Goal: Task Accomplishment & Management: Use online tool/utility

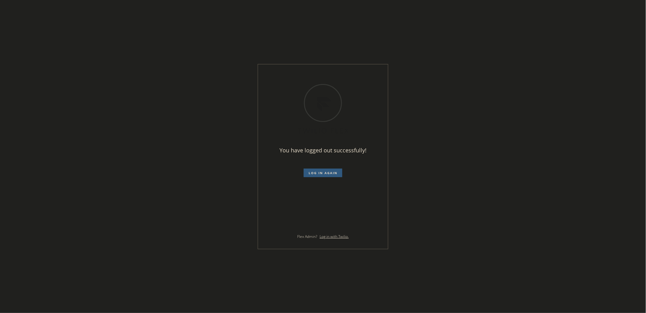
click at [483, 85] on div "You have logged out successfully! Log in again Flex Admin? Log in with Twilio." at bounding box center [323, 156] width 646 height 313
click at [342, 169] on button "Log in again" at bounding box center [323, 172] width 39 height 9
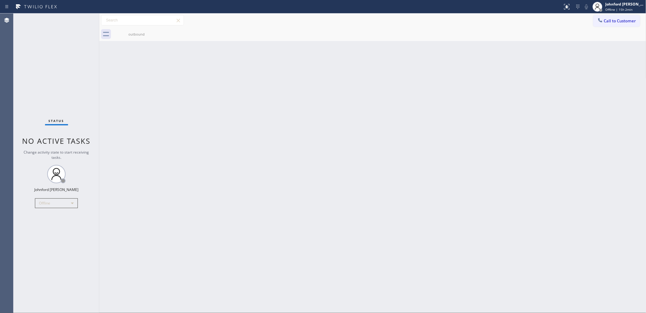
click at [177, 230] on div "Back to Dashboard Change Sender ID Customers Technicians Select a contact Outbo…" at bounding box center [372, 162] width 547 height 299
click at [60, 204] on div "Offline" at bounding box center [56, 203] width 43 height 10
click at [51, 224] on li "Unavailable" at bounding box center [56, 226] width 42 height 7
click at [169, 214] on div "Back to Dashboard Change Sender ID Customers Technicians Select a contact Outbo…" at bounding box center [372, 162] width 547 height 299
click at [39, 100] on div "Status No active tasks Change activity state to start receiving tasks. [PERSON_…" at bounding box center [56, 162] width 86 height 299
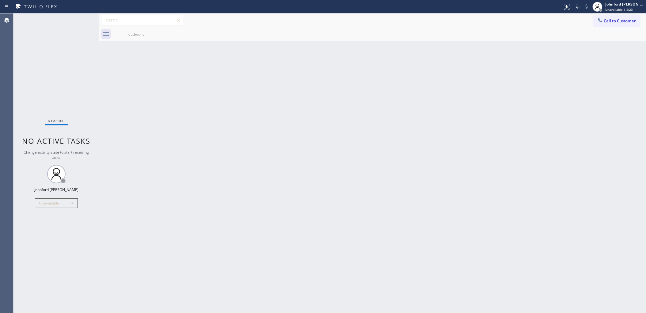
click at [35, 17] on div "Status No active tasks Change activity state to start receiving tasks. [PERSON_…" at bounding box center [56, 162] width 86 height 299
drag, startPoint x: 459, startPoint y: 172, endPoint x: 425, endPoint y: 179, distance: 35.0
click at [459, 172] on div "Back to Dashboard Change Sender ID Customers Technicians Select a contact Outbo…" at bounding box center [372, 162] width 547 height 299
click at [450, 113] on div "Back to Dashboard Change Sender ID Customers Technicians Select a contact Outbo…" at bounding box center [372, 162] width 547 height 299
click at [464, 81] on div "Back to Dashboard Change Sender ID Customers Technicians Select a contact Outbo…" at bounding box center [372, 162] width 547 height 299
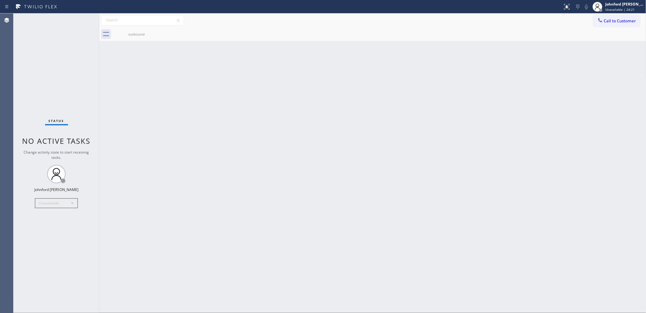
click at [608, 28] on div "outbound" at bounding box center [379, 34] width 533 height 14
click at [619, 24] on button "Call to Customer" at bounding box center [616, 21] width 47 height 12
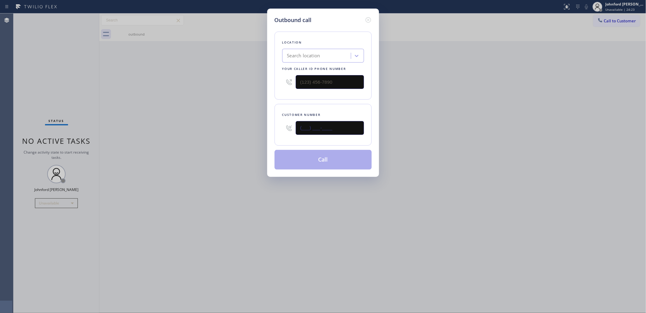
drag, startPoint x: 350, startPoint y: 123, endPoint x: 230, endPoint y: 114, distance: 120.4
click at [231, 114] on div "Outbound call Location Search location Your caller id phone number Customer num…" at bounding box center [323, 156] width 646 height 313
paste input "425) 443-5323"
type input "[PHONE_NUMBER]"
click at [229, 114] on div "Outbound call Location Search location Your caller id phone number Customer num…" at bounding box center [323, 156] width 646 height 313
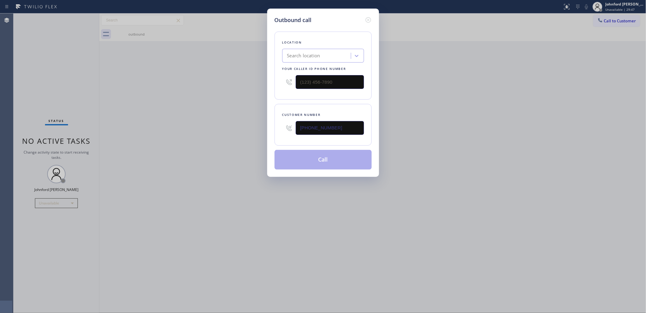
click at [550, 100] on div "Outbound call Location Search location Your caller id phone number Customer num…" at bounding box center [323, 156] width 646 height 313
drag, startPoint x: 329, startPoint y: 85, endPoint x: 266, endPoint y: 89, distance: 62.9
click at [267, 88] on div "Outbound call Location Search location Your caller id phone number (___) ___-__…" at bounding box center [323, 93] width 112 height 168
paste input "855) 731-4952"
type input "[PHONE_NUMBER]"
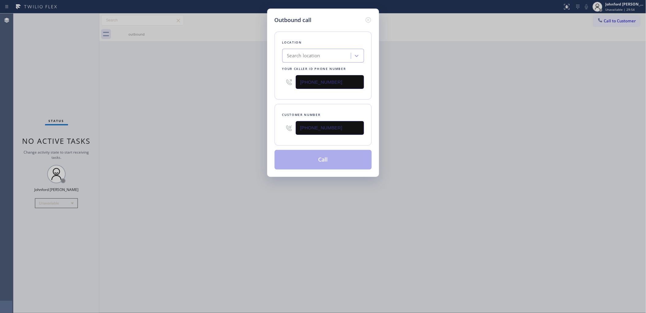
click at [239, 103] on div "Outbound call Location Search location Your caller id phone number [PHONE_NUMBE…" at bounding box center [323, 156] width 646 height 313
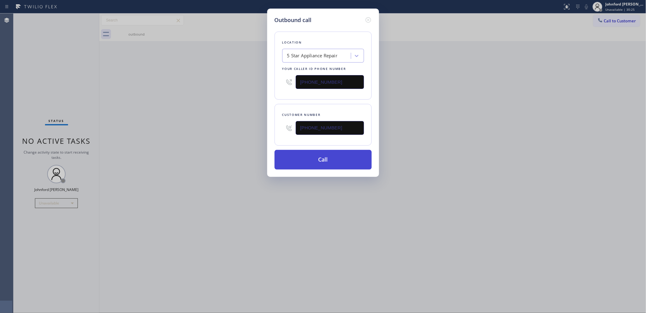
click at [305, 164] on button "Call" at bounding box center [322, 160] width 97 height 20
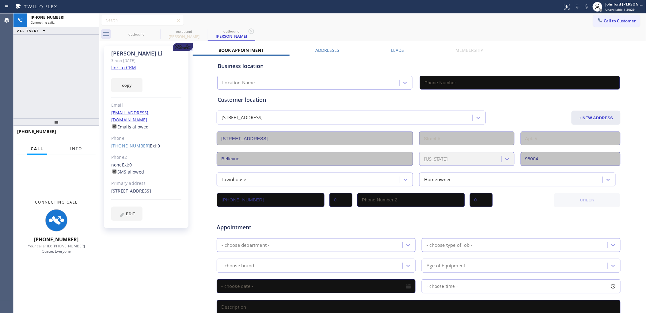
click at [77, 148] on span "Info" at bounding box center [76, 149] width 12 height 6
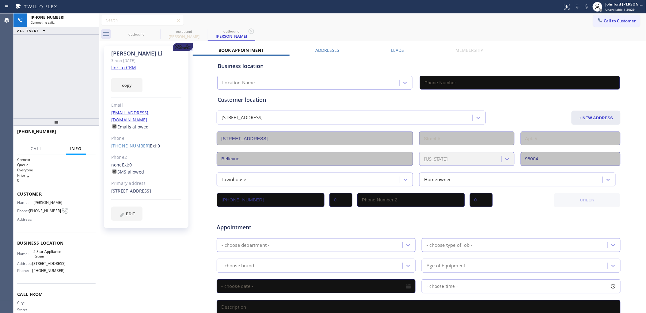
drag, startPoint x: 70, startPoint y: 86, endPoint x: 71, endPoint y: 80, distance: 5.8
click at [71, 118] on div at bounding box center [56, 121] width 86 height 7
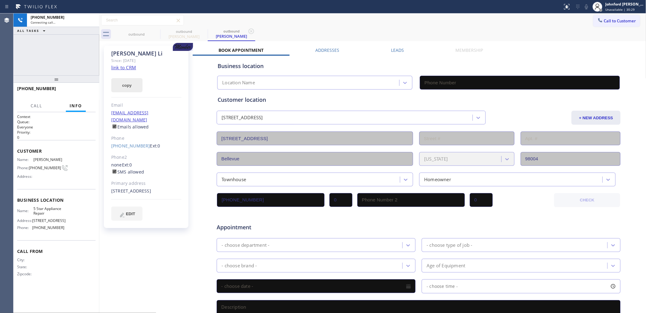
click at [123, 84] on button "copy" at bounding box center [126, 85] width 31 height 14
type input "[PHONE_NUMBER]"
click at [90, 25] on div at bounding box center [91, 19] width 11 height 13
click at [91, 23] on icon at bounding box center [91, 20] width 7 height 7
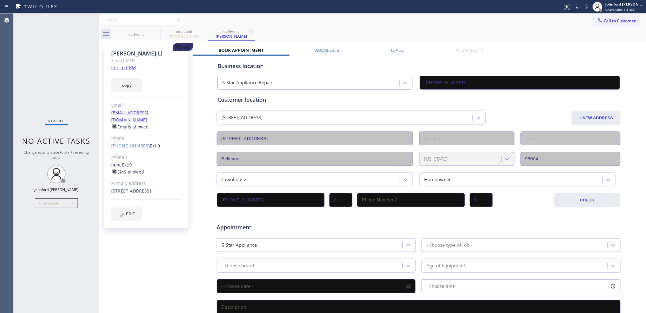
click at [599, 28] on div "outbound outbound [PERSON_NAME] outbound [PERSON_NAME]" at bounding box center [379, 34] width 533 height 14
click at [593, 29] on div "outbound outbound [PERSON_NAME] outbound [PERSON_NAME]" at bounding box center [379, 34] width 533 height 14
click at [606, 22] on span "Call to Customer" at bounding box center [620, 21] width 32 height 6
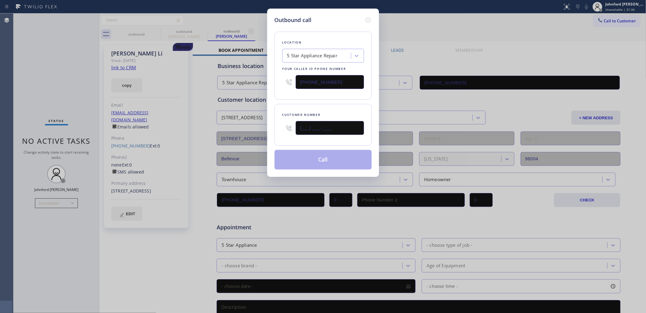
drag, startPoint x: 327, startPoint y: 129, endPoint x: 245, endPoint y: 130, distance: 82.1
click at [250, 130] on div "Outbound call Location 5 Star Appliance Repair Your caller id phone number [PHO…" at bounding box center [323, 156] width 646 height 313
paste input "310) 936-1767"
type input "[PHONE_NUMBER]"
click at [296, 104] on div "Customer number [PHONE_NUMBER]" at bounding box center [322, 125] width 97 height 42
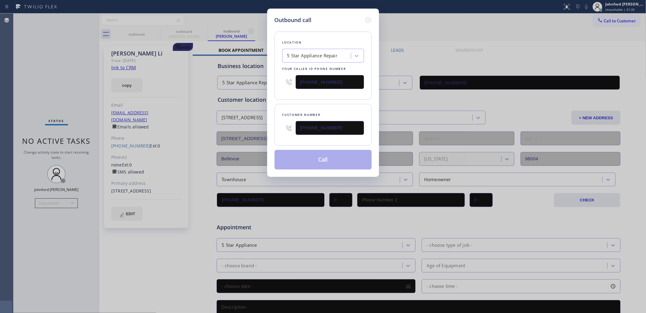
click at [294, 160] on button "Call" at bounding box center [322, 160] width 97 height 20
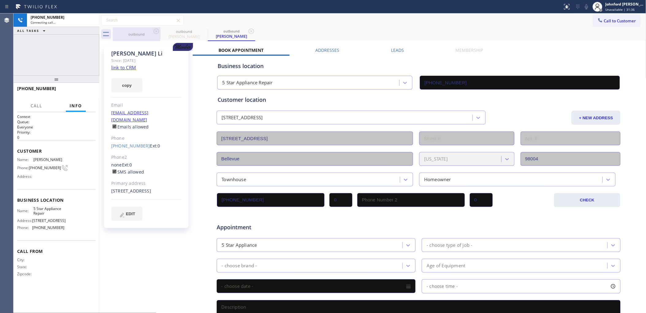
click at [153, 31] on icon at bounding box center [156, 31] width 7 height 7
click at [0, 0] on icon at bounding box center [0, 0] width 0 height 0
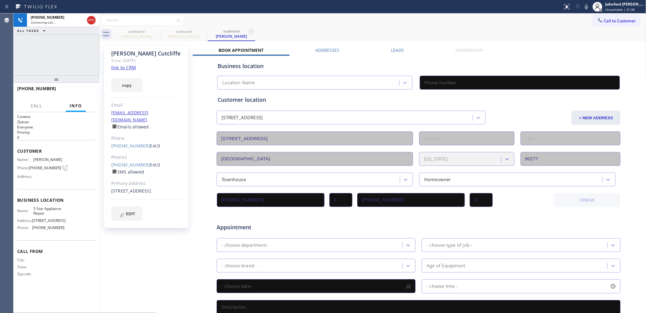
click at [0, 0] on icon at bounding box center [0, 0] width 0 height 0
type input "[PHONE_NUMBER]"
click at [126, 87] on button "copy" at bounding box center [126, 85] width 31 height 14
click at [133, 69] on link "link to CRM" at bounding box center [123, 67] width 25 height 6
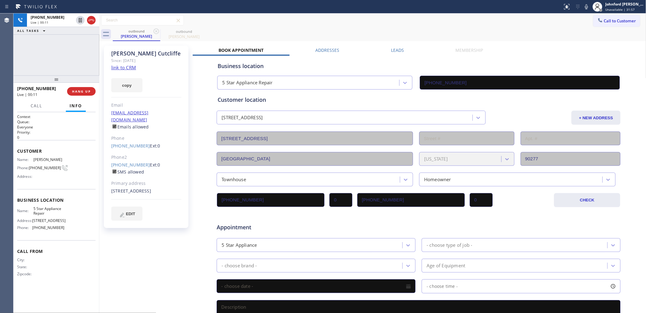
click at [77, 97] on div "[PHONE_NUMBER] Live | 00:11 HANG UP" at bounding box center [56, 91] width 78 height 16
click at [78, 92] on span "HANG UP" at bounding box center [81, 91] width 19 height 4
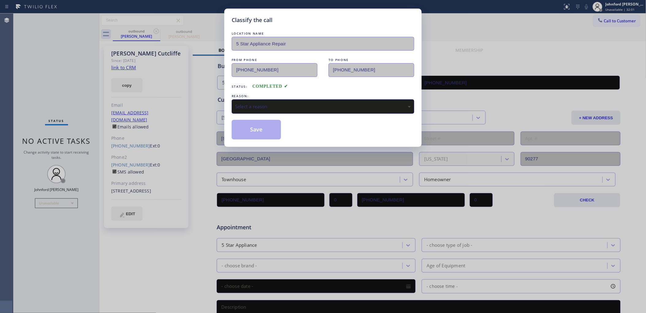
click at [267, 103] on div "Select a reason" at bounding box center [323, 106] width 176 height 7
drag, startPoint x: 256, startPoint y: 131, endPoint x: 362, endPoint y: 70, distance: 121.8
click at [256, 129] on button "Save" at bounding box center [256, 130] width 49 height 20
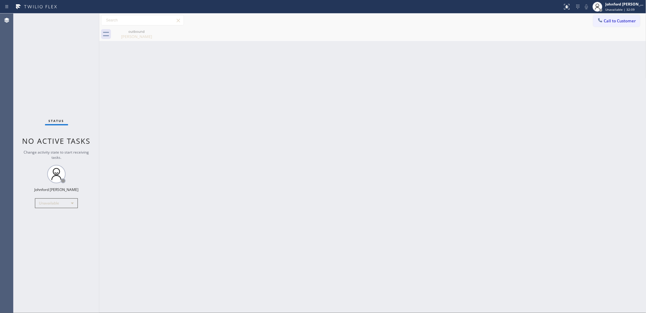
click at [376, 176] on div "Back to Dashboard Change Sender ID Customers Technicians Select a contact Outbo…" at bounding box center [372, 162] width 547 height 299
click at [486, 145] on div "Back to Dashboard Change Sender ID Customers Technicians Select a contact Outbo…" at bounding box center [372, 162] width 547 height 299
click at [610, 31] on div "outbound [PERSON_NAME]" at bounding box center [379, 34] width 533 height 14
click at [609, 28] on div "outbound [PERSON_NAME]" at bounding box center [379, 34] width 533 height 14
click at [609, 24] on button "Call to Customer" at bounding box center [616, 21] width 47 height 12
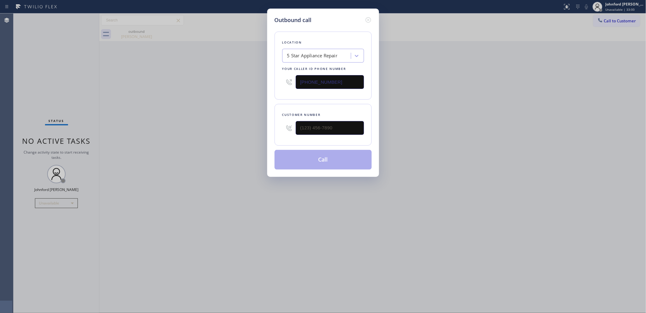
drag, startPoint x: 377, startPoint y: 105, endPoint x: 320, endPoint y: 109, distance: 56.5
click at [320, 109] on div "Outbound call Location 5 Star Appliance Repair Your caller id phone number [PHO…" at bounding box center [323, 156] width 646 height 313
drag, startPoint x: 358, startPoint y: 111, endPoint x: 344, endPoint y: 111, distance: 14.1
click at [344, 111] on div "Customer number" at bounding box center [322, 125] width 97 height 42
click at [343, 111] on div "Customer number" at bounding box center [323, 114] width 82 height 6
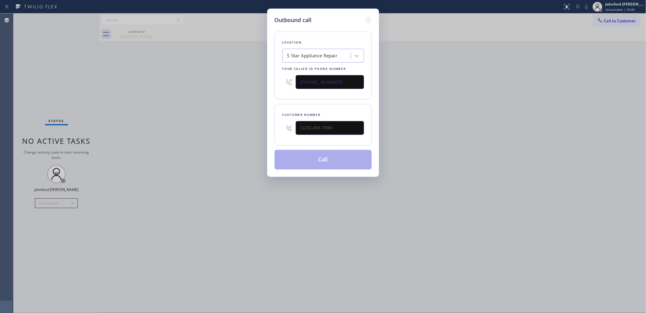
click at [255, 100] on div "Outbound call Location 5 Star Appliance Repair Your caller id phone number [PHO…" at bounding box center [323, 156] width 646 height 313
drag, startPoint x: 344, startPoint y: 119, endPoint x: 240, endPoint y: 123, distance: 104.5
click at [240, 123] on div "Outbound call Location 5 Star Appliance Repair Your caller id phone number [PHO…" at bounding box center [323, 156] width 646 height 313
drag, startPoint x: 309, startPoint y: 124, endPoint x: 279, endPoint y: 128, distance: 30.2
click at [279, 128] on div "Customer number (___) ___-____" at bounding box center [322, 125] width 97 height 42
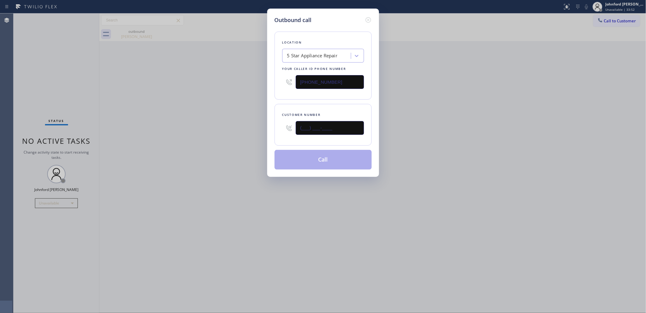
paste input "617) 669-6089"
type input "[PHONE_NUMBER]"
click at [209, 128] on div "Outbound call Location 5 Star Appliance Repair Your caller id phone number [PHO…" at bounding box center [323, 156] width 646 height 313
click at [281, 153] on button "Call" at bounding box center [322, 160] width 97 height 20
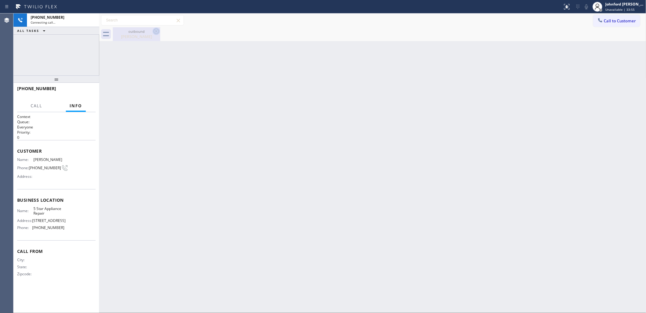
click at [157, 33] on icon at bounding box center [156, 31] width 7 height 7
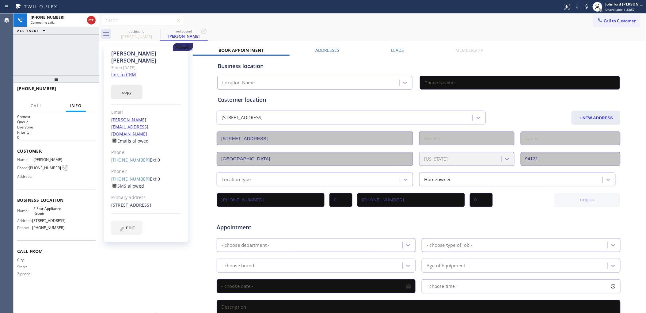
click at [131, 87] on button "copy" at bounding box center [126, 92] width 31 height 14
click at [88, 19] on icon at bounding box center [91, 20] width 7 height 7
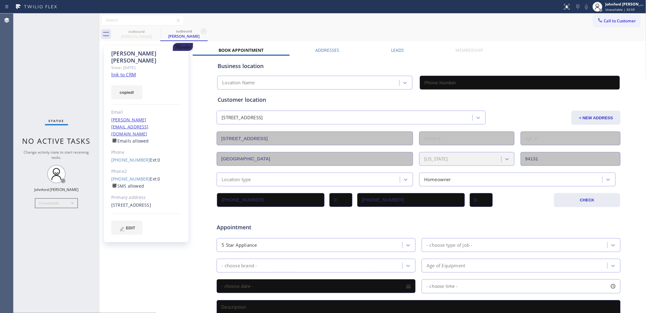
type input "[PHONE_NUMBER]"
drag, startPoint x: 621, startPoint y: 16, endPoint x: 610, endPoint y: 21, distance: 12.3
click at [621, 16] on button "Call to Customer" at bounding box center [616, 21] width 47 height 12
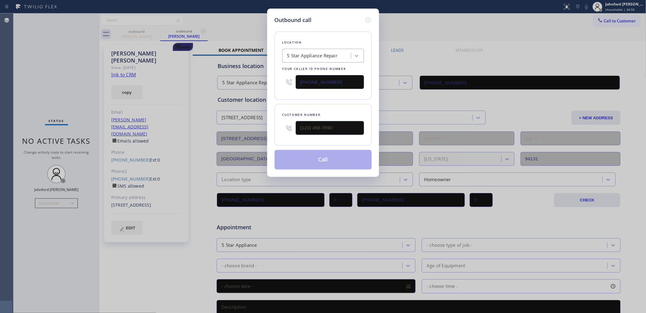
click at [599, 28] on div "Outbound call Location 5 Star Appliance Repair Your caller id phone number [PHO…" at bounding box center [323, 156] width 646 height 313
drag, startPoint x: 320, startPoint y: 134, endPoint x: 266, endPoint y: 137, distance: 54.0
click at [267, 137] on div "Outbound call Location 5 Star Appliance Repair Your caller id phone number [PHO…" at bounding box center [323, 93] width 112 height 168
paste input "323) 497-3345"
type input "[PHONE_NUMBER]"
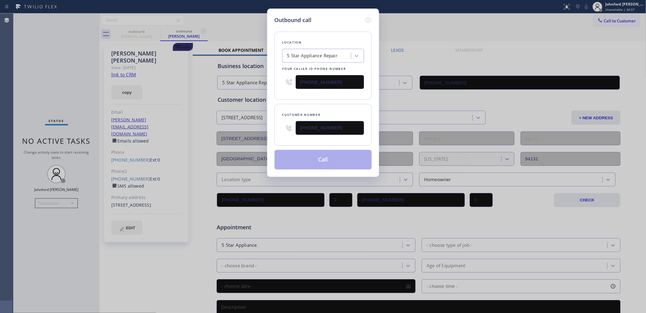
click at [319, 104] on div "Customer number [PHONE_NUMBER]" at bounding box center [322, 125] width 97 height 42
click at [309, 158] on button "Call" at bounding box center [322, 160] width 97 height 20
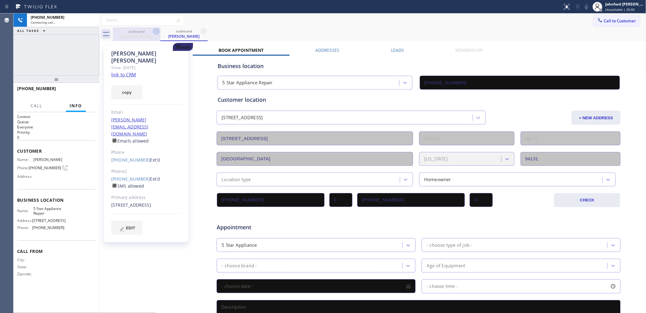
click at [158, 32] on icon at bounding box center [156, 31] width 7 height 7
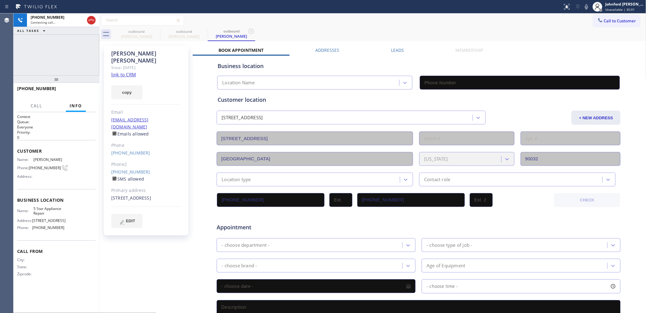
click at [0, 0] on icon at bounding box center [0, 0] width 0 height 0
click at [129, 85] on button "copy" at bounding box center [126, 92] width 31 height 14
click at [132, 71] on link "link to CRM" at bounding box center [123, 74] width 25 height 6
type input "[PHONE_NUMBER]"
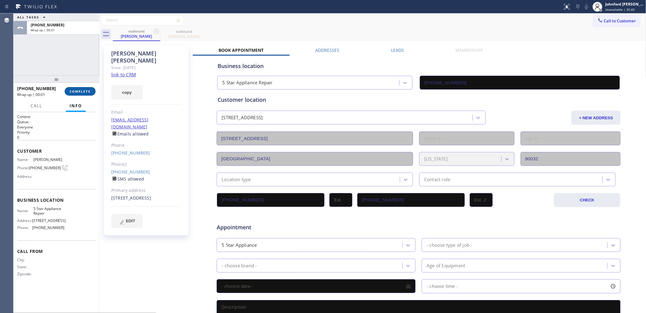
click at [74, 91] on span "COMPLETE" at bounding box center [80, 91] width 21 height 4
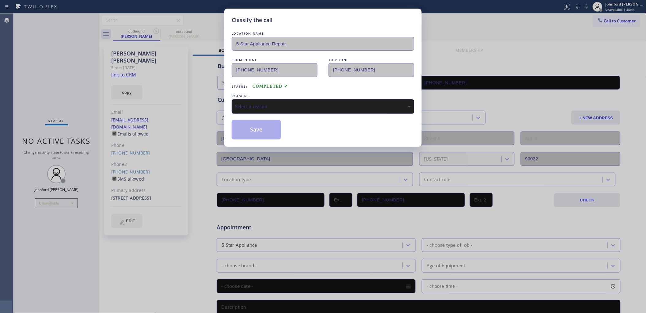
click at [260, 106] on div "Select a reason" at bounding box center [323, 106] width 176 height 7
drag, startPoint x: 259, startPoint y: 128, endPoint x: 388, endPoint y: 35, distance: 158.6
click at [262, 125] on button "Save" at bounding box center [256, 130] width 49 height 20
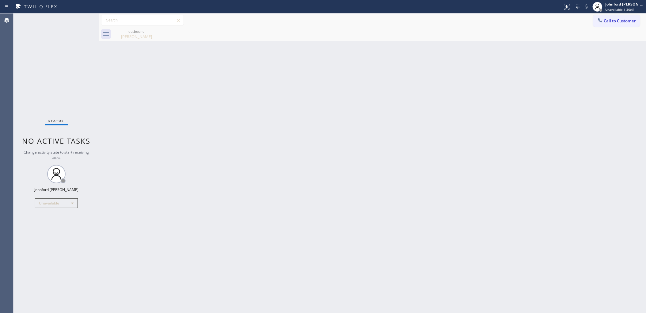
click at [607, 27] on div "outbound [PERSON_NAME]" at bounding box center [379, 34] width 533 height 14
drag, startPoint x: 607, startPoint y: 26, endPoint x: 567, endPoint y: 34, distance: 40.9
click at [607, 26] on button "Call to Customer" at bounding box center [616, 21] width 47 height 12
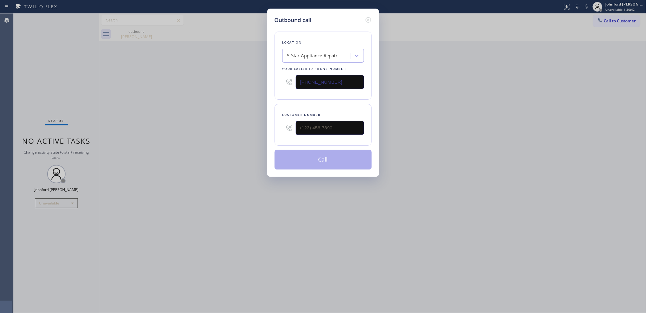
drag, startPoint x: 281, startPoint y: 132, endPoint x: 241, endPoint y: 132, distance: 39.5
click at [242, 132] on div "Outbound call Location 5 Star Appliance Repair Your caller id phone number [PHO…" at bounding box center [323, 156] width 646 height 313
drag, startPoint x: 332, startPoint y: 126, endPoint x: 252, endPoint y: 123, distance: 80.6
click at [259, 123] on div "Outbound call Location 5 Star Appliance Repair Your caller id phone number [PHO…" at bounding box center [323, 156] width 646 height 313
paste input "310) 210-7722"
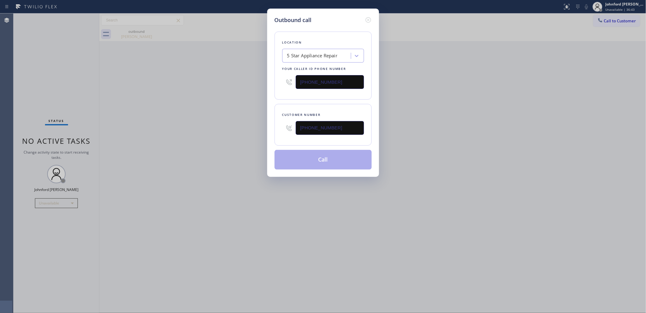
type input "[PHONE_NUMBER]"
click at [249, 123] on div "Outbound call Location 5 Star Appliance Repair Your caller id phone number [PHO…" at bounding box center [323, 156] width 646 height 313
drag, startPoint x: 340, startPoint y: 134, endPoint x: 335, endPoint y: 134, distance: 4.9
click at [335, 134] on div "[PHONE_NUMBER]" at bounding box center [330, 128] width 68 height 20
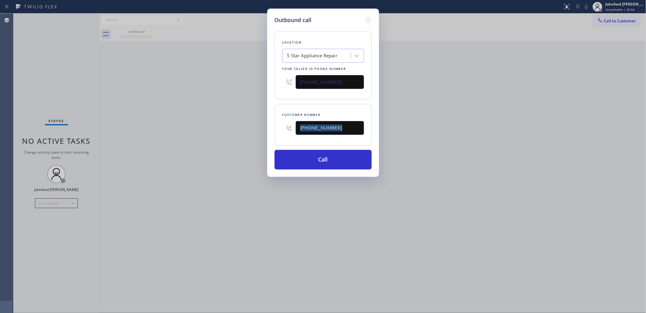
drag, startPoint x: 335, startPoint y: 134, endPoint x: 236, endPoint y: 155, distance: 101.2
click at [236, 155] on div "Outbound call Location 5 Star Appliance Repair Your caller id phone number [PHO…" at bounding box center [323, 156] width 646 height 313
click at [297, 158] on button "Call" at bounding box center [322, 160] width 97 height 20
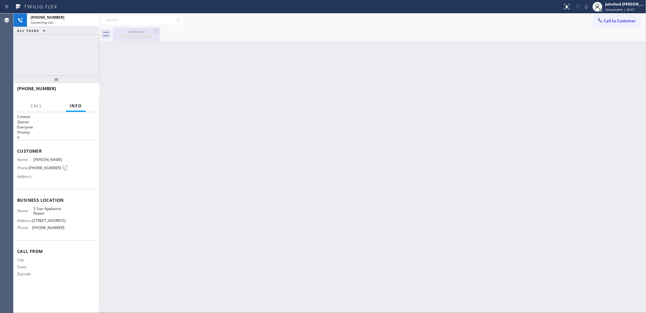
click at [153, 30] on icon at bounding box center [156, 31] width 7 height 7
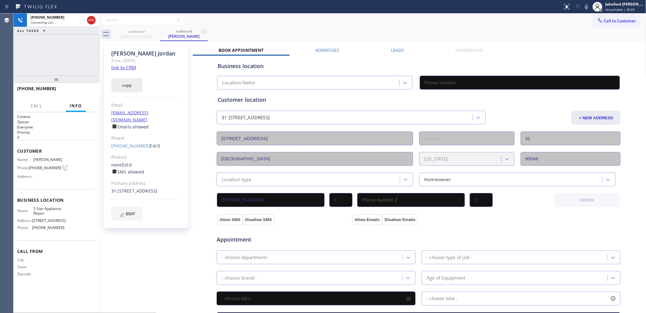
click at [136, 84] on button "copy" at bounding box center [126, 85] width 31 height 14
click at [135, 66] on link "link to CRM" at bounding box center [123, 67] width 25 height 6
type input "[PHONE_NUMBER]"
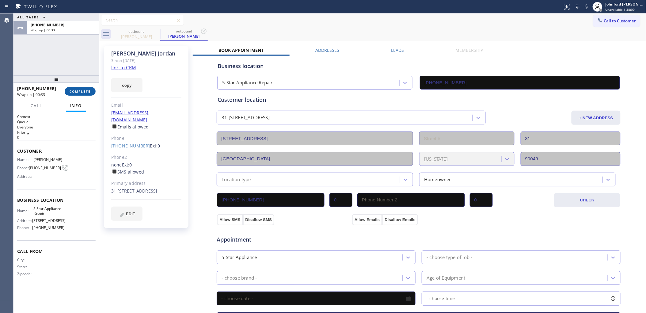
click at [83, 91] on span "COMPLETE" at bounding box center [80, 91] width 21 height 4
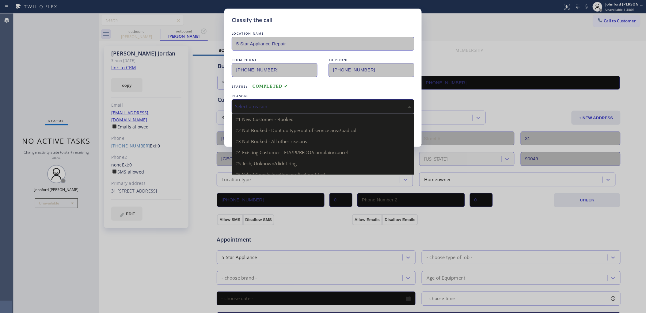
click at [299, 106] on div "Select a reason" at bounding box center [323, 106] width 176 height 7
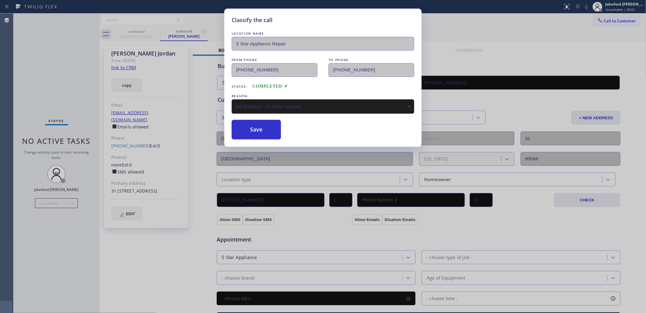
drag, startPoint x: 276, startPoint y: 106, endPoint x: 280, endPoint y: 108, distance: 3.6
click at [277, 106] on div "Not Booked - All other reasons" at bounding box center [323, 106] width 176 height 7
click at [256, 134] on button "Save" at bounding box center [256, 130] width 49 height 20
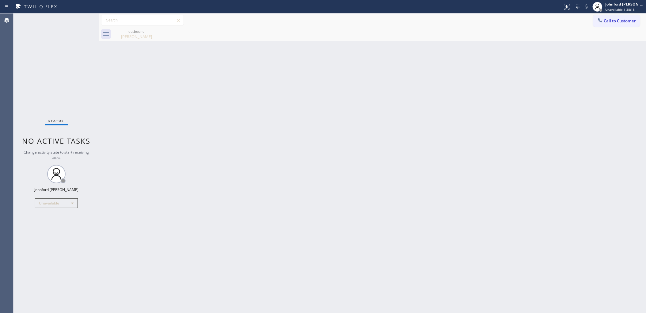
drag, startPoint x: 361, startPoint y: 56, endPoint x: 244, endPoint y: 74, distance: 118.7
click at [244, 74] on div "Back to Dashboard Change Sender ID Customers Technicians Select a contact Outbo…" at bounding box center [372, 162] width 547 height 299
click at [224, 146] on div "Back to Dashboard Change Sender ID Customers Technicians Select a contact Outbo…" at bounding box center [372, 162] width 547 height 299
click at [156, 37] on div "[PERSON_NAME]" at bounding box center [136, 37] width 46 height 6
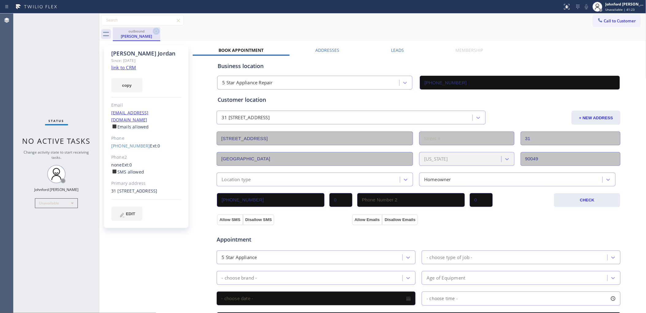
click at [156, 31] on icon at bounding box center [156, 31] width 6 height 6
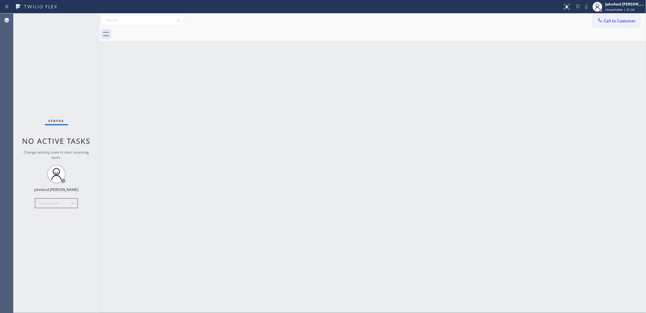
click at [604, 23] on button "Call to Customer" at bounding box center [616, 21] width 47 height 12
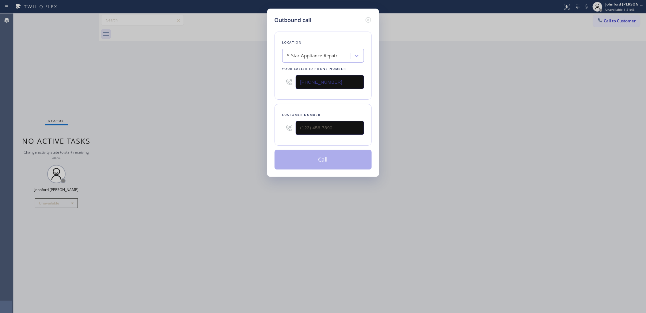
drag, startPoint x: 500, startPoint y: 75, endPoint x: 454, endPoint y: 77, distance: 45.4
click at [454, 77] on div "Outbound call Location 5 Star Appliance Repair Your caller id phone number [PHO…" at bounding box center [323, 156] width 646 height 313
click at [186, 122] on div "Outbound call Location 5 Star Appliance Repair Your caller id phone number [PHO…" at bounding box center [323, 156] width 646 height 313
drag, startPoint x: 342, startPoint y: 128, endPoint x: 260, endPoint y: 128, distance: 81.2
click at [260, 128] on div "Outbound call Location 5 Star Appliance Repair Your caller id phone number [PHO…" at bounding box center [323, 156] width 646 height 313
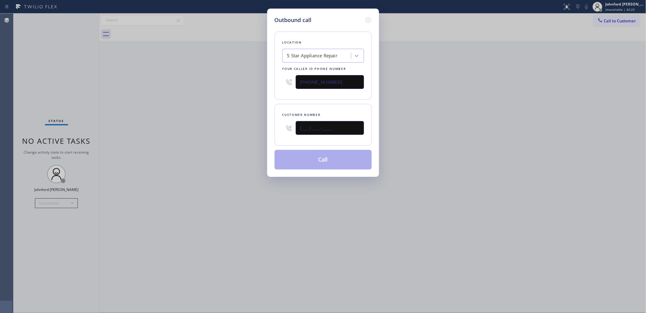
paste input "408) 420-7047"
click at [236, 152] on div "Outbound call Location 5 Star Appliance Repair Your caller id phone number [PHO…" at bounding box center [323, 156] width 646 height 313
click at [175, 134] on div "Outbound call Location 5 Star Appliance Repair Your caller id phone number [PHO…" at bounding box center [323, 156] width 646 height 313
click at [270, 304] on div "Outbound call Location 5 Star Appliance Repair Your caller id phone number [PHO…" at bounding box center [323, 156] width 646 height 313
click at [410, 71] on div "Outbound call Location 5 Star Appliance Repair Your caller id phone number [PHO…" at bounding box center [323, 156] width 646 height 313
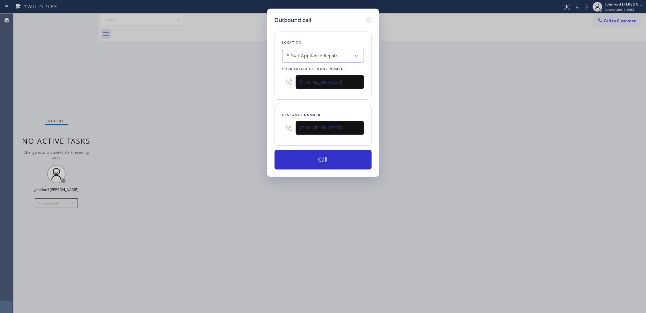
drag, startPoint x: 348, startPoint y: 133, endPoint x: 253, endPoint y: 134, distance: 95.0
click at [270, 134] on div "Outbound call Location 5 Star Appliance Repair Your caller id phone number [PHO…" at bounding box center [323, 93] width 112 height 168
paste input "text"
type input "[PHONE_NUMBER]"
click at [221, 132] on div "Outbound call Location 5 Star Appliance Repair Your caller id phone number [PHO…" at bounding box center [323, 156] width 646 height 313
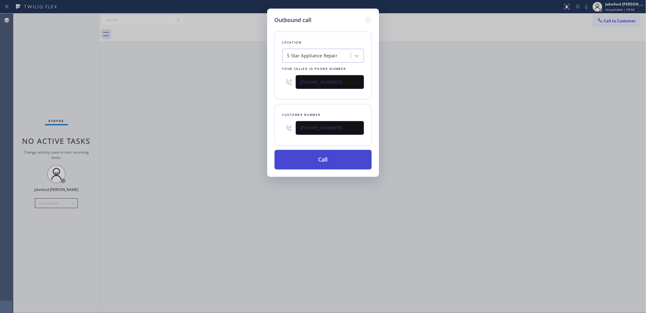
click at [293, 156] on button "Call" at bounding box center [322, 160] width 97 height 20
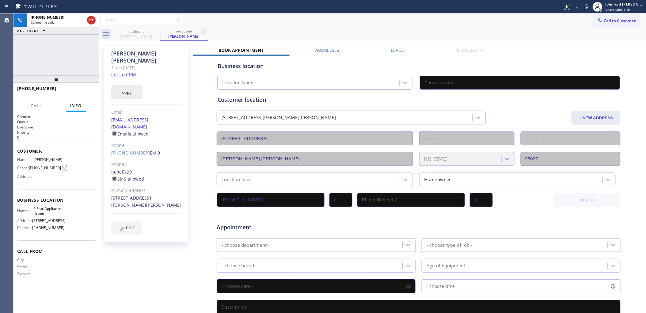
click at [134, 85] on button "copy" at bounding box center [126, 92] width 31 height 14
click at [134, 71] on link "link to CRM" at bounding box center [123, 74] width 25 height 6
type input "[PHONE_NUMBER]"
drag, startPoint x: 91, startPoint y: 86, endPoint x: 83, endPoint y: 91, distance: 9.2
click at [90, 86] on div "[PHONE_NUMBER] Live | 00:18 HANG UP" at bounding box center [56, 91] width 78 height 16
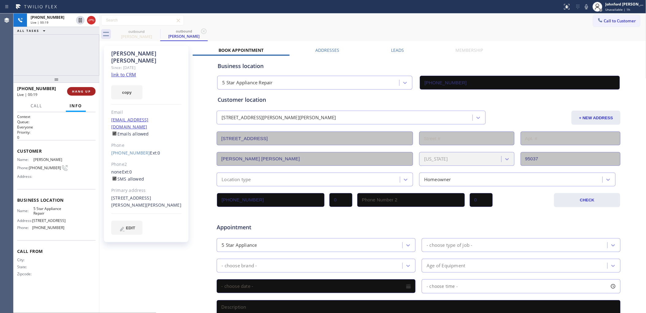
click at [83, 91] on span "HANG UP" at bounding box center [81, 91] width 19 height 4
click at [77, 91] on span "COMPLETE" at bounding box center [80, 91] width 21 height 4
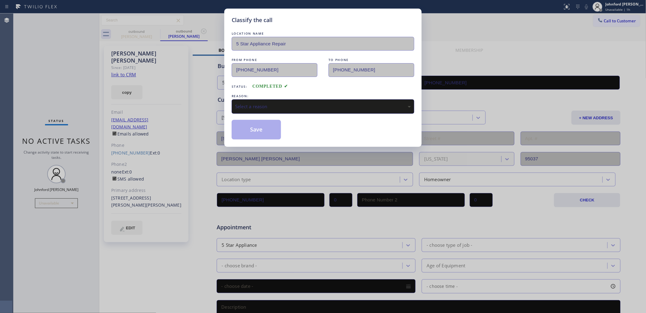
click at [289, 106] on div "Select a reason" at bounding box center [323, 106] width 176 height 7
drag, startPoint x: 247, startPoint y: 130, endPoint x: 299, endPoint y: 98, distance: 60.6
click at [248, 130] on button "Save" at bounding box center [256, 130] width 49 height 20
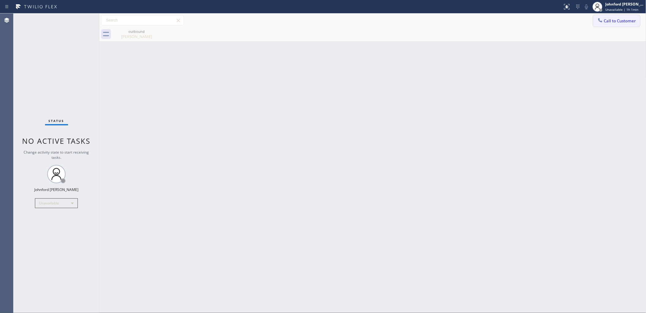
click at [604, 22] on button "Call to Customer" at bounding box center [616, 21] width 47 height 12
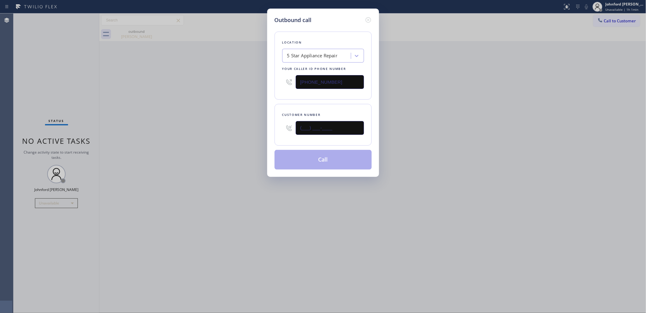
drag, startPoint x: 327, startPoint y: 129, endPoint x: 207, endPoint y: 129, distance: 119.1
click at [240, 129] on div "Outbound call Location 5 Star Appliance Repair Your caller id phone number [PHO…" at bounding box center [323, 156] width 646 height 313
paste input "829) 202-5"
click at [192, 130] on div "Outbound call Location 5 Star Appliance Repair Your caller id phone number [PHO…" at bounding box center [323, 156] width 646 height 313
drag, startPoint x: 282, startPoint y: 127, endPoint x: 244, endPoint y: 129, distance: 38.0
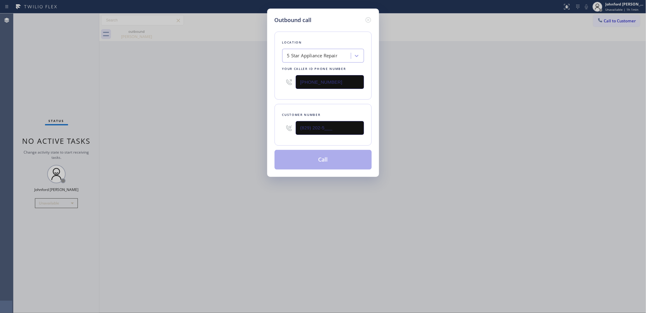
click at [253, 127] on div "Outbound call Location 5 Star Appliance Repair Your caller id phone number [PHO…" at bounding box center [323, 156] width 646 height 313
paste input "917) 836-3897"
type input "[PHONE_NUMBER]"
click at [218, 130] on div "Outbound call Location 5 Star Appliance Repair Your caller id phone number [PHO…" at bounding box center [323, 156] width 646 height 313
click at [328, 155] on button "Call" at bounding box center [322, 160] width 97 height 20
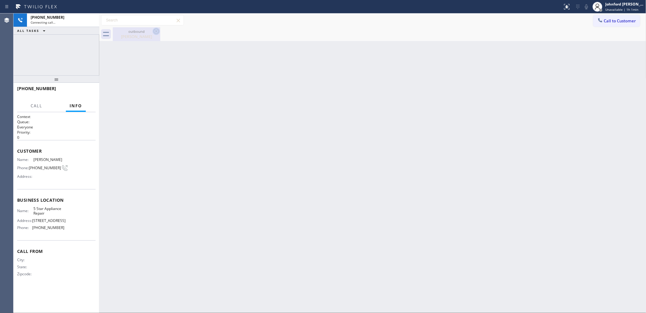
click at [153, 28] on icon at bounding box center [156, 31] width 7 height 7
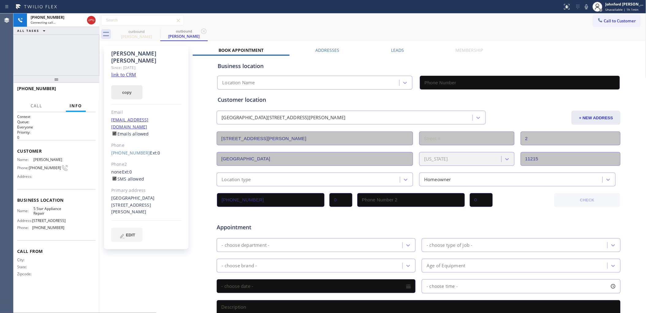
click at [135, 85] on button "copy" at bounding box center [126, 92] width 31 height 14
click at [128, 64] on div "Since: [DATE]" at bounding box center [146, 67] width 70 height 7
click at [130, 78] on div "copied!" at bounding box center [146, 88] width 70 height 21
type input "[PHONE_NUMBER]"
click at [121, 71] on link "link to CRM" at bounding box center [123, 74] width 25 height 6
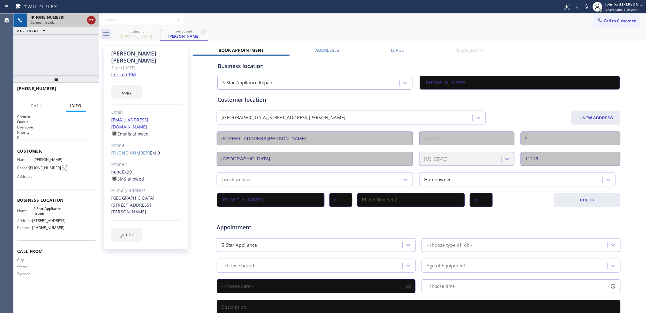
click at [92, 19] on icon at bounding box center [91, 20] width 7 height 7
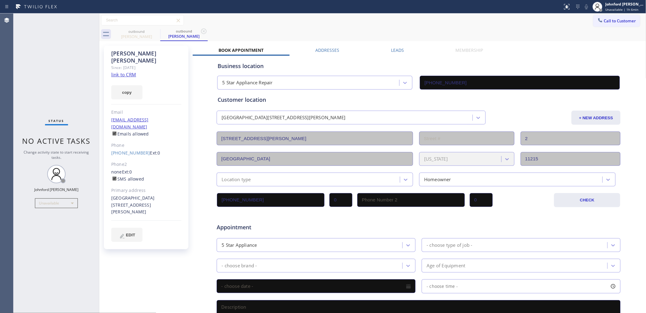
click at [607, 25] on button "Call to Customer" at bounding box center [616, 21] width 47 height 12
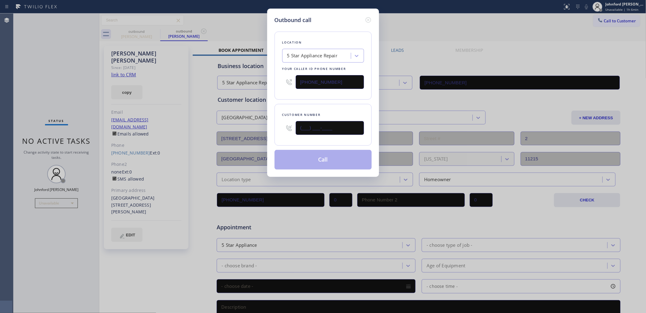
drag, startPoint x: 333, startPoint y: 125, endPoint x: 235, endPoint y: 135, distance: 98.5
click at [235, 135] on div "Outbound call Location 5 Star Appliance Repair Your caller id phone number [PHO…" at bounding box center [323, 156] width 646 height 313
paste input "209) 406-2117"
type input "[PHONE_NUMBER]"
click at [292, 97] on div "Location 5 Star Appliance Repair Your caller id phone number [PHONE_NUMBER]" at bounding box center [322, 66] width 97 height 68
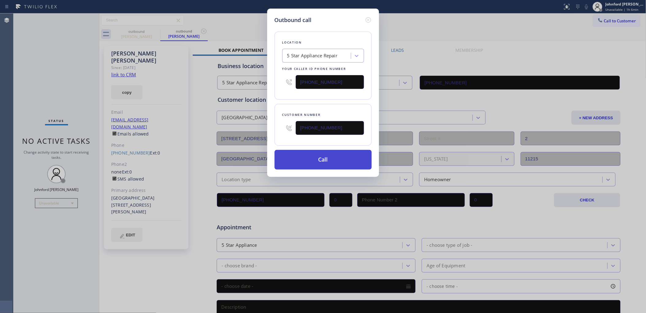
click at [307, 152] on button "Call" at bounding box center [322, 160] width 97 height 20
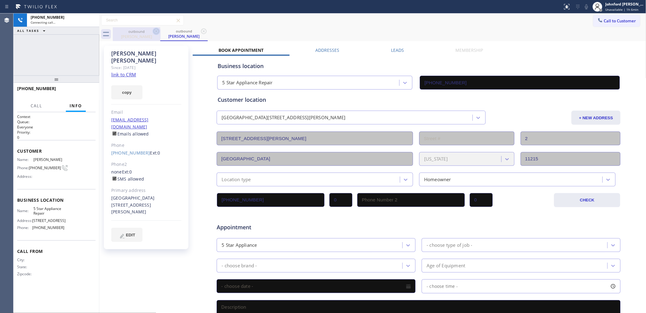
click at [155, 32] on icon at bounding box center [156, 31] width 7 height 7
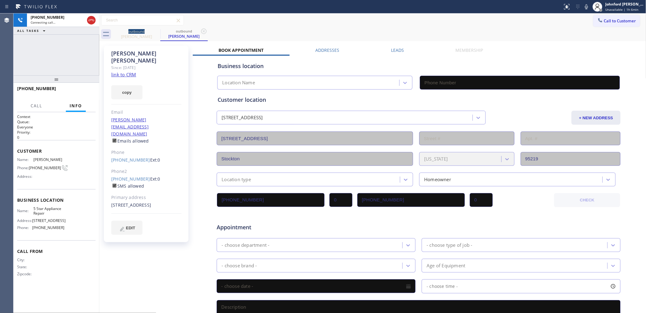
click at [133, 71] on link "link to CRM" at bounding box center [123, 74] width 25 height 6
click at [124, 88] on button "copy" at bounding box center [126, 92] width 31 height 14
type input "[PHONE_NUMBER]"
drag, startPoint x: 81, startPoint y: 87, endPoint x: 77, endPoint y: 88, distance: 4.8
click at [81, 87] on button "HANG UP" at bounding box center [81, 91] width 28 height 9
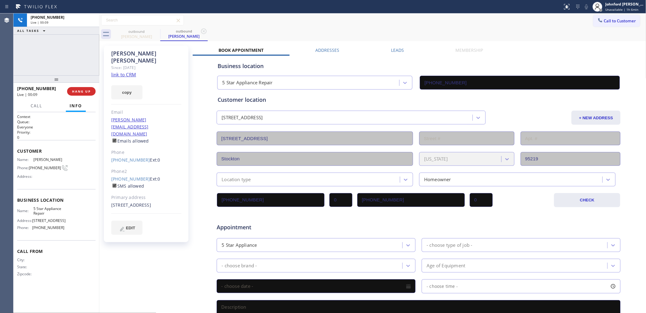
click at [378, 50] on div "Leads" at bounding box center [397, 51] width 65 height 9
click at [391, 50] on label "Leads" at bounding box center [397, 50] width 13 height 6
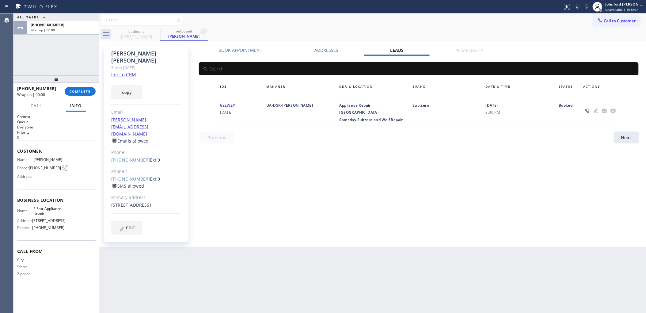
click at [616, 109] on icon at bounding box center [612, 111] width 7 height 8
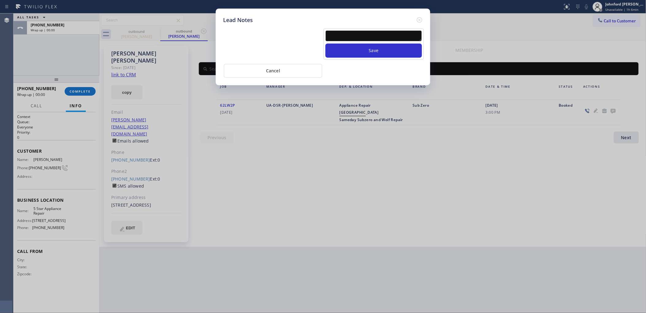
click at [347, 33] on textarea at bounding box center [373, 35] width 96 height 11
paste textarea "Working on this lead - please transfer to me"
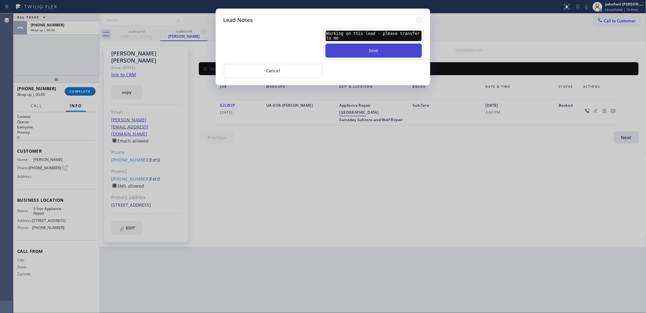
type textarea "Working on this lead - please transfer to me"
click at [356, 50] on button "Save" at bounding box center [373, 50] width 96 height 14
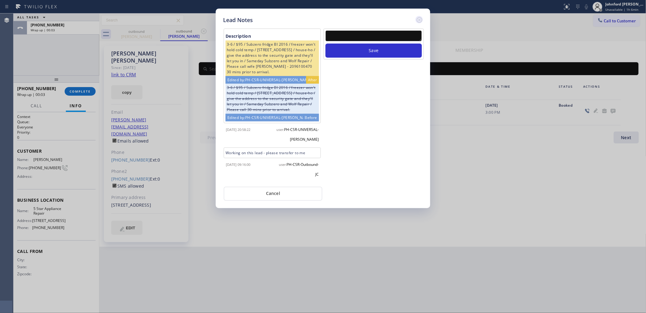
click at [423, 19] on icon at bounding box center [419, 19] width 7 height 7
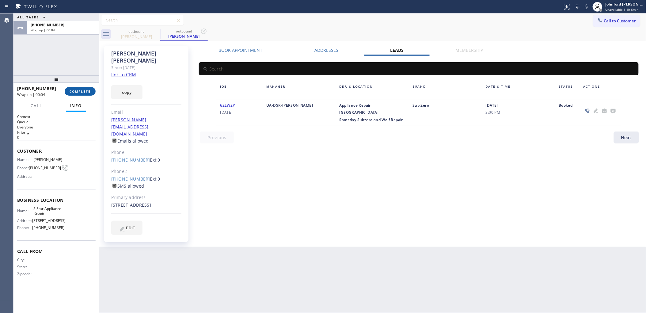
click at [73, 89] on span "COMPLETE" at bounding box center [80, 91] width 21 height 4
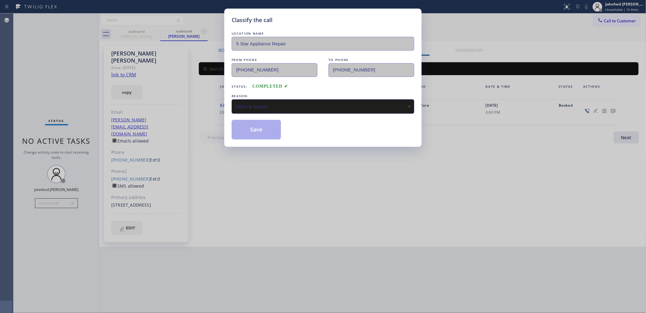
click at [267, 117] on div "LOCATION NAME 5 Star Appliance Repair FROM PHONE [PHONE_NUMBER] TO PHONE [PHONE…" at bounding box center [323, 84] width 183 height 109
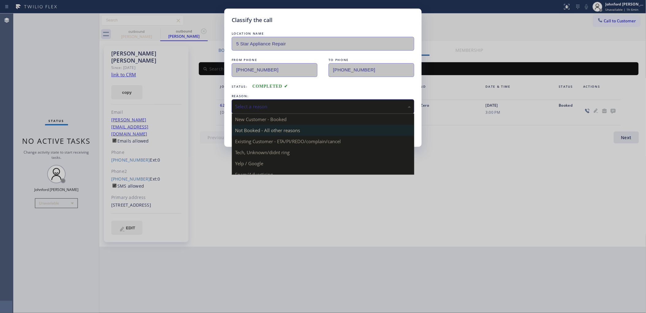
drag, startPoint x: 267, startPoint y: 106, endPoint x: 316, endPoint y: 128, distance: 54.1
click at [278, 105] on div "Select a reason" at bounding box center [323, 106] width 176 height 7
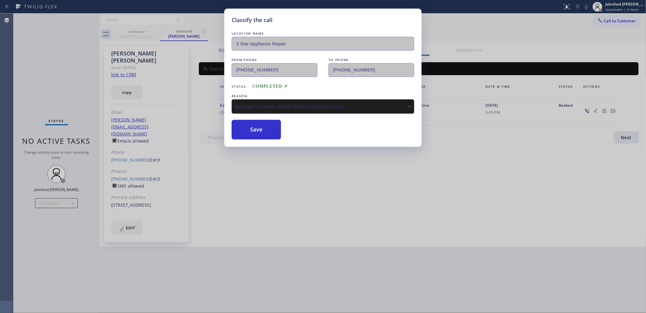
drag, startPoint x: 270, startPoint y: 135, endPoint x: 286, endPoint y: 119, distance: 22.5
click at [270, 135] on button "Save" at bounding box center [256, 130] width 49 height 20
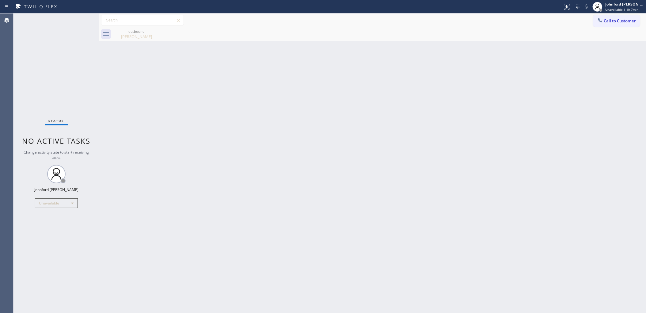
click at [613, 31] on div "outbound [PERSON_NAME]" at bounding box center [379, 34] width 533 height 14
click at [615, 24] on button "Call to Customer" at bounding box center [616, 21] width 47 height 12
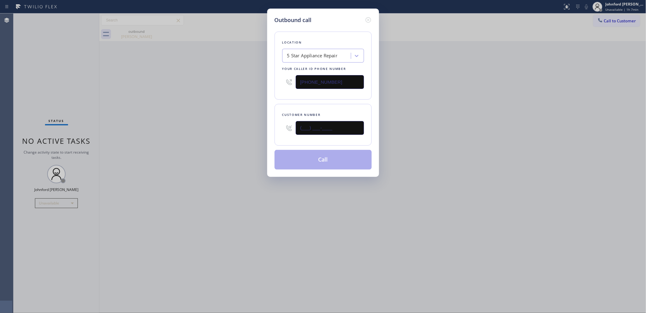
drag, startPoint x: 324, startPoint y: 125, endPoint x: 232, endPoint y: 128, distance: 91.9
click at [240, 128] on div "Outbound call Location 5 Star Appliance Repair Your caller id phone number [PHO…" at bounding box center [323, 156] width 646 height 313
paste input "415) 935-1593"
type input "[PHONE_NUMBER]"
click at [213, 131] on div "Outbound call Location 5 Star Appliance Repair Your caller id phone number [PHO…" at bounding box center [323, 156] width 646 height 313
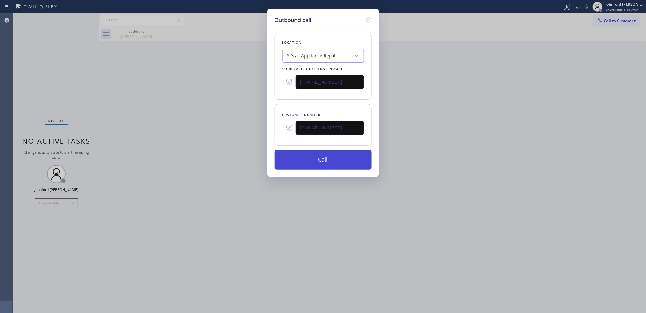
click at [318, 155] on button "Call" at bounding box center [322, 160] width 97 height 20
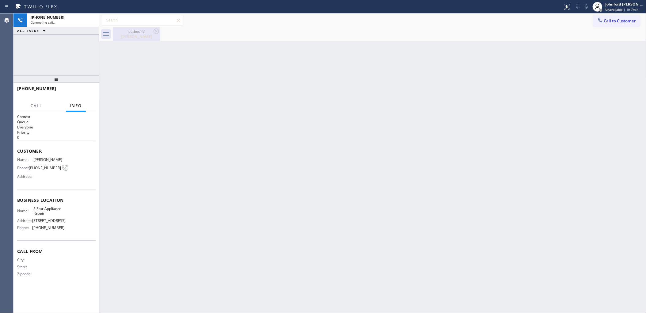
click at [152, 31] on div "outbound" at bounding box center [136, 31] width 46 height 5
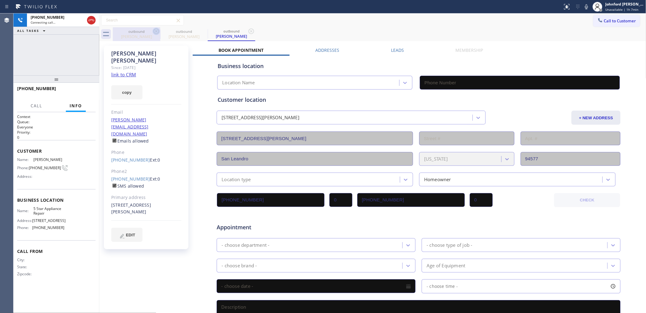
click at [153, 31] on icon at bounding box center [156, 31] width 7 height 7
click at [135, 86] on button "copy" at bounding box center [126, 92] width 31 height 14
type input "[PHONE_NUMBER]"
click at [132, 71] on link "link to CRM" at bounding box center [123, 74] width 25 height 6
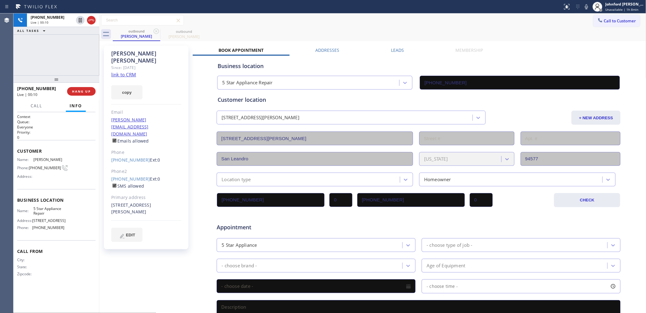
click at [401, 43] on div "[PERSON_NAME] Since: [DATE] link to CRM copy Email [EMAIL_ADDRESS][DOMAIN_NAME]…" at bounding box center [373, 241] width 544 height 397
click at [398, 48] on label "Leads" at bounding box center [397, 50] width 13 height 6
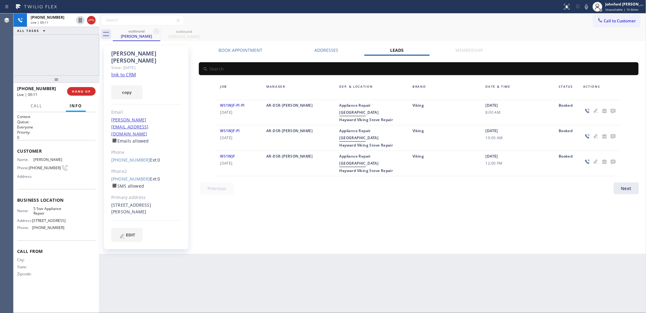
click at [616, 111] on div at bounding box center [613, 110] width 9 height 7
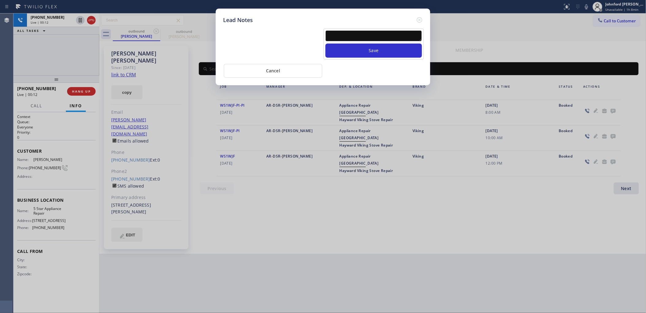
click at [610, 111] on div "Lead Notes Save Cancel" at bounding box center [323, 156] width 646 height 313
click at [389, 31] on textarea at bounding box center [373, 35] width 96 height 11
paste textarea "[URL][DOMAIN_NAME]"
type textarea "[URL][DOMAIN_NAME]"
click at [379, 45] on button "Save" at bounding box center [373, 50] width 96 height 14
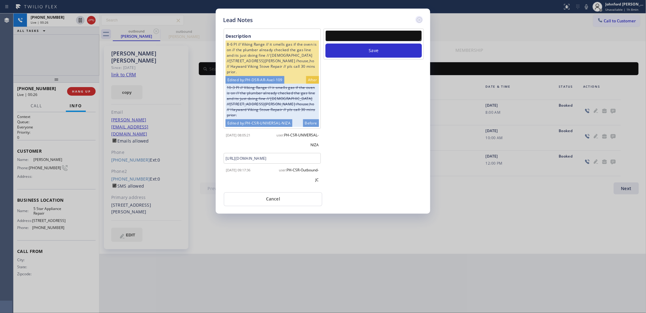
click at [416, 20] on icon at bounding box center [419, 19] width 7 height 7
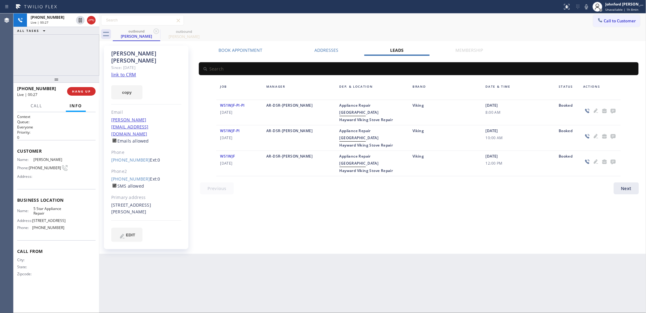
click at [132, 78] on div "copy" at bounding box center [146, 88] width 70 height 21
click at [129, 85] on button "copy" at bounding box center [126, 92] width 31 height 14
click at [134, 93] on div "[PERSON_NAME] Since: [DATE] link to CRM copied! Email [EMAIL_ADDRESS][DOMAIN_NA…" at bounding box center [146, 147] width 85 height 203
click at [130, 85] on button "copied!" at bounding box center [126, 92] width 31 height 14
click at [71, 93] on button "HANG UP" at bounding box center [81, 91] width 28 height 9
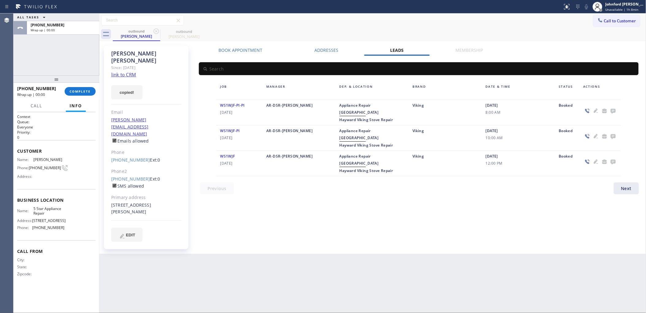
click at [97, 92] on div "[PHONE_NUMBER] Wrap up | 00:00 COMPLETE" at bounding box center [56, 91] width 86 height 17
click at [89, 92] on span "COMPLETE" at bounding box center [80, 91] width 21 height 4
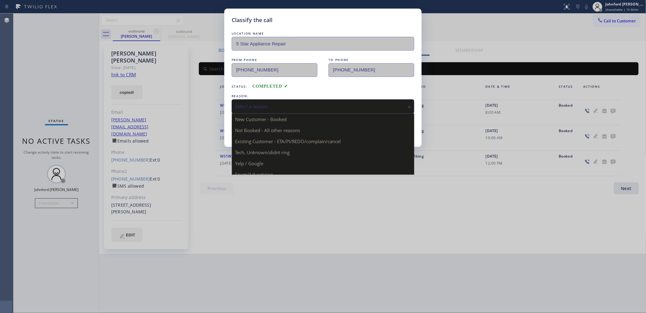
click at [284, 107] on div "Select a reason" at bounding box center [323, 106] width 176 height 7
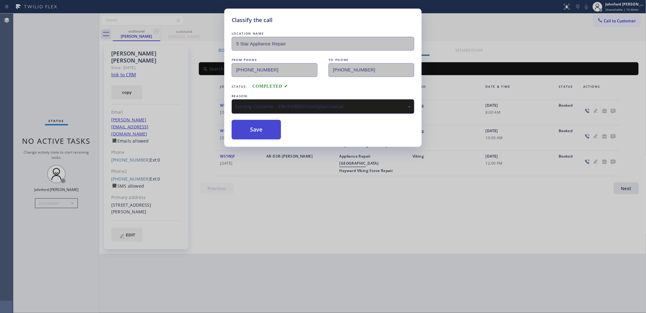
click at [273, 129] on button "Save" at bounding box center [256, 130] width 49 height 20
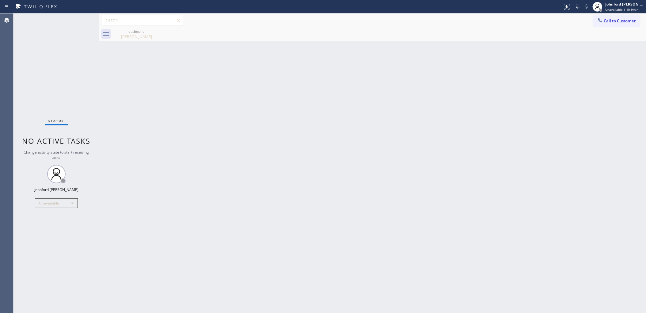
click at [609, 25] on button "Call to Customer" at bounding box center [616, 21] width 47 height 12
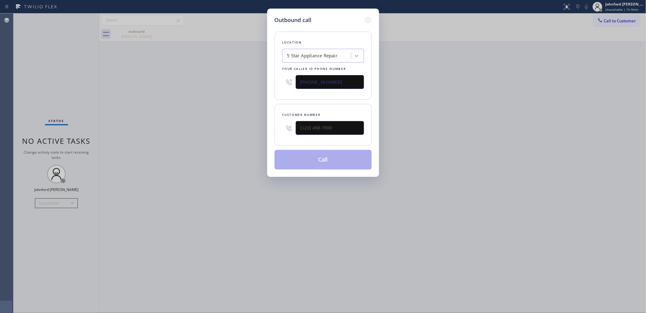
type input "(___) ___-____"
drag, startPoint x: 354, startPoint y: 120, endPoint x: 267, endPoint y: 133, distance: 87.9
click at [267, 133] on div "Outbound call Location 5 Star Appliance Repair Your caller id phone number [PHO…" at bounding box center [323, 93] width 112 height 168
drag, startPoint x: 376, startPoint y: 133, endPoint x: 364, endPoint y: 135, distance: 12.0
click at [367, 135] on div "Outbound call Location 5 Star Appliance Repair Your caller id phone number [PHO…" at bounding box center [323, 93] width 112 height 168
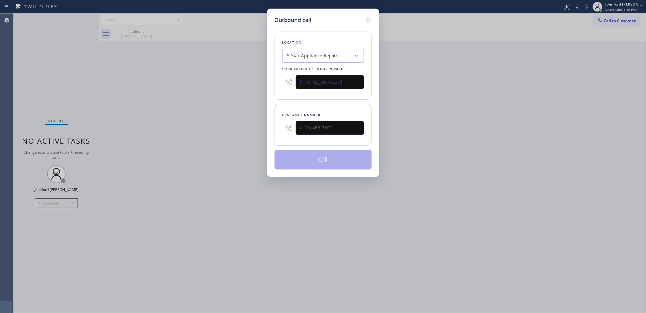
click at [358, 134] on div at bounding box center [330, 128] width 68 height 20
drag, startPoint x: 353, startPoint y: 132, endPoint x: 270, endPoint y: 131, distance: 83.0
click at [271, 131] on div "Outbound call Location 5 Star Appliance Repair Your caller id phone number [PHO…" at bounding box center [323, 93] width 112 height 168
paste input "949) 275-5678"
type input "[PHONE_NUMBER]"
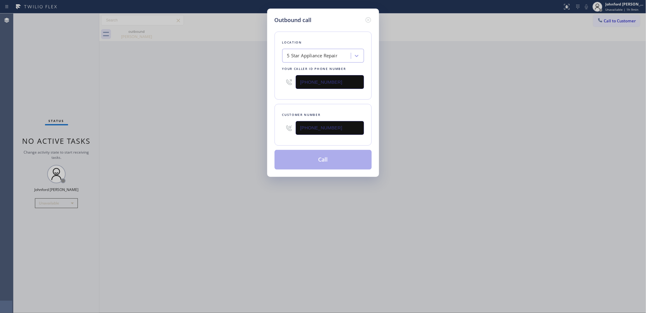
click at [240, 134] on div "Outbound call Location 5 Star Appliance Repair Your caller id phone number [PHO…" at bounding box center [323, 156] width 646 height 313
click at [309, 160] on button "Call" at bounding box center [322, 160] width 97 height 20
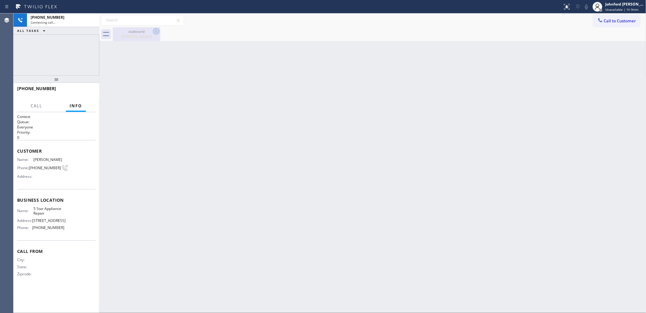
click at [156, 31] on icon at bounding box center [156, 31] width 6 height 6
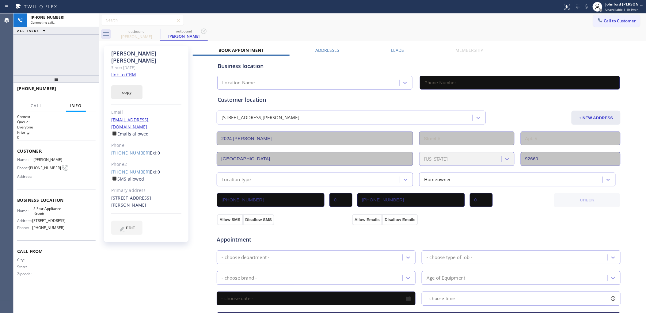
click at [131, 89] on button "copy" at bounding box center [126, 92] width 31 height 14
click at [130, 71] on link "link to CRM" at bounding box center [123, 74] width 25 height 6
type input "[PHONE_NUMBER]"
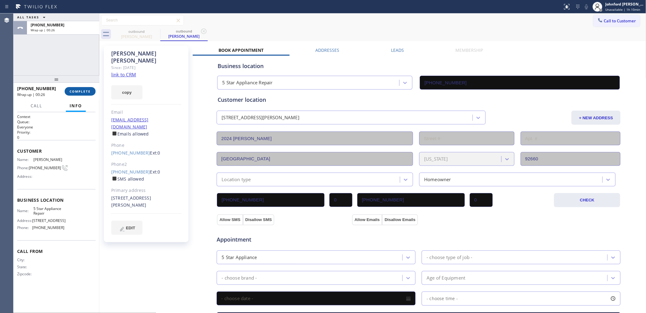
click at [74, 90] on span "COMPLETE" at bounding box center [80, 91] width 21 height 4
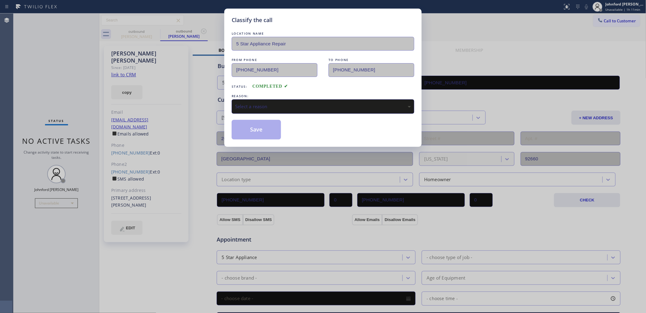
click at [287, 103] on div "Select a reason" at bounding box center [323, 106] width 176 height 7
click at [264, 129] on button "Save" at bounding box center [256, 130] width 49 height 20
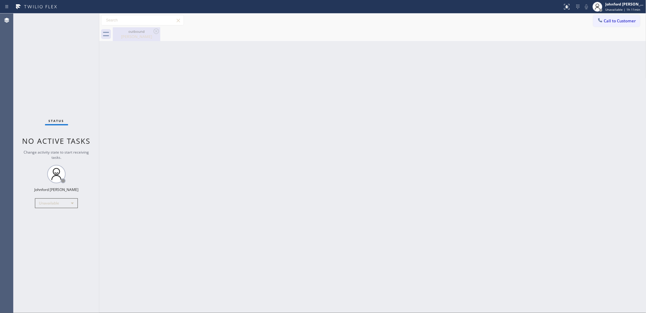
click at [117, 29] on div "outbound" at bounding box center [136, 31] width 46 height 5
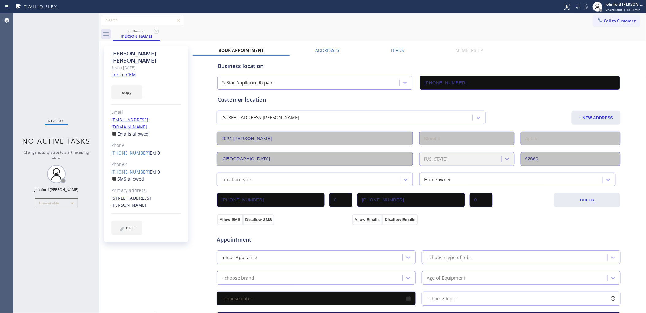
click at [134, 150] on link "[PHONE_NUMBER]" at bounding box center [130, 153] width 39 height 6
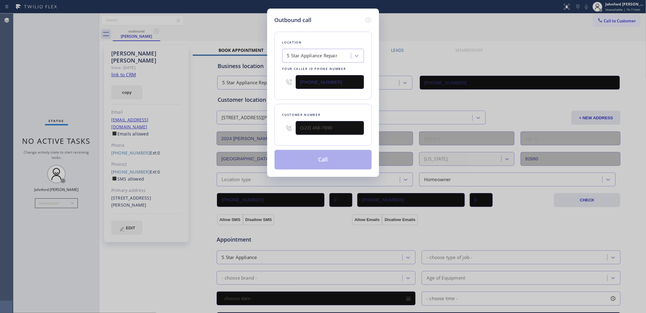
type input "[PHONE_NUMBER]"
click at [333, 166] on button "Call" at bounding box center [322, 160] width 97 height 20
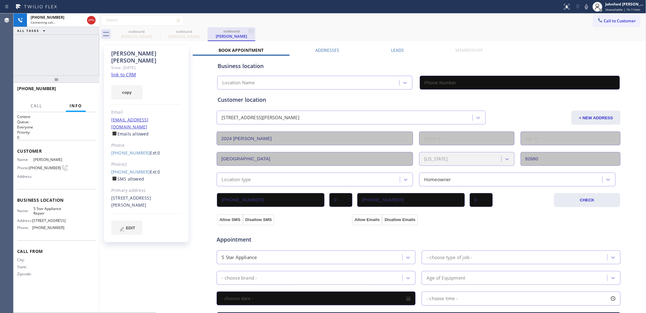
type input "[PHONE_NUMBER]"
click at [88, 23] on icon at bounding box center [91, 20] width 7 height 7
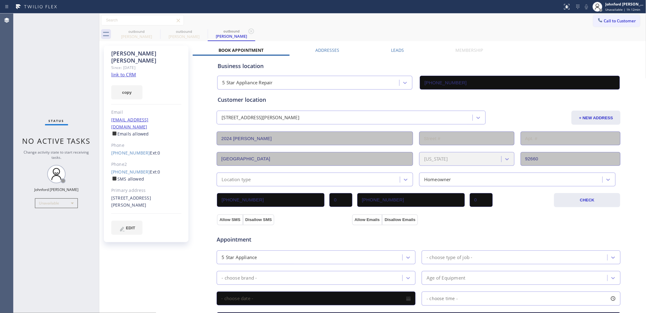
click at [88, 23] on div "Status No active tasks Change activity state to start receiving tasks. [PERSON_…" at bounding box center [56, 162] width 86 height 299
click at [163, 28] on div "outbound [PERSON_NAME]" at bounding box center [184, 34] width 46 height 14
click at [161, 27] on div "outbound [PERSON_NAME]" at bounding box center [184, 33] width 46 height 13
click at [161, 39] on div "outbound [PERSON_NAME]" at bounding box center [184, 33] width 46 height 13
click at [163, 32] on div "outbound" at bounding box center [184, 31] width 46 height 5
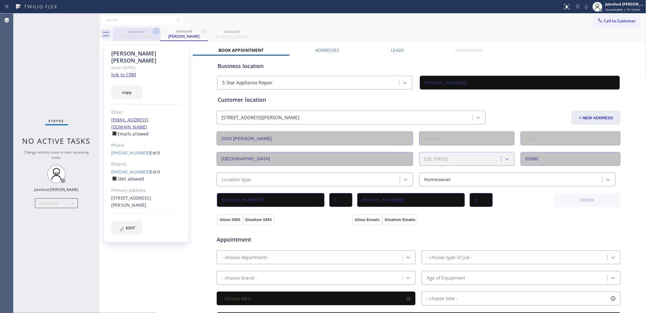
click at [158, 32] on icon at bounding box center [156, 31] width 7 height 7
click at [160, 32] on div "outbound [PERSON_NAME]" at bounding box center [183, 34] width 47 height 14
click at [160, 32] on div at bounding box center [160, 34] width 0 height 10
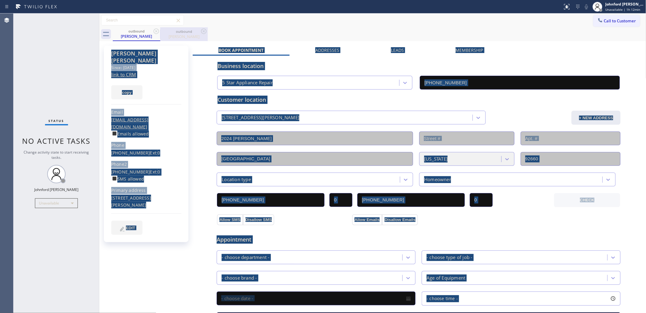
click at [160, 32] on div at bounding box center [160, 34] width 0 height 10
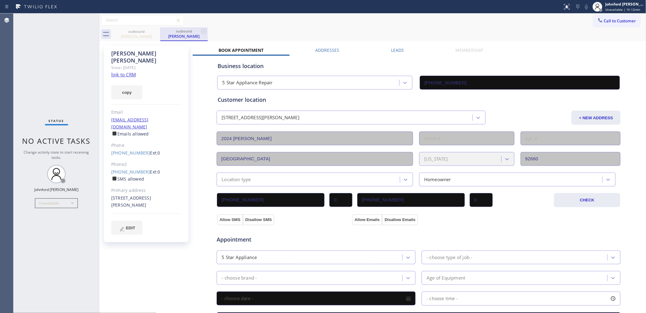
click at [161, 32] on div "outbound" at bounding box center [184, 31] width 46 height 5
click at [597, 22] on icon at bounding box center [600, 20] width 6 height 6
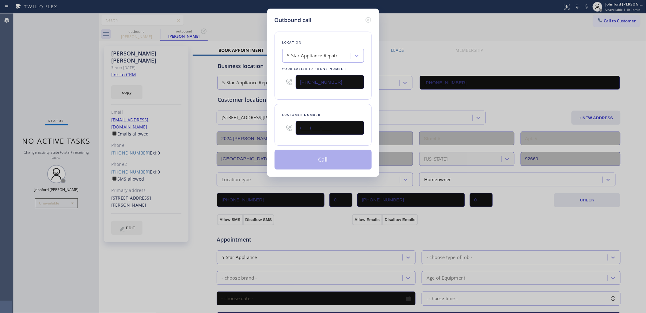
drag, startPoint x: 325, startPoint y: 123, endPoint x: 247, endPoint y: 123, distance: 78.1
click at [247, 123] on div "Outbound call Location 5 Star Appliance Repair Your caller id phone number [PHO…" at bounding box center [323, 156] width 646 height 313
paste input "206) 295-0720"
type input "[PHONE_NUMBER]"
click at [300, 164] on button "Call" at bounding box center [322, 160] width 97 height 20
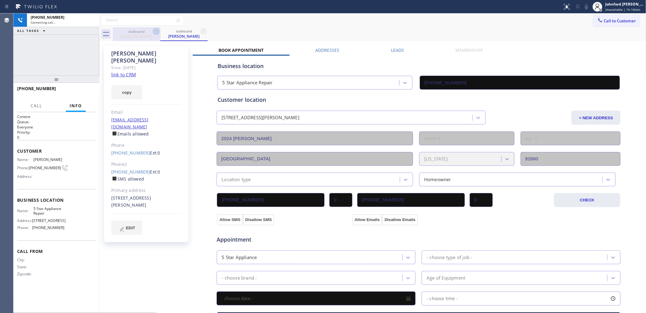
click at [157, 29] on icon at bounding box center [156, 31] width 7 height 7
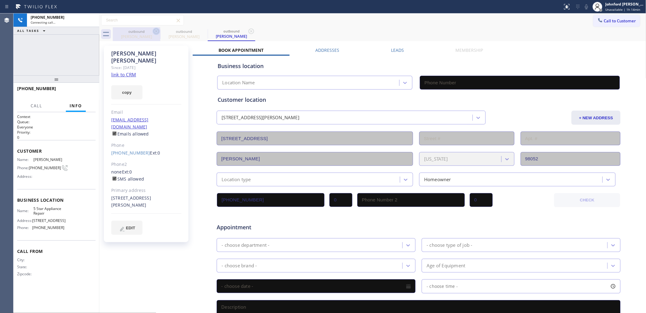
click at [153, 31] on icon at bounding box center [156, 31] width 7 height 7
click at [126, 85] on button "copy" at bounding box center [126, 92] width 31 height 14
click at [127, 71] on link "link to CRM" at bounding box center [123, 74] width 25 height 6
type input "[PHONE_NUMBER]"
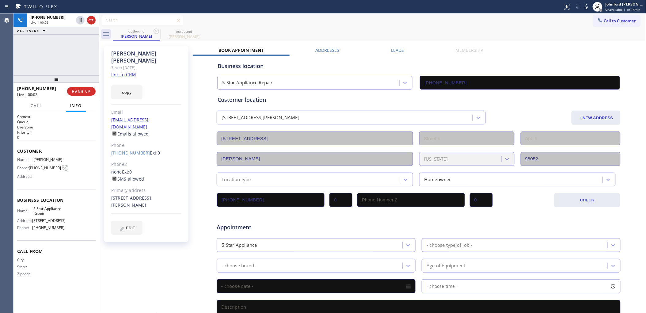
click at [66, 87] on div "[PHONE_NUMBER] Live | 00:02" at bounding box center [42, 91] width 50 height 16
click at [74, 87] on button "HANG UP" at bounding box center [81, 91] width 28 height 9
click at [78, 91] on span "COMPLETE" at bounding box center [80, 91] width 21 height 4
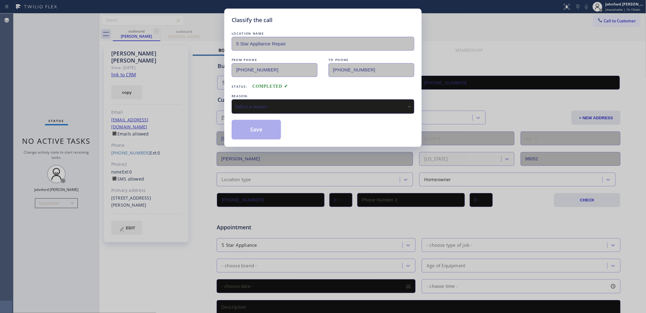
click at [303, 117] on div "LOCATION NAME 5 Star Appliance Repair FROM PHONE [PHONE_NUMBER] TO PHONE [PHONE…" at bounding box center [323, 84] width 183 height 109
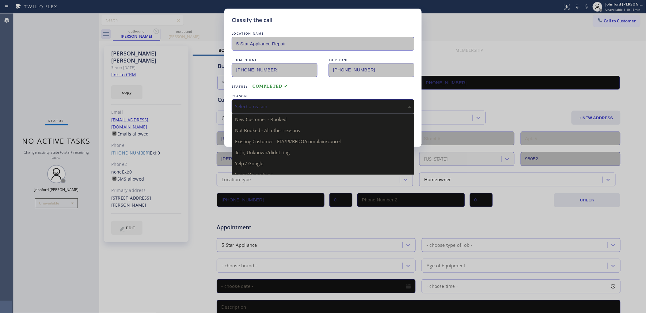
click at [304, 109] on div "Select a reason" at bounding box center [323, 106] width 183 height 14
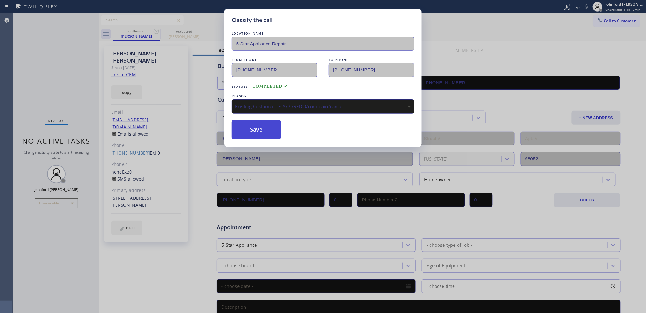
drag, startPoint x: 289, startPoint y: 136, endPoint x: 274, endPoint y: 132, distance: 15.4
click at [274, 132] on button "Save" at bounding box center [256, 130] width 49 height 20
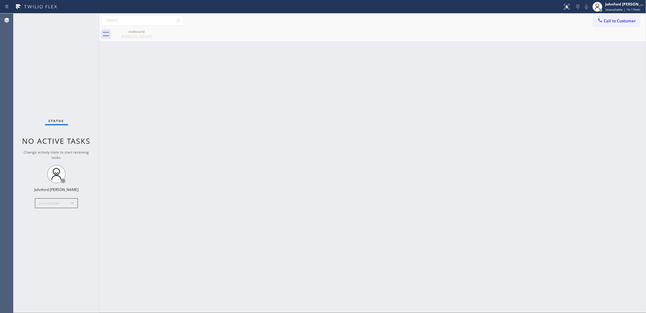
drag, startPoint x: 610, startPoint y: 22, endPoint x: 429, endPoint y: 66, distance: 185.9
click at [596, 23] on button "Call to Customer" at bounding box center [616, 21] width 47 height 12
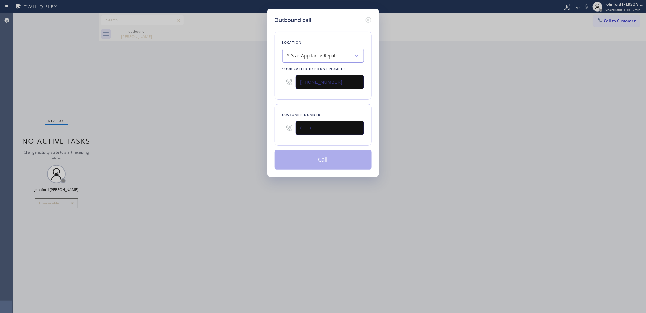
drag, startPoint x: 314, startPoint y: 125, endPoint x: 224, endPoint y: 126, distance: 90.4
click at [230, 126] on div "Outbound call Location 5 Star Appliance Repair Your caller id phone number [PHO…" at bounding box center [323, 156] width 646 height 313
paste input "619) 977-8858"
type input "[PHONE_NUMBER]"
click at [183, 132] on div "Outbound call Location 5 Star Appliance Repair Your caller id phone number [PHO…" at bounding box center [323, 156] width 646 height 313
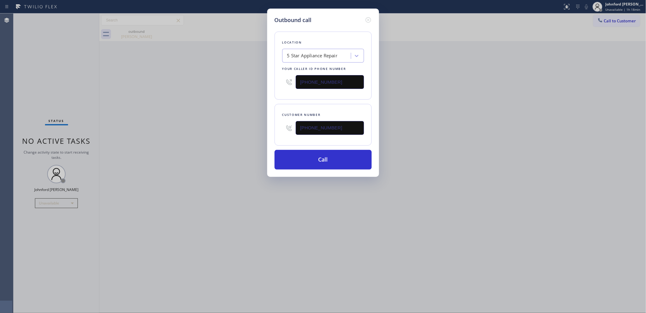
drag, startPoint x: 348, startPoint y: 130, endPoint x: 277, endPoint y: 130, distance: 71.1
click at [279, 130] on div "Customer number [PHONE_NUMBER]" at bounding box center [322, 125] width 97 height 42
click at [258, 137] on div "Outbound call Location 5 Star Appliance Repair Your caller id phone number [PHO…" at bounding box center [323, 156] width 646 height 313
click at [302, 152] on button "Call" at bounding box center [322, 160] width 97 height 20
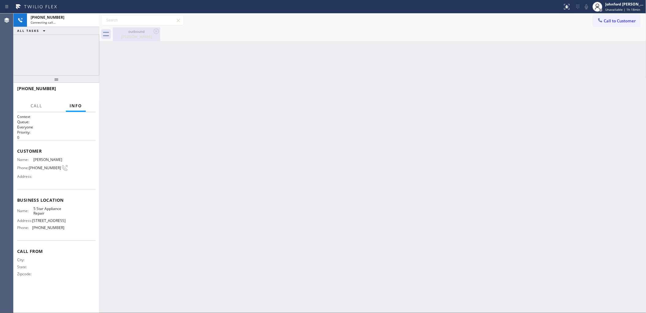
click at [157, 33] on icon at bounding box center [156, 31] width 6 height 6
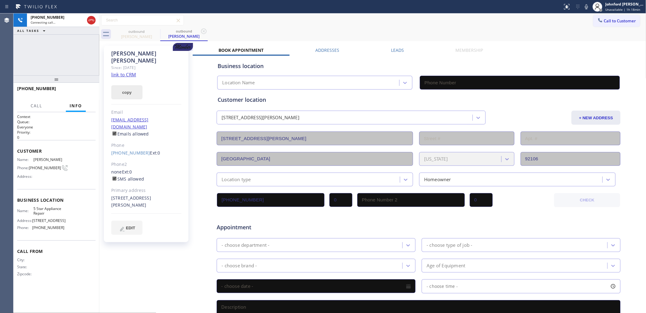
click at [126, 85] on button "copy" at bounding box center [126, 92] width 31 height 14
click at [95, 21] on div at bounding box center [91, 20] width 9 height 7
type input "[PHONE_NUMBER]"
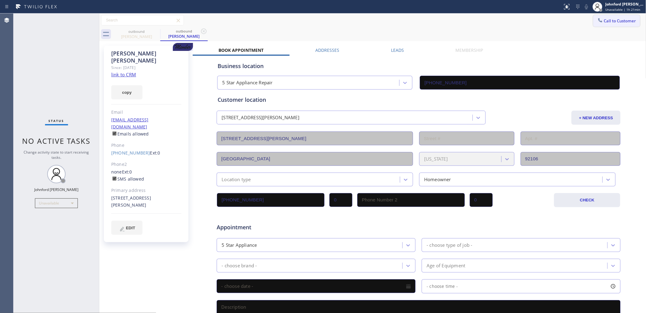
click at [604, 25] on button "Call to Customer" at bounding box center [616, 21] width 47 height 12
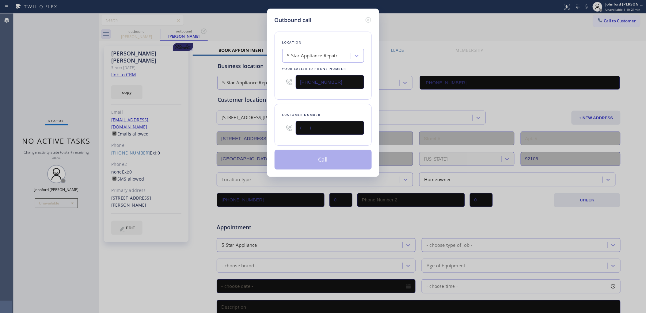
drag, startPoint x: 318, startPoint y: 128, endPoint x: 255, endPoint y: 128, distance: 63.1
click at [256, 128] on div "Outbound call Location 5 Star Appliance Repair Your caller id phone number [PHO…" at bounding box center [323, 156] width 646 height 313
paste input "619) 977-8858"
type input "[PHONE_NUMBER]"
click at [272, 112] on div "Outbound call Location 5 Star Appliance Repair Your caller id phone number [PHO…" at bounding box center [323, 93] width 112 height 168
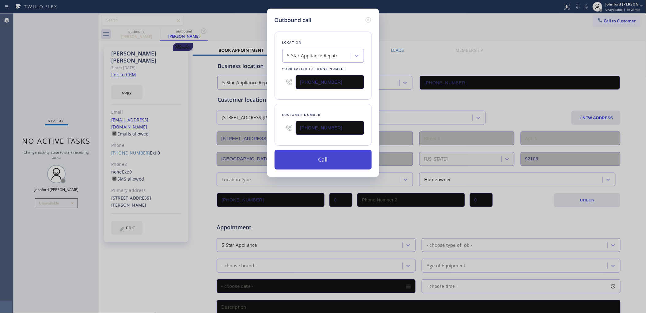
click at [293, 163] on button "Call" at bounding box center [322, 160] width 97 height 20
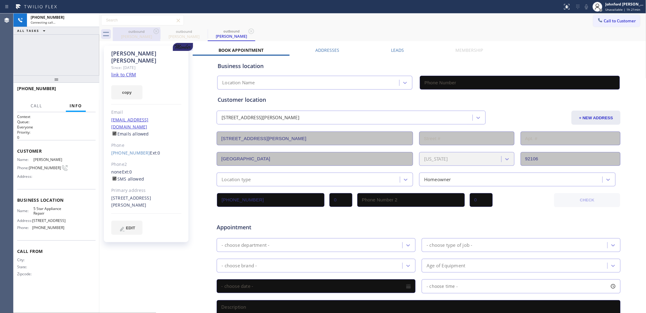
click at [157, 31] on icon at bounding box center [156, 31] width 7 height 7
click at [0, 0] on icon at bounding box center [0, 0] width 0 height 0
click at [153, 30] on icon at bounding box center [156, 31] width 7 height 7
type input "[PHONE_NUMBER]"
click at [134, 85] on button "copy" at bounding box center [126, 92] width 31 height 14
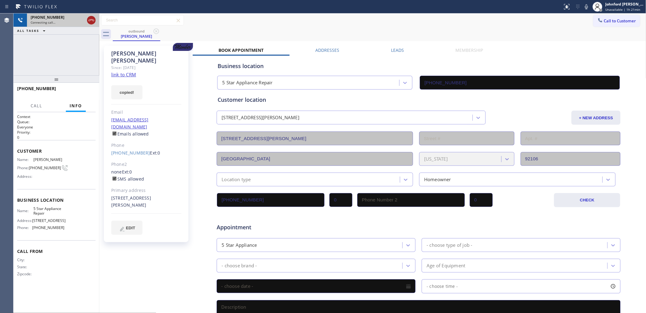
click at [93, 22] on icon at bounding box center [91, 20] width 7 height 7
click at [604, 22] on span "Call to Customer" at bounding box center [620, 21] width 32 height 6
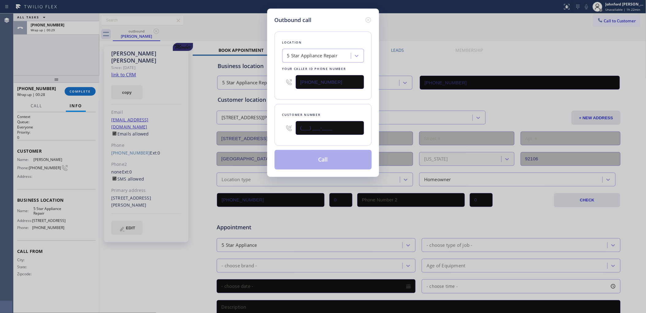
drag, startPoint x: 346, startPoint y: 125, endPoint x: 267, endPoint y: 129, distance: 78.8
click at [267, 129] on div "Outbound call Location 5 Star Appliance Repair Your caller id phone number [PHO…" at bounding box center [323, 93] width 112 height 168
paste input "714) 425-9556"
type input "[PHONE_NUMBER]"
click at [324, 158] on button "Call" at bounding box center [322, 160] width 97 height 20
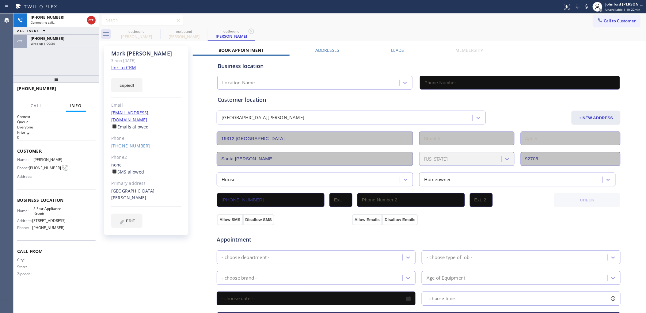
click at [132, 65] on link "link to CRM" at bounding box center [123, 67] width 25 height 6
type input "[PHONE_NUMBER]"
click at [90, 93] on span "HANG UP" at bounding box center [81, 91] width 19 height 4
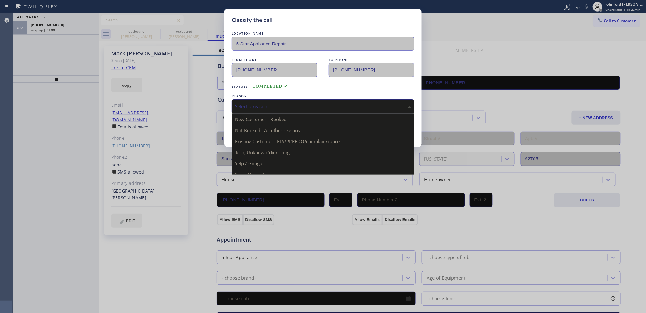
click at [307, 106] on div "Select a reason" at bounding box center [323, 106] width 176 height 7
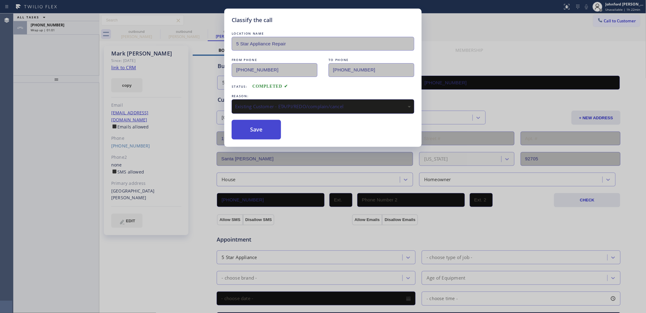
click at [275, 123] on button "Save" at bounding box center [256, 130] width 49 height 20
click at [60, 35] on div "Classify the call LOCATION NAME 5 Star Appliance Repair FROM PHONE [PHONE_NUMBE…" at bounding box center [323, 156] width 646 height 313
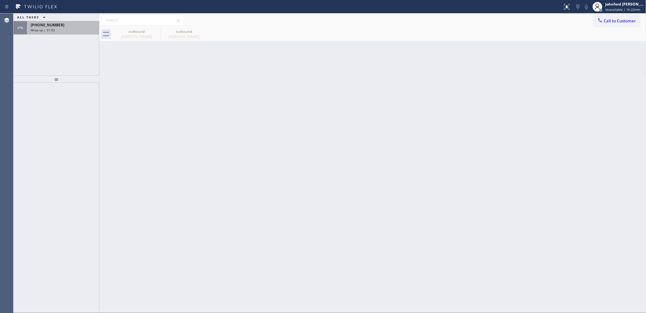
click at [60, 32] on div "[PHONE_NUMBER] Wrap up | 01:03" at bounding box center [62, 27] width 70 height 13
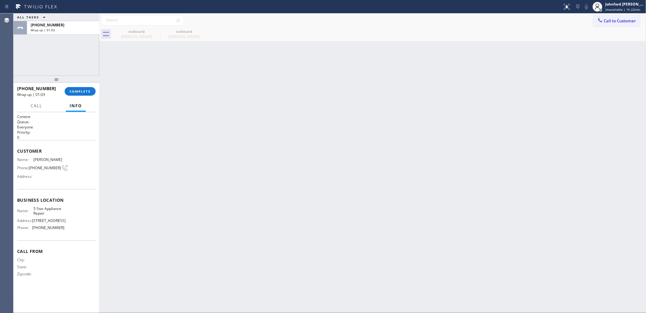
click at [86, 96] on div "[PHONE_NUMBER] Wrap up | 01:03 COMPLETE" at bounding box center [56, 91] width 78 height 16
click at [87, 93] on span "COMPLETE" at bounding box center [80, 91] width 21 height 4
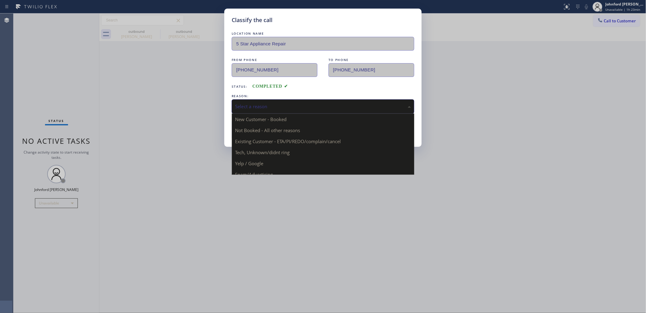
click at [264, 108] on div "Select a reason" at bounding box center [323, 106] width 183 height 14
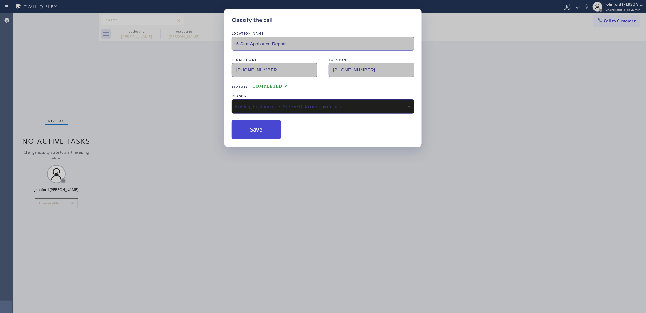
click at [256, 126] on button "Save" at bounding box center [256, 130] width 49 height 20
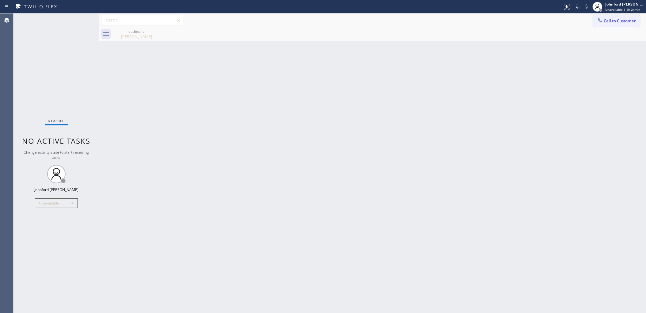
click at [598, 16] on button "Call to Customer" at bounding box center [616, 21] width 47 height 12
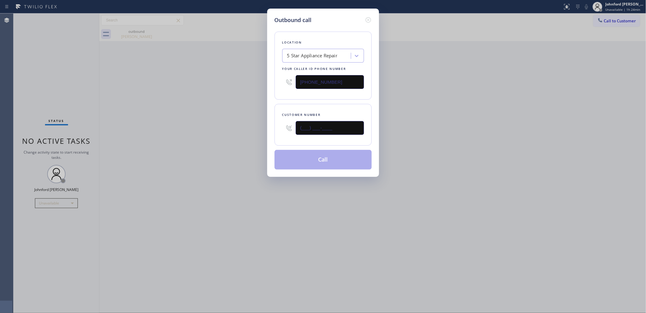
drag, startPoint x: 334, startPoint y: 125, endPoint x: 294, endPoint y: 128, distance: 39.9
click at [294, 127] on div "(___) ___-____" at bounding box center [323, 128] width 82 height 20
paste input "732) 379-0903"
type input "[PHONE_NUMBER]"
click at [294, 128] on div at bounding box center [288, 128] width 13 height 20
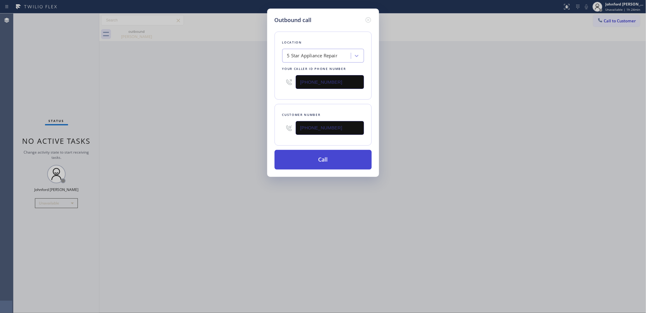
click at [297, 158] on button "Call" at bounding box center [322, 160] width 97 height 20
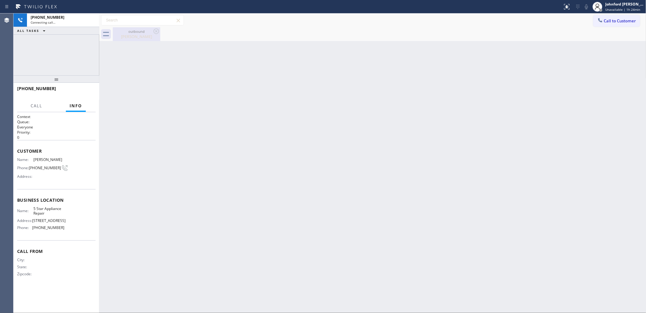
click at [155, 32] on icon at bounding box center [156, 31] width 7 height 7
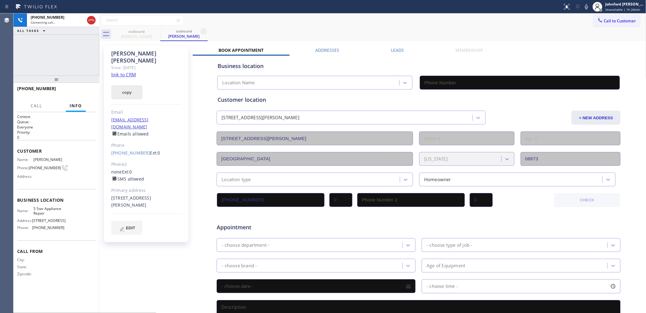
click at [126, 85] on button "copy" at bounding box center [126, 92] width 31 height 14
click at [129, 71] on link "link to CRM" at bounding box center [123, 74] width 25 height 6
type input "[PHONE_NUMBER]"
drag, startPoint x: 88, startPoint y: 79, endPoint x: 85, endPoint y: 85, distance: 7.0
click at [86, 79] on div at bounding box center [56, 78] width 86 height 7
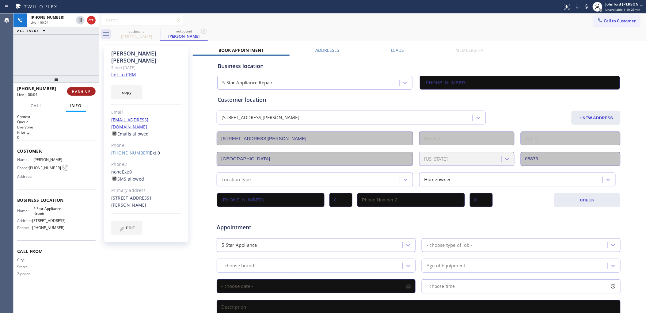
click at [85, 87] on div "[PHONE_NUMBER] Live | 00:04 HANG UP" at bounding box center [56, 91] width 78 height 16
click at [85, 88] on button "HANG UP" at bounding box center [81, 91] width 28 height 9
click at [68, 92] on button "COMPLETE" at bounding box center [80, 91] width 31 height 9
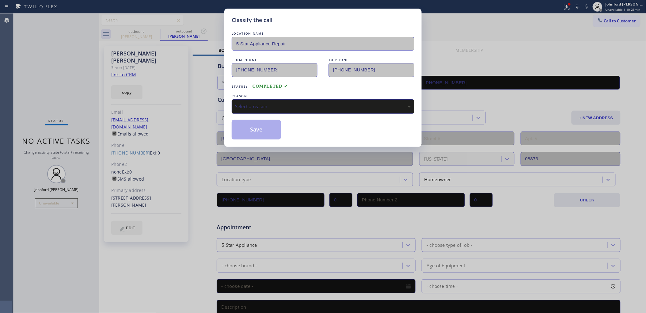
drag, startPoint x: 266, startPoint y: 111, endPoint x: 276, endPoint y: 109, distance: 9.3
click at [274, 109] on div "Select a reason" at bounding box center [323, 106] width 183 height 14
click at [269, 135] on button "Save" at bounding box center [256, 130] width 49 height 20
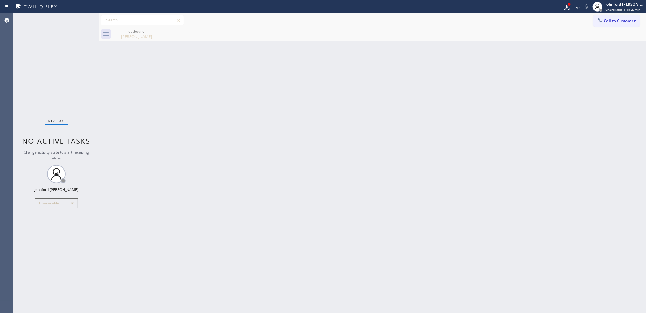
drag, startPoint x: 598, startPoint y: 24, endPoint x: 460, endPoint y: 68, distance: 145.4
click at [598, 25] on button "Call to Customer" at bounding box center [616, 21] width 47 height 12
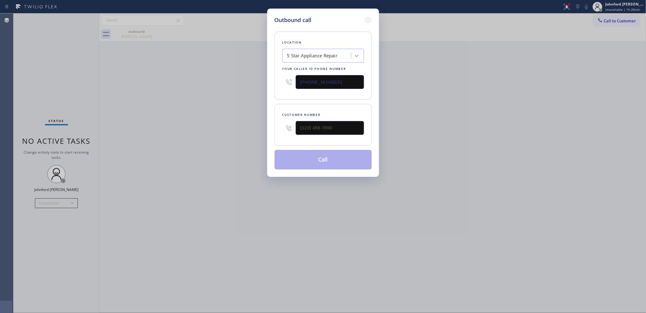
drag, startPoint x: 315, startPoint y: 135, endPoint x: 267, endPoint y: 138, distance: 47.3
click at [267, 138] on div "Outbound call Location 5 Star Appliance Repair Your caller id phone number [PHO…" at bounding box center [323, 93] width 112 height 168
click at [341, 134] on div at bounding box center [330, 128] width 68 height 20
click at [251, 132] on div "Outbound call Location 5 Star Appliance Repair Your caller id phone number [PHO…" at bounding box center [323, 156] width 646 height 313
click at [310, 133] on input "(___) ___-____" at bounding box center [330, 128] width 68 height 14
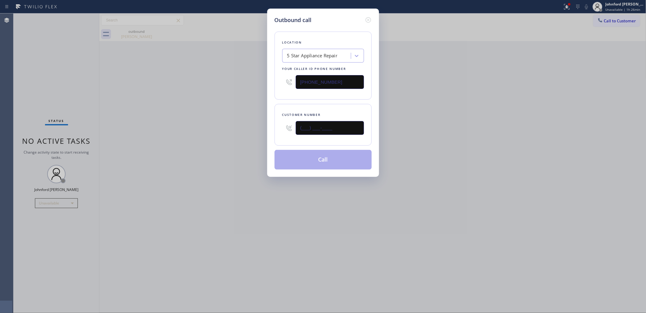
paste input "714) 683-4175"
type input "[PHONE_NUMBER]"
drag, startPoint x: 230, startPoint y: 124, endPoint x: 285, endPoint y: 146, distance: 59.4
click at [230, 124] on div "Outbound call Location 5 Star Appliance Repair Your caller id phone number [PHO…" at bounding box center [323, 156] width 646 height 313
click at [306, 157] on button "Call" at bounding box center [322, 160] width 97 height 20
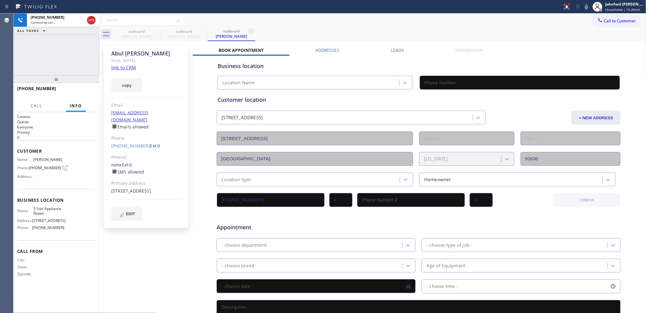
type input "[PHONE_NUMBER]"
click at [207, 147] on div "Business location 5 Star Appliance Repair [PHONE_NUMBER] Personal information […" at bounding box center [419, 242] width 452 height 372
click at [86, 91] on span "HANG UP" at bounding box center [81, 91] width 19 height 4
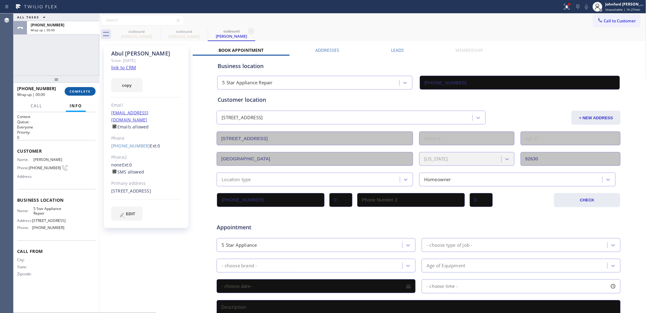
click at [90, 94] on button "COMPLETE" at bounding box center [80, 91] width 31 height 9
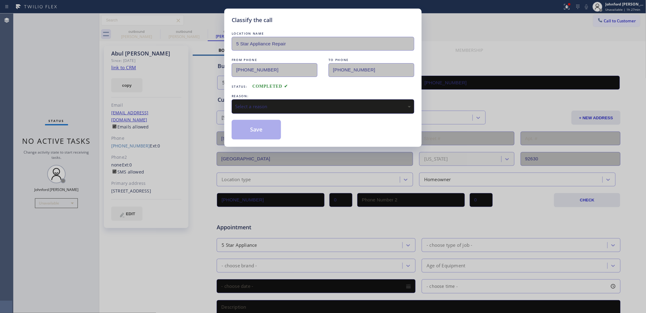
click at [286, 125] on div "Save" at bounding box center [323, 130] width 183 height 20
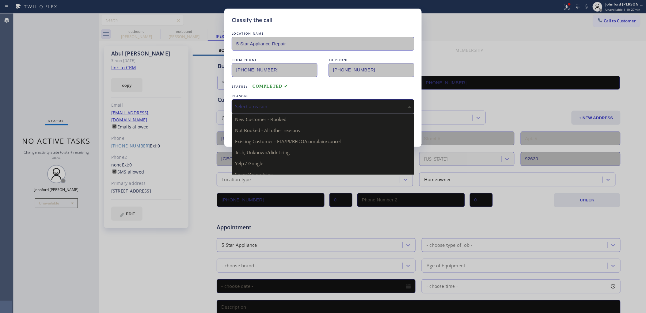
click at [280, 108] on div "Select a reason" at bounding box center [323, 106] width 176 height 7
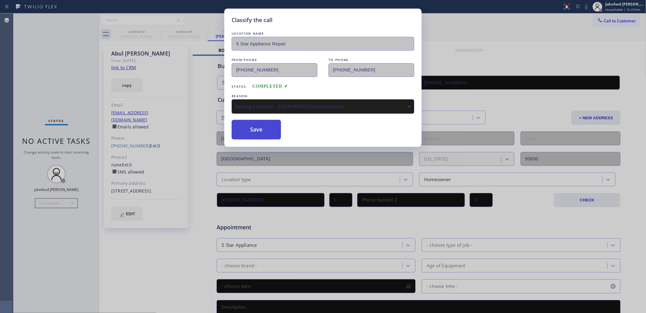
click at [262, 134] on button "Save" at bounding box center [256, 130] width 49 height 20
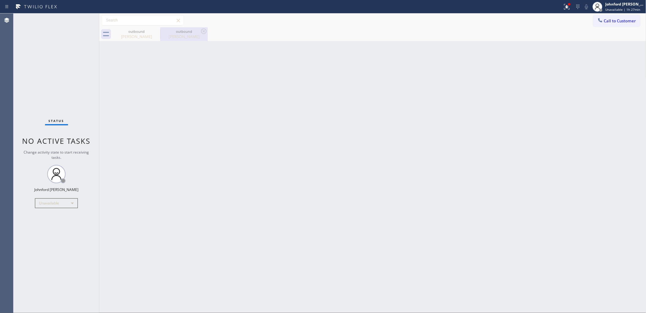
click at [179, 30] on div "outbound" at bounding box center [184, 31] width 46 height 5
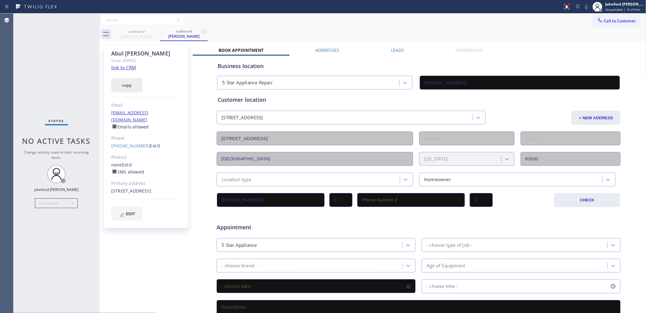
click at [131, 84] on button "copy" at bounding box center [126, 85] width 31 height 14
click at [610, 24] on button "Call to Customer" at bounding box center [616, 21] width 47 height 12
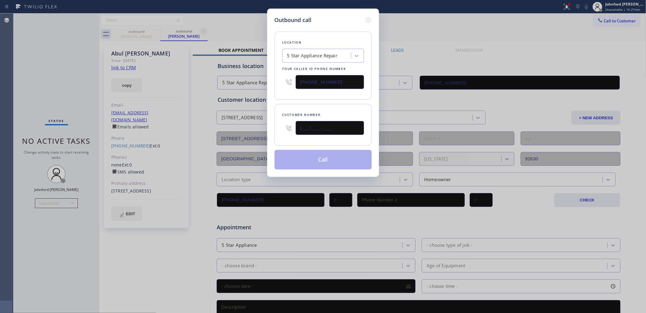
drag, startPoint x: 347, startPoint y: 129, endPoint x: 282, endPoint y: 134, distance: 65.1
click at [284, 134] on div "(___) ___-____" at bounding box center [323, 128] width 82 height 20
paste input "415) 816-5090"
type input "[PHONE_NUMBER]"
click at [308, 94] on div "Location 5 Star Appliance Repair Your caller id phone number [PHONE_NUMBER]" at bounding box center [322, 66] width 97 height 68
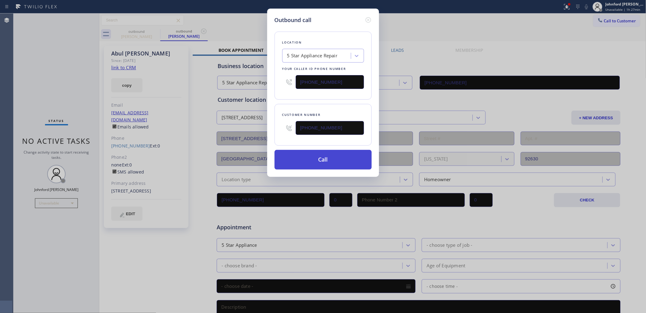
click at [312, 163] on button "Call" at bounding box center [322, 160] width 97 height 20
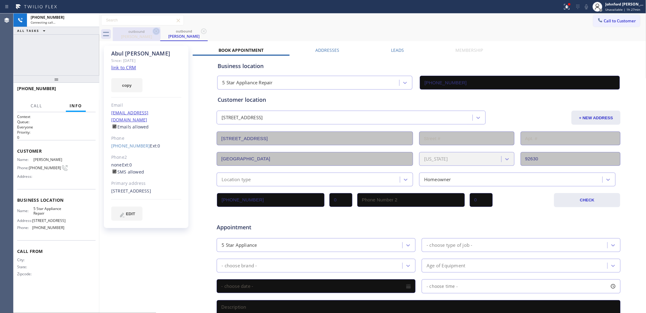
click at [156, 33] on icon at bounding box center [156, 31] width 7 height 7
click at [200, 33] on icon at bounding box center [203, 31] width 7 height 7
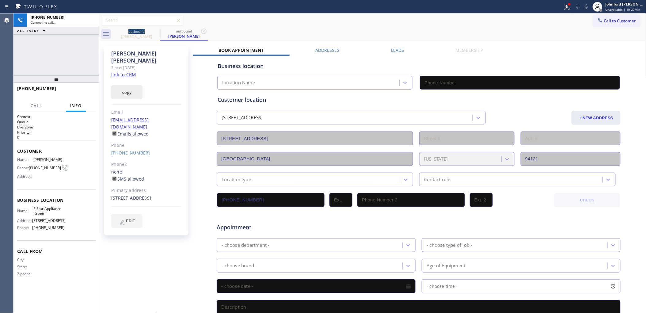
click at [127, 85] on button "copy" at bounding box center [126, 92] width 31 height 14
click at [125, 71] on link "link to CRM" at bounding box center [123, 74] width 25 height 6
type input "[PHONE_NUMBER]"
click at [123, 85] on button "copy" at bounding box center [126, 92] width 31 height 14
click at [19, 62] on div "[PHONE_NUMBER] Live | 00:12 ALL TASKS ALL TASKS ACTIVE TASKS TASKS IN WRAP UP" at bounding box center [56, 44] width 86 height 62
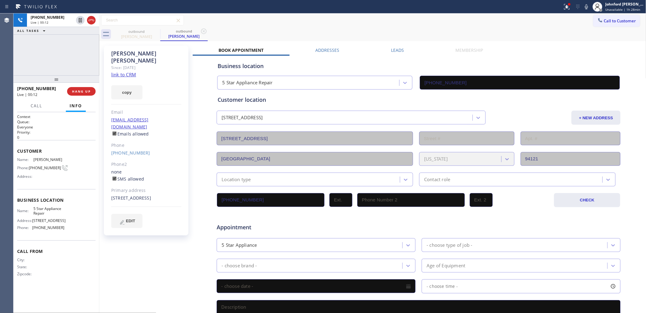
click at [78, 83] on div at bounding box center [56, 78] width 86 height 7
click at [80, 89] on button "HANG UP" at bounding box center [81, 93] width 28 height 9
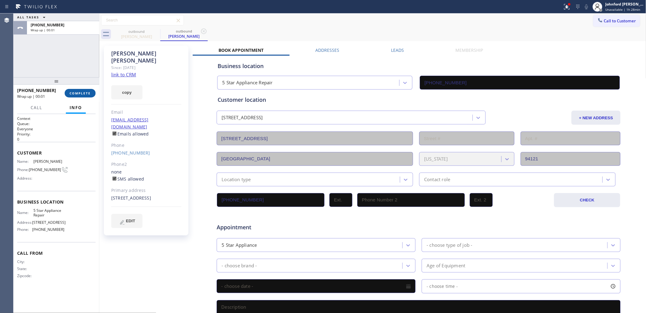
click at [82, 96] on button "COMPLETE" at bounding box center [80, 93] width 31 height 9
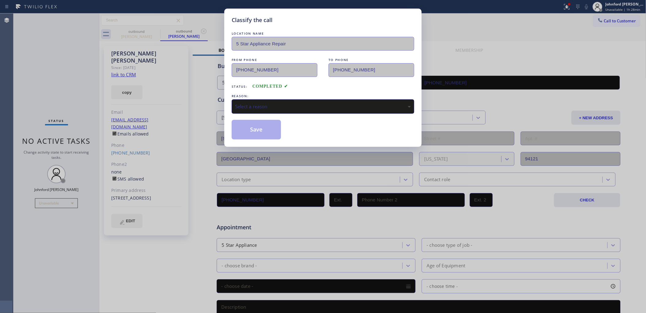
drag, startPoint x: 257, startPoint y: 105, endPoint x: 280, endPoint y: 105, distance: 23.0
click at [264, 105] on div "Select a reason" at bounding box center [323, 106] width 176 height 7
click at [259, 113] on div "LOCATION NAME 5 Star Appliance Repair FROM PHONE [PHONE_NUMBER] TO PHONE [PHONE…" at bounding box center [323, 84] width 183 height 109
click at [262, 126] on button "Save" at bounding box center [256, 130] width 49 height 20
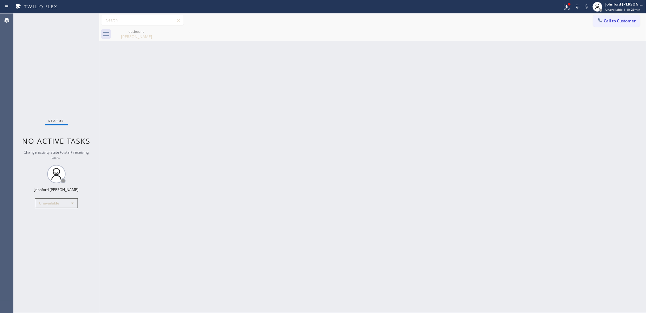
drag, startPoint x: 416, startPoint y: 113, endPoint x: 496, endPoint y: 18, distance: 123.9
click at [417, 106] on div "Back to Dashboard Change Sender ID Customers Technicians Select a contact Outbo…" at bounding box center [372, 162] width 547 height 299
drag, startPoint x: 616, startPoint y: 22, endPoint x: 610, endPoint y: 25, distance: 6.6
click at [615, 22] on span "Call to Customer" at bounding box center [620, 21] width 32 height 6
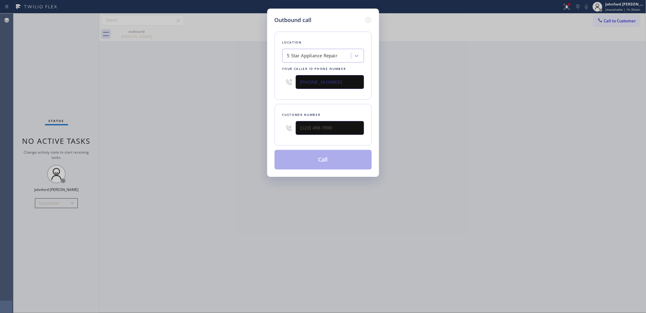
drag, startPoint x: 338, startPoint y: 78, endPoint x: 261, endPoint y: 89, distance: 77.4
click at [262, 89] on div "Outbound call Location 5 Star Appliance Repair Your caller id phone number [PHO…" at bounding box center [323, 156] width 646 height 313
paste input "05) 261-2411"
type input "[PHONE_NUMBER]"
drag, startPoint x: 320, startPoint y: 127, endPoint x: 253, endPoint y: 127, distance: 66.8
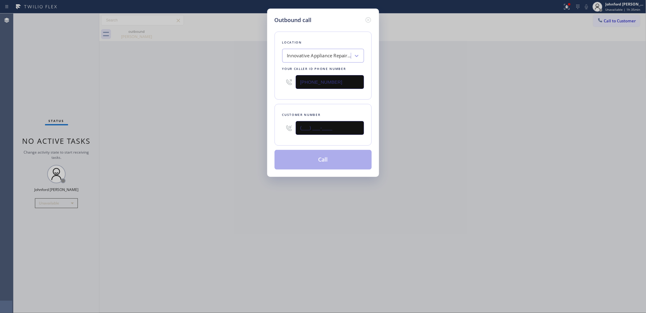
click at [265, 127] on div "Outbound call Location Innovative Appliance Repair Solutions SB Your caller id …" at bounding box center [323, 156] width 646 height 313
paste input "805) 680-6302"
type input "[PHONE_NUMBER]"
click at [229, 128] on div "Outbound call Location Innovative Appliance Repair Solutions SB Your caller id …" at bounding box center [323, 156] width 646 height 313
click at [435, 113] on div "Outbound call Location Innovative Appliance Repair Solutions SB Your caller id …" at bounding box center [323, 156] width 646 height 313
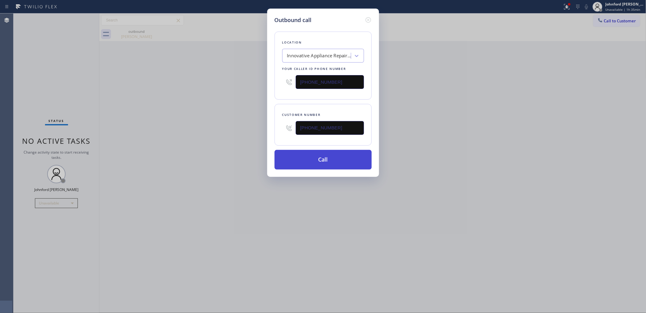
drag, startPoint x: 314, startPoint y: 161, endPoint x: 274, endPoint y: 156, distance: 39.9
click at [314, 161] on button "Call" at bounding box center [322, 160] width 97 height 20
click at [204, 133] on div "Outbound call Location Innovative Appliance Repair Solutions SB Your caller id …" at bounding box center [323, 156] width 646 height 313
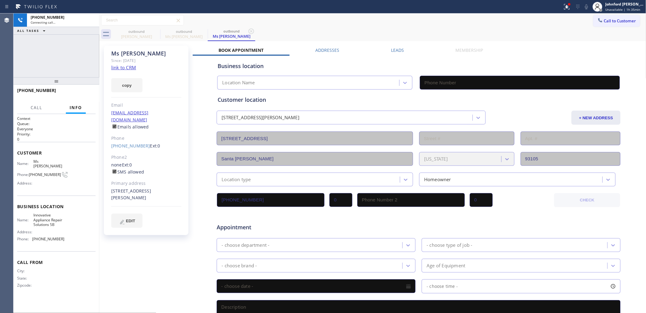
type input "[PHONE_NUMBER]"
click at [39, 62] on div "[PHONE_NUMBER] Live | 00:03 ALL TASKS ALL TASKS ACTIVE TASKS TASKS IN WRAP UP" at bounding box center [56, 45] width 86 height 64
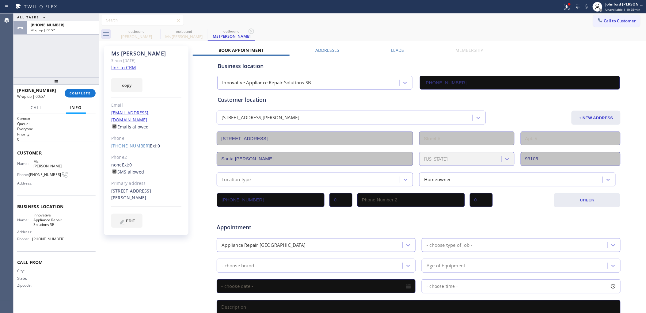
drag, startPoint x: 17, startPoint y: 58, endPoint x: 52, endPoint y: 63, distance: 35.2
click at [17, 58] on div "ALL TASKS ALL TASKS ACTIVE TASKS TASKS IN WRAP UP [PHONE_NUMBER] Wrap up | 00:57" at bounding box center [56, 45] width 86 height 64
click at [80, 84] on div at bounding box center [56, 80] width 86 height 7
click at [80, 90] on button "COMPLETE" at bounding box center [80, 93] width 31 height 9
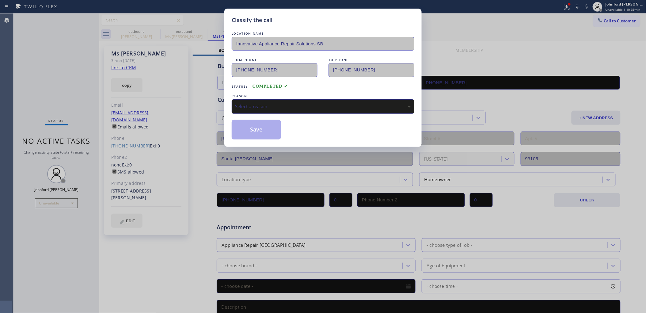
click at [285, 109] on div "Select a reason" at bounding box center [323, 106] width 183 height 14
drag, startPoint x: 267, startPoint y: 105, endPoint x: 278, endPoint y: 109, distance: 11.0
click at [267, 104] on div "Tech, Unknown/didnt ring" at bounding box center [323, 106] width 176 height 7
click at [265, 136] on button "Save" at bounding box center [256, 130] width 49 height 20
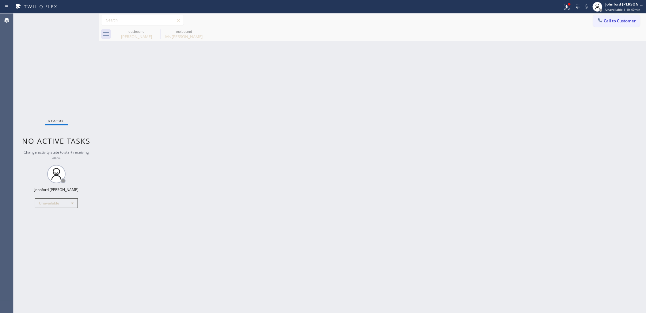
click at [442, 34] on div "outbound [PERSON_NAME] outbound Ms [PERSON_NAME]" at bounding box center [379, 34] width 533 height 14
drag, startPoint x: 426, startPoint y: 142, endPoint x: 445, endPoint y: 94, distance: 51.6
click at [433, 123] on div "Back to Dashboard Change Sender ID Customers Technicians Select a contact Outbo…" at bounding box center [372, 162] width 547 height 299
drag, startPoint x: 614, startPoint y: 19, endPoint x: 570, endPoint y: 32, distance: 46.1
click at [615, 19] on span "Call to Customer" at bounding box center [620, 21] width 32 height 6
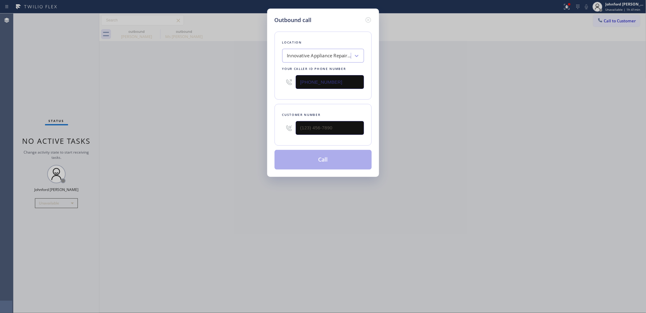
drag, startPoint x: 284, startPoint y: 86, endPoint x: 195, endPoint y: 95, distance: 89.3
click at [213, 89] on div "Outbound call Location Innovative Appliance Repair Solutions SB Your caller id …" at bounding box center [323, 156] width 646 height 313
click at [398, 111] on div "Outbound call Location Innovative Appliance Repair Solutions SB Your caller id …" at bounding box center [323, 156] width 646 height 313
drag, startPoint x: 305, startPoint y: 79, endPoint x: 259, endPoint y: 80, distance: 46.3
click at [259, 80] on div "Outbound call Location Innovative Appliance Repair Solutions SB Your caller id …" at bounding box center [323, 156] width 646 height 313
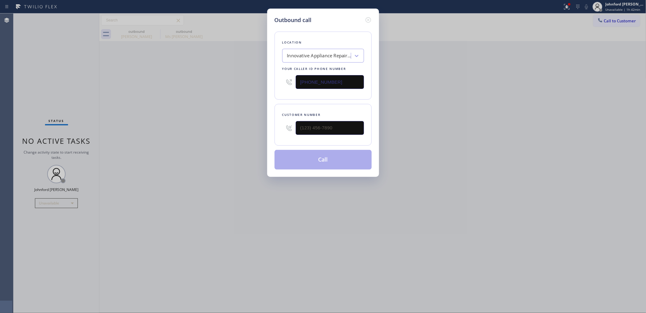
paste input "58) 800-3094"
click at [224, 91] on div "Outbound call Location Innovative Appliance Repair Solutions SB Your caller id …" at bounding box center [323, 156] width 646 height 313
click at [503, 91] on div "Outbound call Location Innovative Appliance Repair Solutions SB Your caller id …" at bounding box center [323, 156] width 646 height 313
drag, startPoint x: 264, startPoint y: 85, endPoint x: 260, endPoint y: 85, distance: 3.4
click at [260, 85] on div "Outbound call Location 5 Star Air Duct Cleaning Your caller id phone number [PH…" at bounding box center [323, 156] width 646 height 313
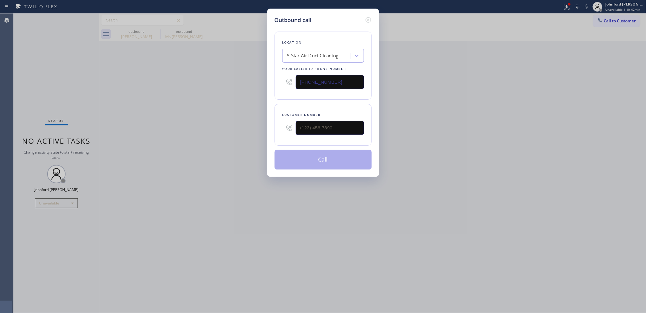
paste input "5) 731-4952"
type input "[PHONE_NUMBER]"
click at [486, 112] on div "Outbound call Location 5 Star Air Duct Cleaning Your caller id phone number [PH…" at bounding box center [323, 156] width 646 height 313
drag, startPoint x: 313, startPoint y: 131, endPoint x: 228, endPoint y: 139, distance: 85.2
click at [244, 137] on div "Outbound call Location 5 Star Appliance Repair Your caller id phone number [PHO…" at bounding box center [323, 156] width 646 height 313
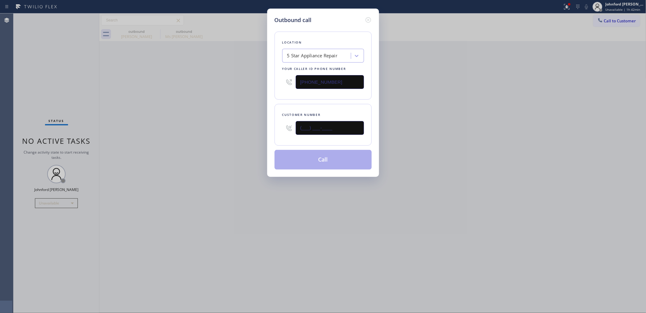
paste input "408) 607-8873"
type input "[PHONE_NUMBER]"
click at [196, 145] on div "Outbound call Location 5 Star Appliance Repair Your caller id phone number [PHO…" at bounding box center [323, 156] width 646 height 313
click at [282, 160] on button "Call" at bounding box center [322, 160] width 97 height 20
click at [452, 160] on div "Outbound call Location 5 Star Appliance Repair Your caller id phone number [PHO…" at bounding box center [323, 156] width 646 height 313
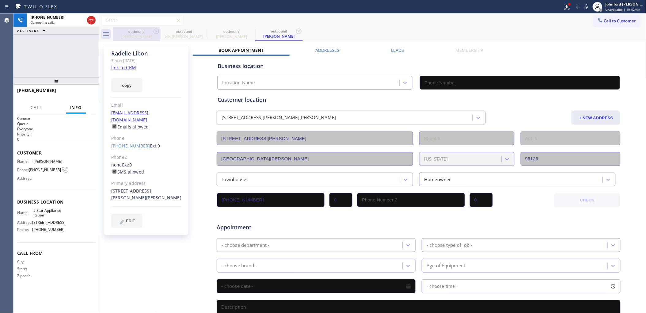
click at [156, 34] on icon at bounding box center [156, 31] width 7 height 7
click at [0, 0] on icon at bounding box center [0, 0] width 0 height 0
type input "[PHONE_NUMBER]"
click at [586, 10] on icon at bounding box center [586, 6] width 7 height 7
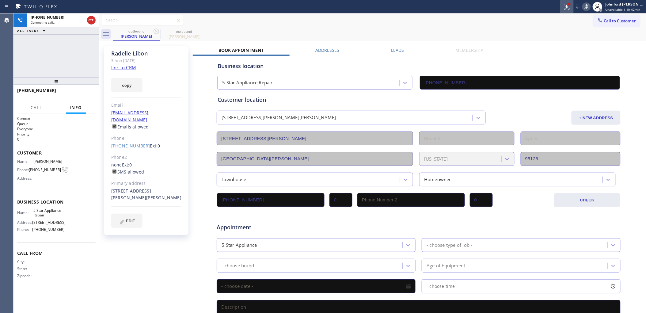
click at [570, 6] on div at bounding box center [569, 4] width 4 height 4
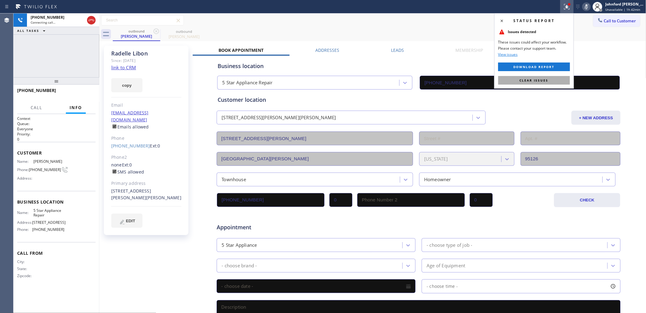
click at [552, 81] on button "Clear issues" at bounding box center [534, 80] width 72 height 9
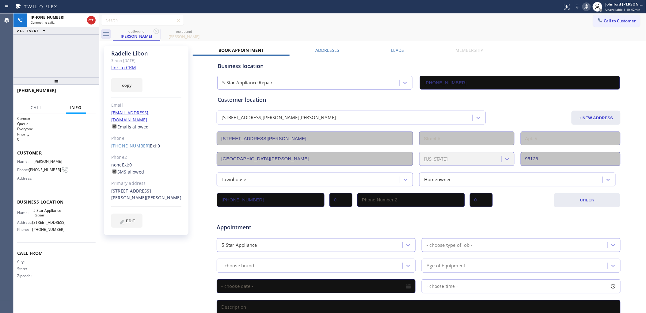
click at [585, 6] on icon at bounding box center [586, 6] width 7 height 7
click at [541, 24] on div "Call to Customer Outbound call Location 5 Star Appliance Repair Your caller id …" at bounding box center [372, 20] width 547 height 11
click at [426, 36] on div "outbound [PERSON_NAME] outbound [PERSON_NAME]" at bounding box center [379, 34] width 533 height 14
click at [38, 43] on div "[PHONE_NUMBER] Connecting call… ALL TASKS ALL TASKS ACTIVE TASKS TASKS IN WRAP …" at bounding box center [56, 45] width 86 height 64
click at [77, 91] on span "HANG UP" at bounding box center [81, 93] width 19 height 4
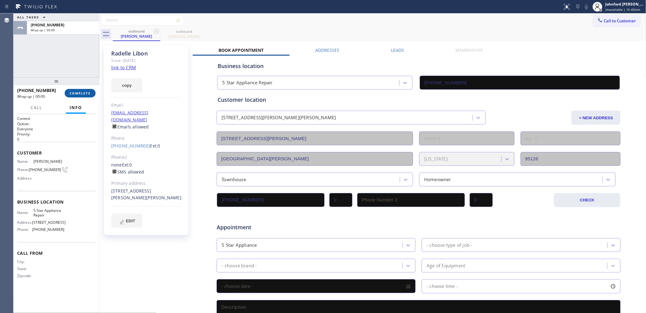
click at [77, 91] on span "COMPLETE" at bounding box center [80, 93] width 21 height 4
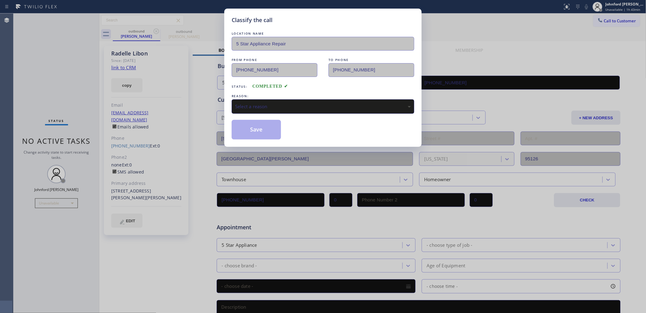
click at [276, 107] on div "Select a reason" at bounding box center [323, 106] width 176 height 7
click at [264, 105] on div "Not Booked - All other reasons" at bounding box center [323, 106] width 176 height 7
click at [244, 129] on button "Save" at bounding box center [256, 130] width 49 height 20
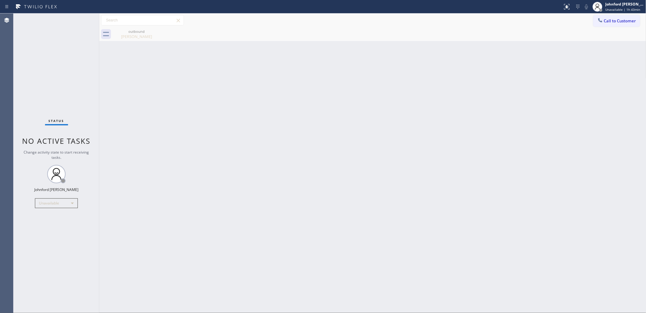
drag, startPoint x: 345, startPoint y: 91, endPoint x: 437, endPoint y: 19, distance: 117.0
click at [349, 80] on div "Back to Dashboard Change Sender ID Customers Technicians Select a contact Outbo…" at bounding box center [372, 162] width 547 height 299
click at [155, 32] on icon at bounding box center [156, 31] width 6 height 6
click at [49, 77] on div "Status No active tasks Change activity state to start receiving tasks. [PERSON_…" at bounding box center [56, 162] width 86 height 299
click at [604, 22] on span "Call to Customer" at bounding box center [620, 21] width 32 height 6
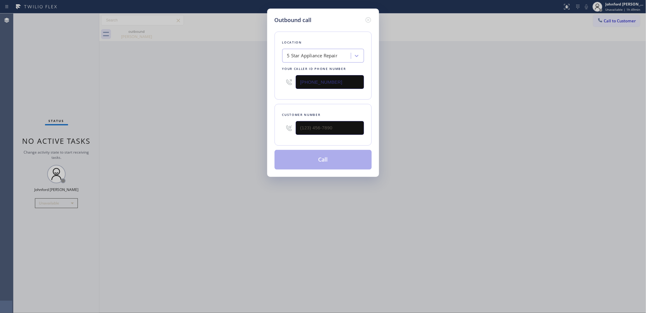
click at [338, 82] on input "[PHONE_NUMBER]" at bounding box center [330, 82] width 68 height 14
drag, startPoint x: 359, startPoint y: 137, endPoint x: 277, endPoint y: 133, distance: 81.6
click at [278, 134] on div "Customer number" at bounding box center [322, 125] width 97 height 42
click at [322, 131] on input "(___) ___-____" at bounding box center [330, 128] width 68 height 14
paste input "973) 460-1849"
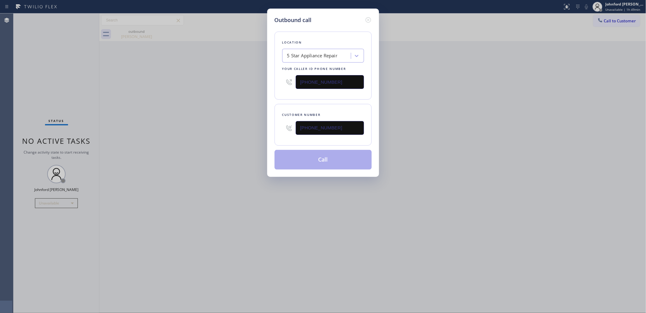
type input "[PHONE_NUMBER]"
drag, startPoint x: 470, startPoint y: 77, endPoint x: 366, endPoint y: 64, distance: 104.9
click at [467, 77] on div "Outbound call Location 5 Star Appliance Repair Your caller id phone number [PHO…" at bounding box center [323, 156] width 646 height 313
click at [324, 53] on div "5 Star Appliance Repair" at bounding box center [312, 55] width 51 height 7
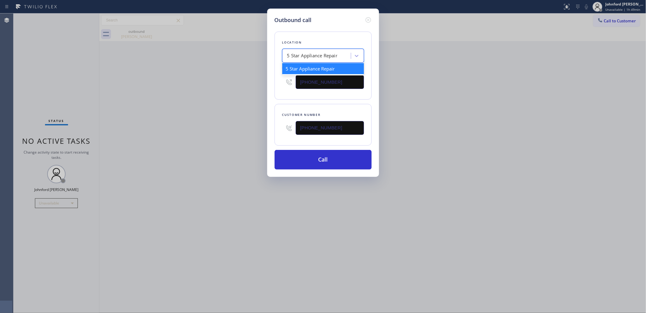
paste input "[PERSON_NAME] Electric Garfield"
type input "[PERSON_NAME] Electric Garfield"
click at [332, 64] on div "[PERSON_NAME] Electric Garfield(Mc-D Construction LLC)" at bounding box center [323, 71] width 82 height 17
type input "[PHONE_NUMBER]"
click at [420, 96] on div "Outbound call Location option [PERSON_NAME] Electric Garfield(Mc-D Construction…" at bounding box center [323, 156] width 646 height 313
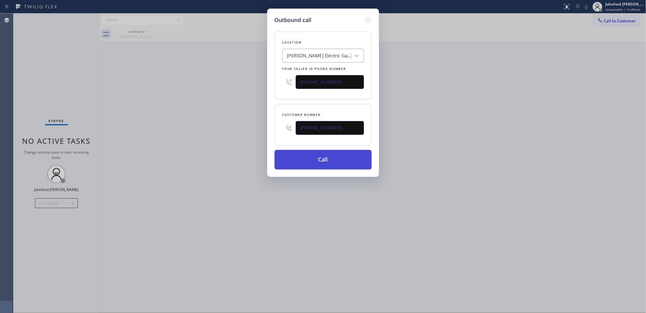
click at [310, 154] on button "Call" at bounding box center [322, 160] width 97 height 20
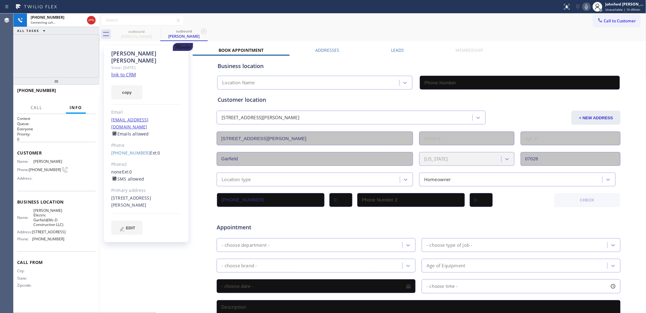
click at [127, 71] on link "link to CRM" at bounding box center [123, 74] width 25 height 6
type input "[PHONE_NUMBER]"
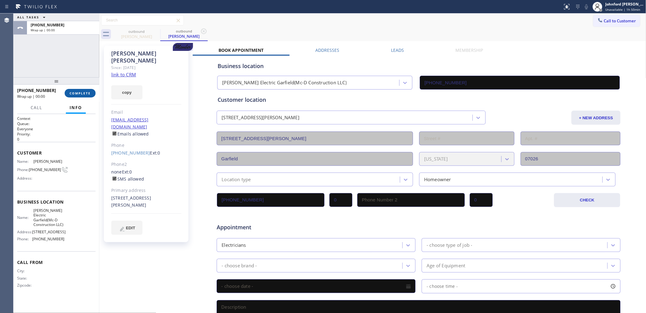
click at [86, 95] on button "COMPLETE" at bounding box center [80, 93] width 31 height 9
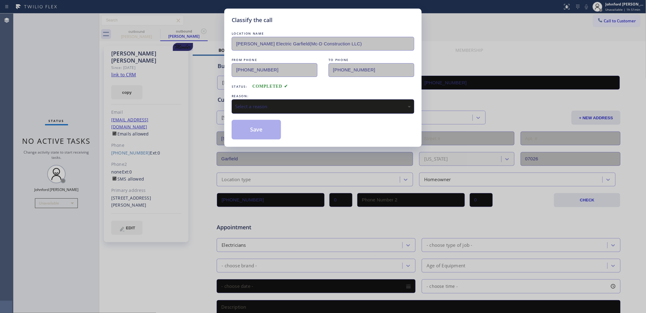
click at [262, 112] on div "LOCATION NAME [PERSON_NAME] Electric Garfield(Mc-D Construction LLC) FROM PHONE…" at bounding box center [323, 84] width 183 height 109
click at [255, 106] on div "Select a reason" at bounding box center [323, 106] width 176 height 7
drag, startPoint x: 271, startPoint y: 137, endPoint x: 256, endPoint y: 126, distance: 18.9
click at [256, 126] on button "Save" at bounding box center [256, 130] width 49 height 20
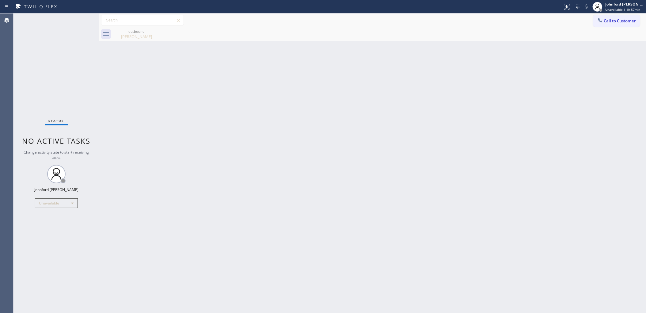
click at [56, 210] on div "Status No active tasks Change activity state to start receiving tasks. [PERSON_…" at bounding box center [56, 162] width 86 height 299
click at [56, 208] on div "Status No active tasks Change activity state to start receiving tasks. [PERSON_…" at bounding box center [56, 162] width 86 height 299
click at [55, 205] on div "Unavailable" at bounding box center [56, 203] width 43 height 10
click at [53, 233] on li "Break" at bounding box center [56, 234] width 42 height 7
click at [483, 51] on div "Back to Dashboard Change Sender ID Customers Technicians Select a contact Outbo…" at bounding box center [372, 162] width 547 height 299
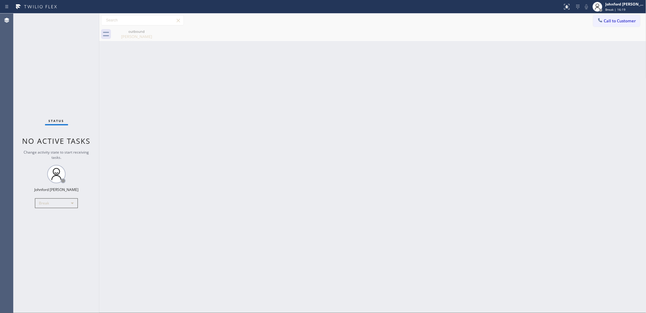
drag, startPoint x: 65, startPoint y: 196, endPoint x: 55, endPoint y: 200, distance: 11.3
click at [62, 197] on div "Status No active tasks Change activity state to start receiving tasks. [PERSON_…" at bounding box center [56, 162] width 86 height 299
click at [55, 200] on div "Break" at bounding box center [56, 203] width 43 height 10
click at [52, 228] on li "Unavailable" at bounding box center [56, 226] width 42 height 7
click at [555, 71] on div "Back to Dashboard Change Sender ID Customers Technicians Select a contact Outbo…" at bounding box center [372, 162] width 547 height 299
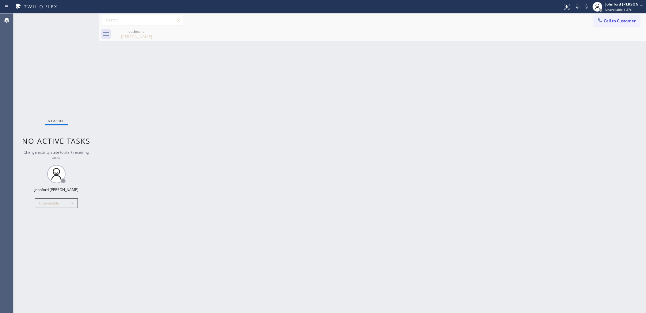
click at [35, 83] on div "Status No active tasks Change activity state to start receiving tasks. [PERSON_…" at bounding box center [56, 162] width 86 height 299
click at [128, 101] on div "Back to Dashboard Change Sender ID Customers Technicians Select a contact Outbo…" at bounding box center [372, 162] width 547 height 299
click at [288, 90] on div "Back to Dashboard Change Sender ID Customers Technicians Select a contact Outbo…" at bounding box center [372, 162] width 547 height 299
drag, startPoint x: 521, startPoint y: 117, endPoint x: 508, endPoint y: 37, distance: 81.3
click at [521, 109] on div "Back to Dashboard Change Sender ID Customers Technicians Select a contact Outbo…" at bounding box center [372, 162] width 547 height 299
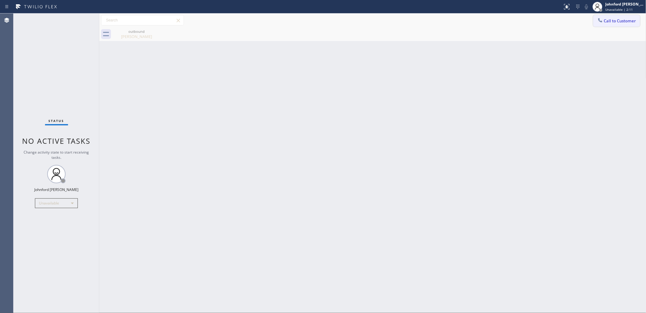
click at [608, 24] on button "Call to Customer" at bounding box center [616, 21] width 47 height 12
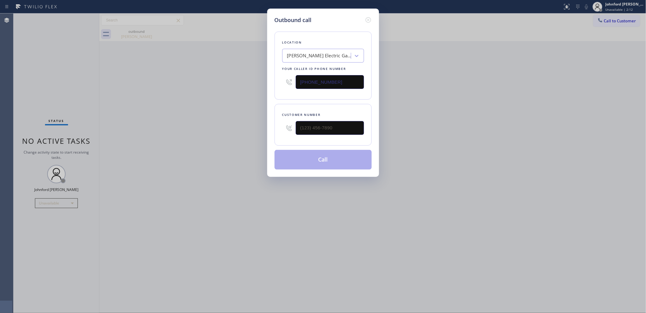
drag, startPoint x: 323, startPoint y: 85, endPoint x: 265, endPoint y: 85, distance: 58.2
click at [265, 85] on div "Outbound call Location [PERSON_NAME] Electric Garfield(Mc-D Construction LLC) Y…" at bounding box center [323, 156] width 646 height 313
paste input "855) 731-4952"
type input "[PHONE_NUMBER]"
click at [254, 132] on div "Outbound call Location 5 Star Appliance Repair Your caller id phone number [PHO…" at bounding box center [323, 156] width 646 height 313
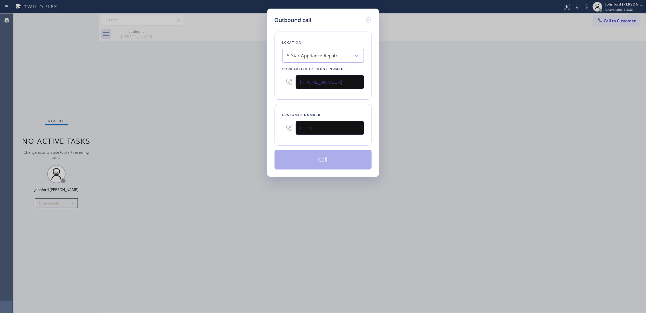
paste input "415) 816-5090"
type input "[PHONE_NUMBER]"
click at [203, 137] on div "Outbound call Location 5 Star Appliance Repair Your caller id phone number [PHO…" at bounding box center [323, 156] width 646 height 313
click at [327, 158] on button "Call" at bounding box center [322, 160] width 97 height 20
drag, startPoint x: 432, startPoint y: 150, endPoint x: 442, endPoint y: 132, distance: 20.3
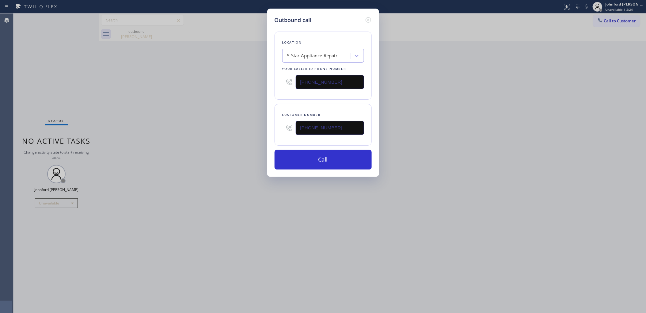
click at [435, 144] on div "Outbound call Location 5 Star Appliance Repair Your caller id phone number [PHO…" at bounding box center [323, 156] width 646 height 313
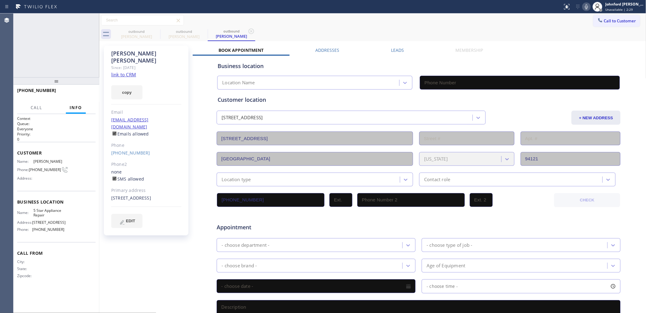
type input "[PHONE_NUMBER]"
click at [587, 8] on icon at bounding box center [586, 6] width 3 height 5
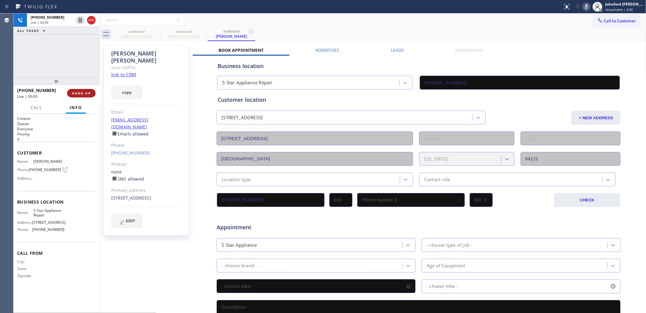
click at [82, 89] on button "HANG UP" at bounding box center [81, 93] width 28 height 9
click at [82, 90] on button "COMPLETE" at bounding box center [80, 93] width 31 height 9
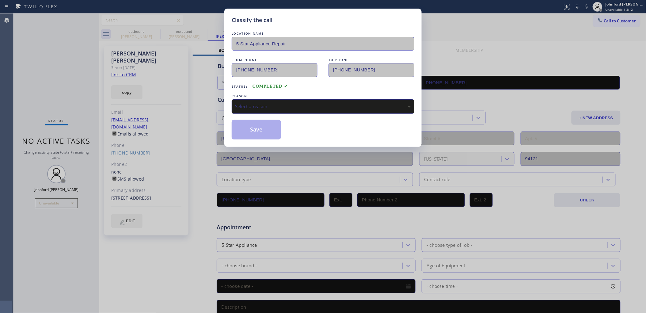
click at [289, 106] on div "Select a reason" at bounding box center [323, 106] width 176 height 7
click at [258, 129] on button "Save" at bounding box center [256, 130] width 49 height 20
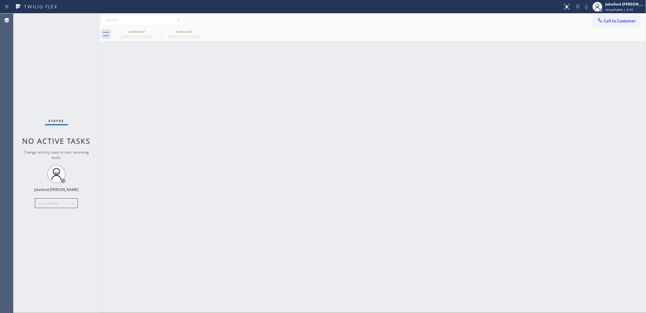
click at [605, 21] on span "Call to Customer" at bounding box center [620, 21] width 32 height 6
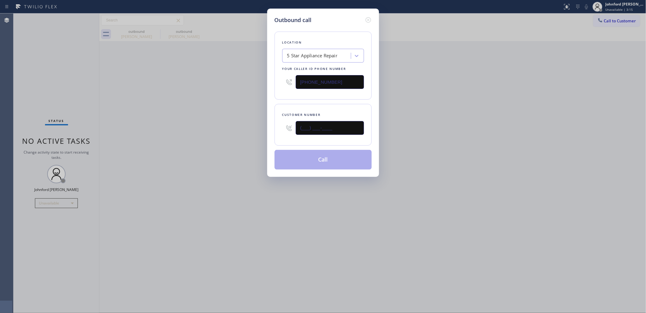
drag, startPoint x: 286, startPoint y: 128, endPoint x: 237, endPoint y: 130, distance: 48.4
click at [240, 129] on div "Outbound call Location 5 Star Appliance Repair Your caller id phone number [PHO…" at bounding box center [323, 156] width 646 height 313
paste input "805) 680-7428"
type input "[PHONE_NUMBER]"
drag, startPoint x: 207, startPoint y: 135, endPoint x: 248, endPoint y: 147, distance: 43.3
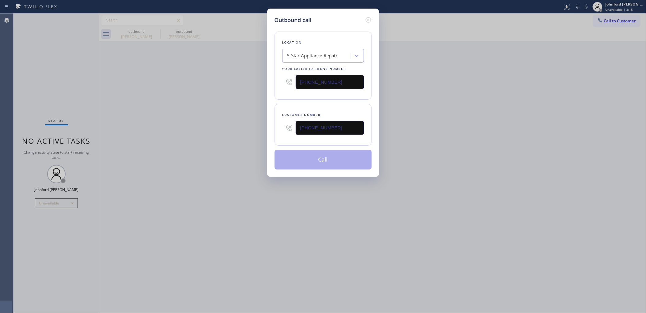
click at [206, 135] on div "Outbound call Location 5 Star Appliance Repair Your caller id phone number [PHO…" at bounding box center [323, 156] width 646 height 313
click at [295, 155] on button "Call" at bounding box center [322, 160] width 97 height 20
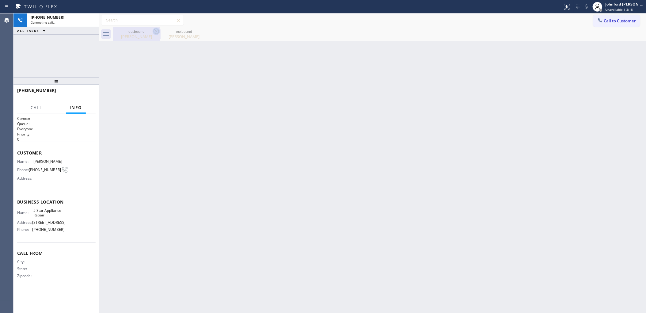
click at [158, 31] on icon at bounding box center [156, 31] width 7 height 7
click at [0, 0] on icon at bounding box center [0, 0] width 0 height 0
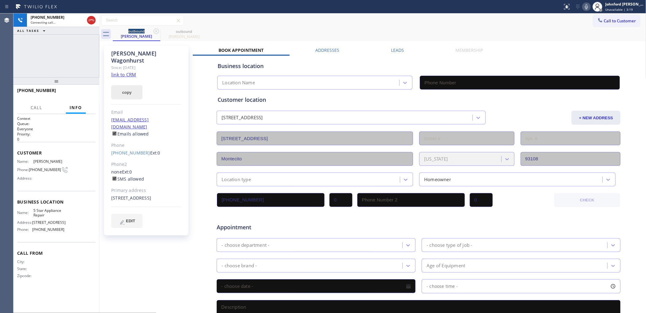
click at [127, 85] on button "copy" at bounding box center [126, 92] width 31 height 14
click at [129, 71] on link "link to CRM" at bounding box center [123, 74] width 25 height 6
type input "[PHONE_NUMBER]"
click at [86, 49] on div "[PHONE_NUMBER] Connecting call… ALL TASKS ALL TASKS ACTIVE TASKS TASKS IN WRAP …" at bounding box center [56, 45] width 86 height 64
click at [87, 98] on div "[PHONE_NUMBER] Live | 00:02 HANG UP" at bounding box center [56, 93] width 78 height 16
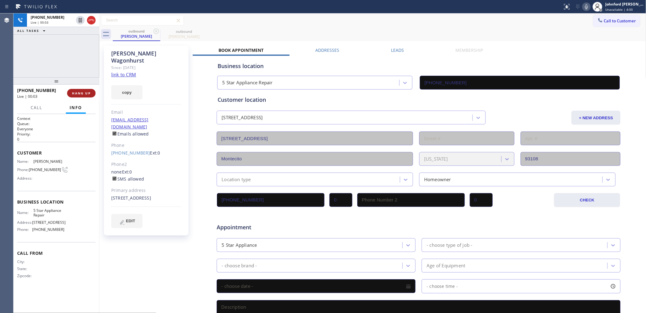
click at [87, 96] on button "HANG UP" at bounding box center [81, 93] width 28 height 9
click at [87, 96] on button "COMPLETE" at bounding box center [80, 93] width 31 height 9
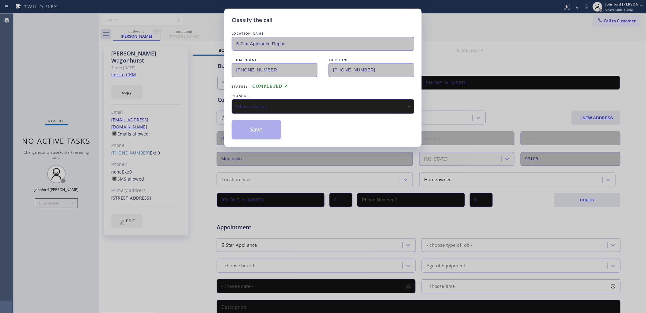
click at [299, 124] on div "Save" at bounding box center [323, 130] width 183 height 20
drag, startPoint x: 300, startPoint y: 105, endPoint x: 321, endPoint y: 108, distance: 20.8
click at [301, 104] on div "Select a reason" at bounding box center [323, 106] width 176 height 7
click at [278, 134] on button "Save" at bounding box center [256, 130] width 49 height 20
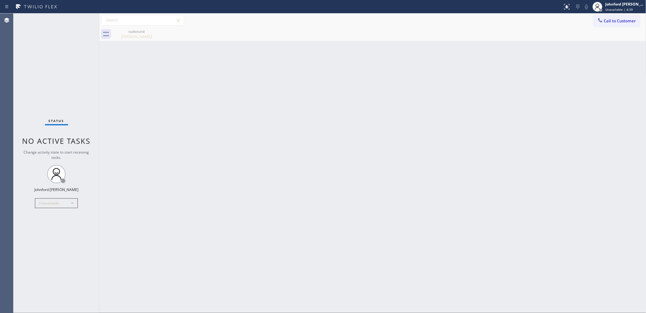
click at [619, 25] on button "Call to Customer" at bounding box center [616, 21] width 47 height 12
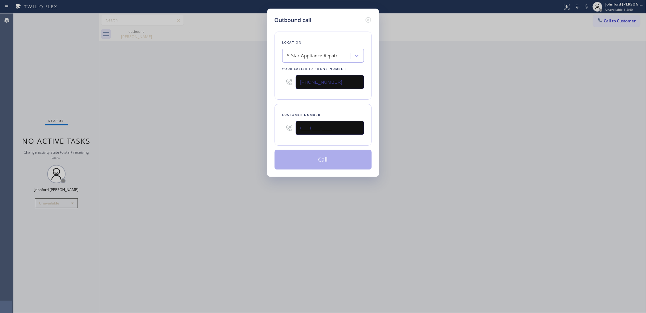
drag, startPoint x: 328, startPoint y: 126, endPoint x: 235, endPoint y: 132, distance: 93.4
click at [251, 128] on div "Outbound call Location 5 Star Appliance Repair Your caller id phone number [PHO…" at bounding box center [323, 156] width 646 height 313
paste input "917) 861-8208"
type input "[PHONE_NUMBER]"
click at [228, 133] on div "Outbound call Location 5 Star Appliance Repair Your caller id phone number [PHO…" at bounding box center [323, 156] width 646 height 313
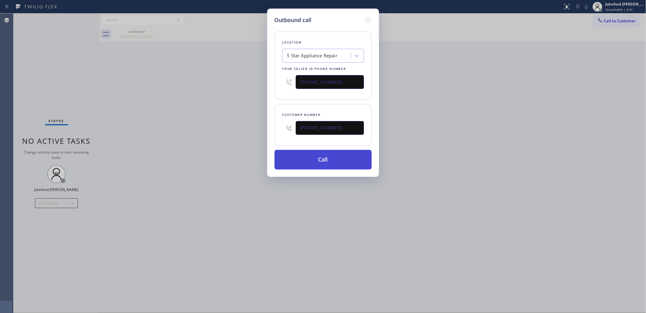
click at [300, 165] on button "Call" at bounding box center [322, 160] width 97 height 20
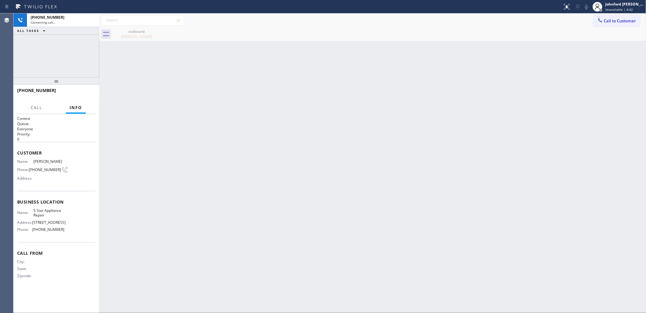
click at [0, 0] on icon at bounding box center [0, 0] width 0 height 0
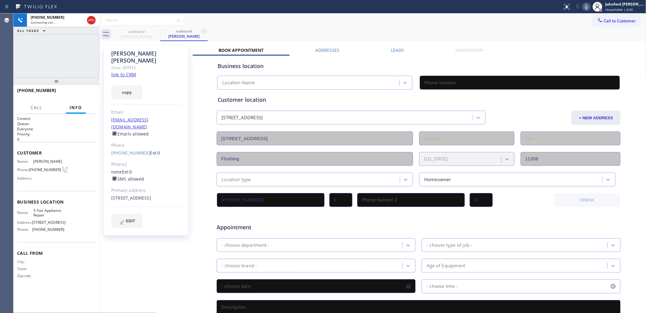
click at [135, 85] on button "copy" at bounding box center [126, 92] width 31 height 14
click at [130, 71] on link "link to CRM" at bounding box center [123, 74] width 25 height 6
type input "[PHONE_NUMBER]"
click at [584, 6] on icon at bounding box center [586, 6] width 7 height 7
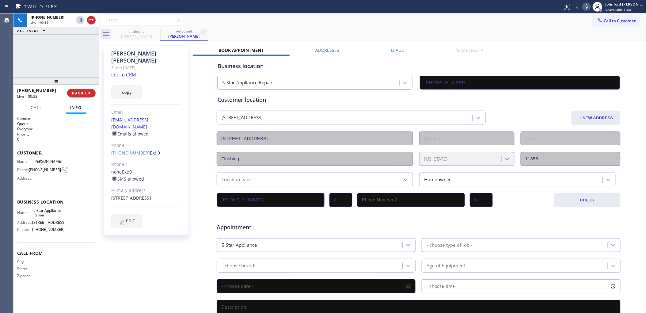
drag, startPoint x: 588, startPoint y: 5, endPoint x: 466, endPoint y: 59, distance: 133.3
click at [588, 5] on icon at bounding box center [586, 6] width 7 height 7
drag, startPoint x: 586, startPoint y: 5, endPoint x: 489, endPoint y: 32, distance: 100.9
click at [586, 5] on icon at bounding box center [586, 6] width 3 height 5
click at [70, 93] on button "HANG UP" at bounding box center [81, 93] width 28 height 9
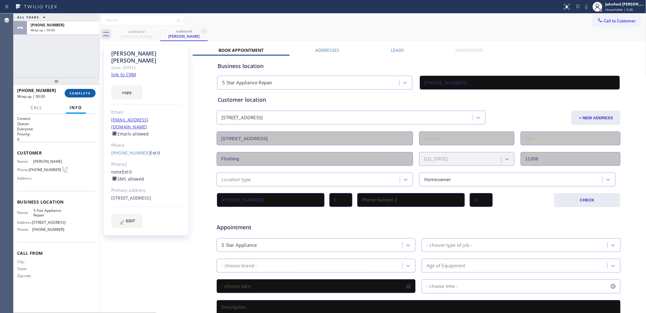
click at [86, 92] on span "COMPLETE" at bounding box center [80, 93] width 21 height 4
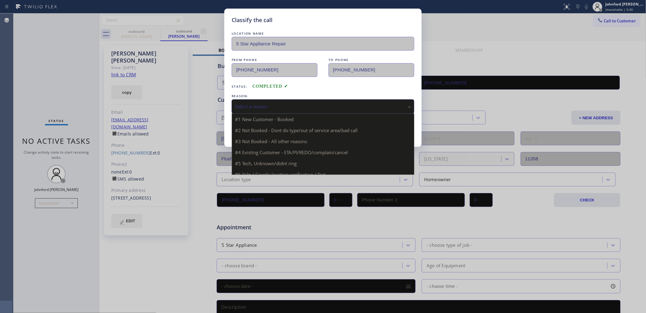
click at [262, 111] on div "Select a reason" at bounding box center [323, 106] width 183 height 14
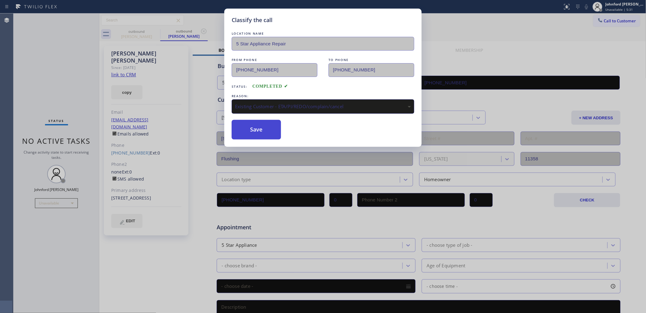
click at [265, 125] on button "Save" at bounding box center [256, 130] width 49 height 20
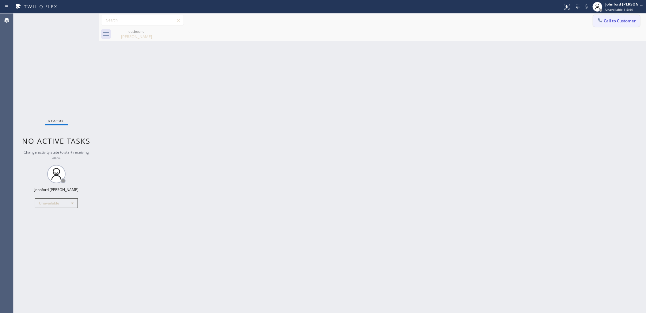
click at [598, 19] on div at bounding box center [599, 20] width 7 height 7
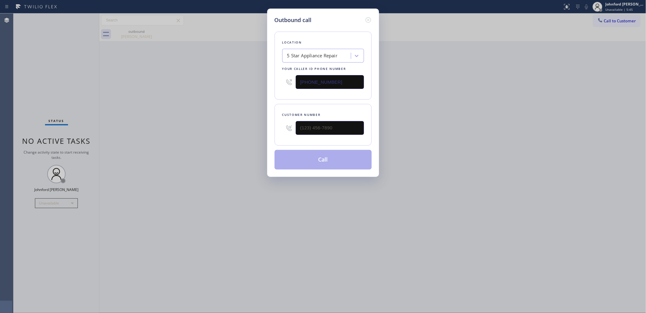
drag, startPoint x: 343, startPoint y: 137, endPoint x: 320, endPoint y: 134, distance: 22.9
click at [320, 134] on div "Customer number" at bounding box center [322, 125] width 97 height 42
drag, startPoint x: 301, startPoint y: 129, endPoint x: 207, endPoint y: 129, distance: 93.4
click at [227, 129] on div "Outbound call Location 5 Star Appliance Repair Your caller id phone number [PHO…" at bounding box center [323, 156] width 646 height 313
paste input "714) 270-6120"
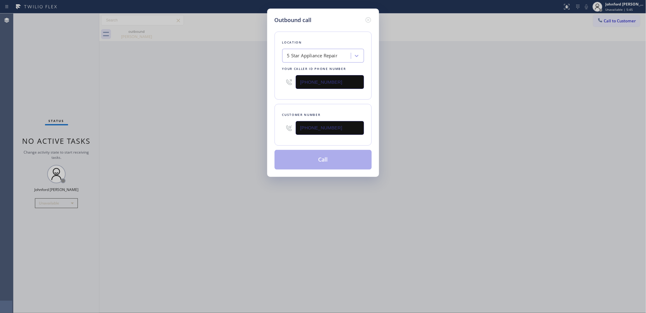
type input "[PHONE_NUMBER]"
click at [195, 133] on div "Outbound call Location 5 Star Appliance Repair Your caller id phone number [PHO…" at bounding box center [323, 156] width 646 height 313
click at [339, 166] on button "Call" at bounding box center [322, 160] width 97 height 20
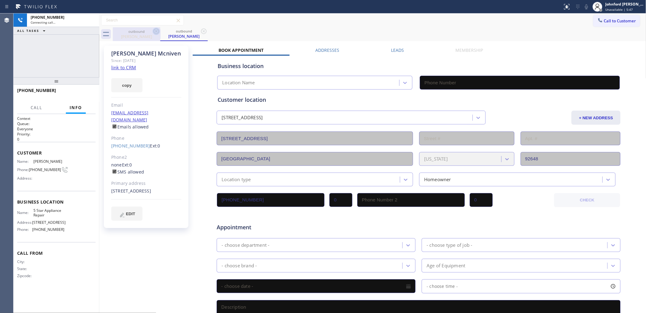
click at [159, 31] on icon at bounding box center [156, 31] width 7 height 7
click at [0, 0] on icon at bounding box center [0, 0] width 0 height 0
click at [127, 84] on button "copy" at bounding box center [126, 85] width 31 height 14
click at [129, 67] on link "link to CRM" at bounding box center [123, 67] width 25 height 6
type input "[PHONE_NUMBER]"
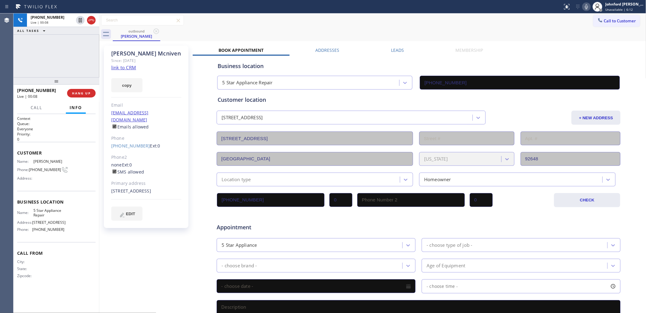
click at [584, 7] on icon at bounding box center [586, 6] width 7 height 7
click at [587, 9] on icon at bounding box center [586, 6] width 3 height 5
click at [583, 6] on icon at bounding box center [586, 6] width 7 height 7
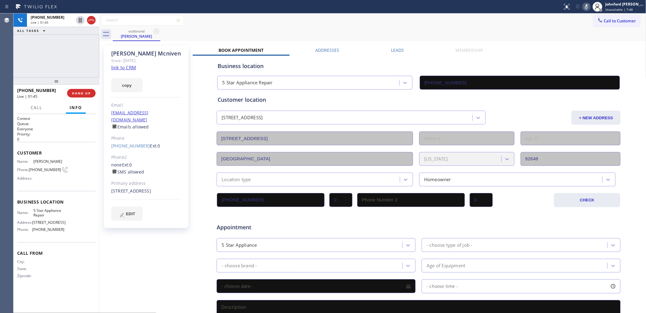
click at [583, 6] on icon at bounding box center [586, 6] width 7 height 7
click at [89, 95] on button "HANG UP" at bounding box center [81, 93] width 28 height 9
click at [125, 83] on button "copy" at bounding box center [126, 85] width 31 height 14
click at [95, 93] on button "COMPLETE" at bounding box center [80, 93] width 31 height 9
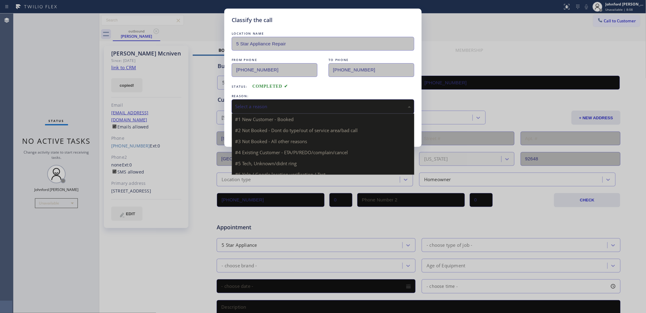
click at [274, 105] on div "Select a reason" at bounding box center [323, 106] width 176 height 7
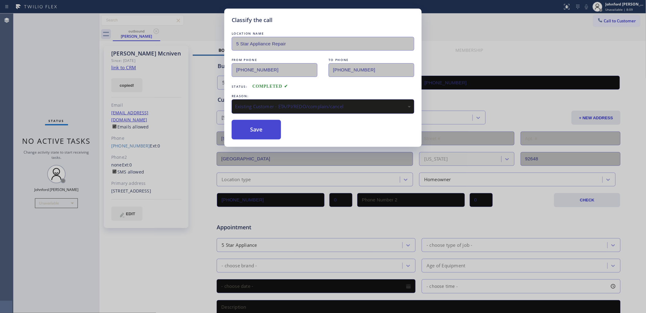
click at [261, 124] on button "Save" at bounding box center [256, 130] width 49 height 20
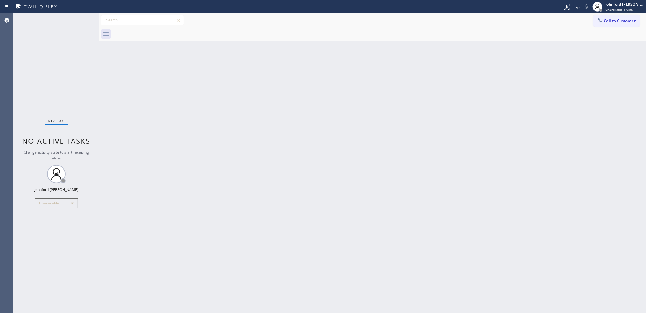
click at [483, 143] on div "Back to Dashboard Change Sender ID Customers Technicians Select a contact Outbo…" at bounding box center [372, 162] width 547 height 299
click at [604, 21] on span "Call to Customer" at bounding box center [620, 21] width 32 height 6
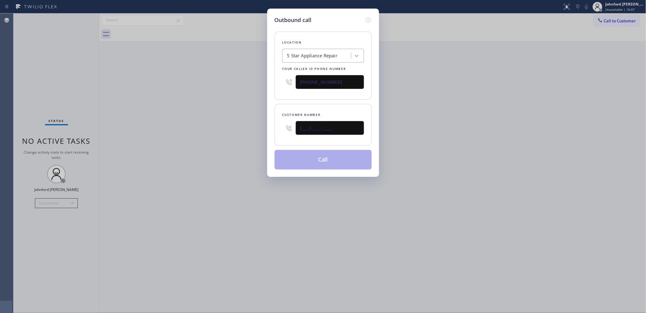
drag, startPoint x: 243, startPoint y: 127, endPoint x: 214, endPoint y: 128, distance: 28.8
click at [216, 128] on div "Outbound call Location 5 Star Appliance Repair Your caller id phone number [PHO…" at bounding box center [323, 156] width 646 height 313
paste input "323) 828-6031"
type input "[PHONE_NUMBER]"
click at [175, 137] on div "Outbound call Location 5 Star Appliance Repair Your caller id phone number [PHO…" at bounding box center [323, 156] width 646 height 313
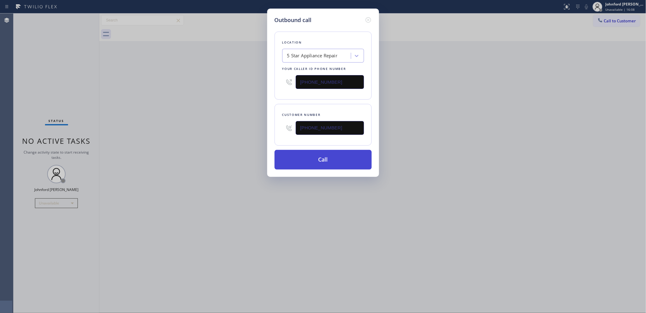
click at [289, 161] on button "Call" at bounding box center [322, 160] width 97 height 20
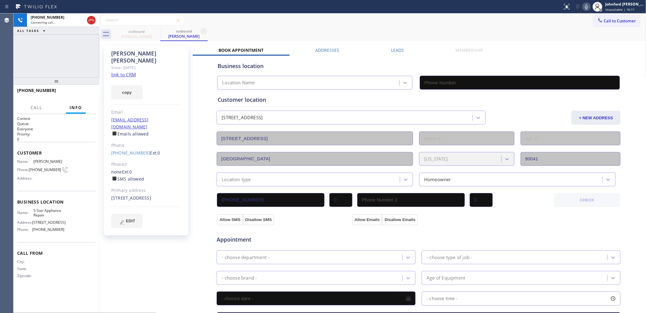
click at [125, 85] on button "copy" at bounding box center [126, 92] width 31 height 14
click at [125, 71] on link "link to CRM" at bounding box center [123, 74] width 25 height 6
type input "[PHONE_NUMBER]"
click at [80, 90] on button "HANG UP" at bounding box center [81, 93] width 28 height 9
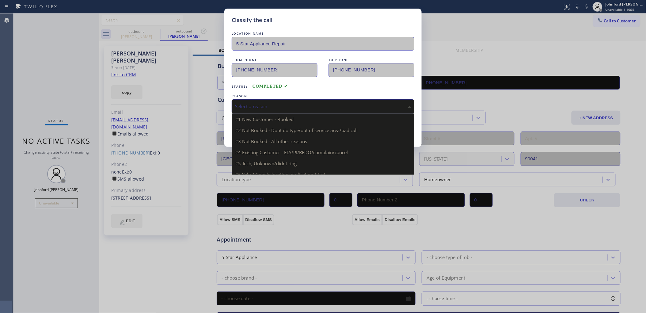
click at [264, 108] on div "Select a reason" at bounding box center [323, 106] width 183 height 14
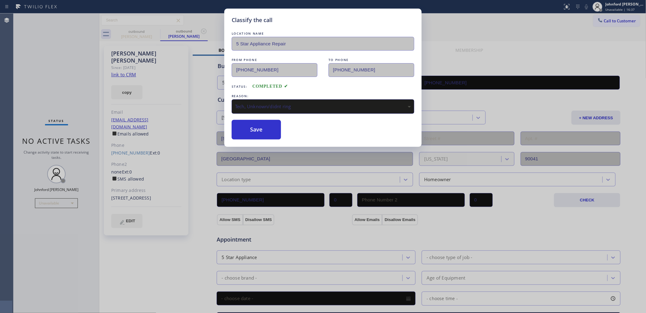
click at [285, 109] on div "Tech, Unknown/didnt ring" at bounding box center [323, 106] width 183 height 14
click at [265, 124] on button "Save" at bounding box center [256, 130] width 49 height 20
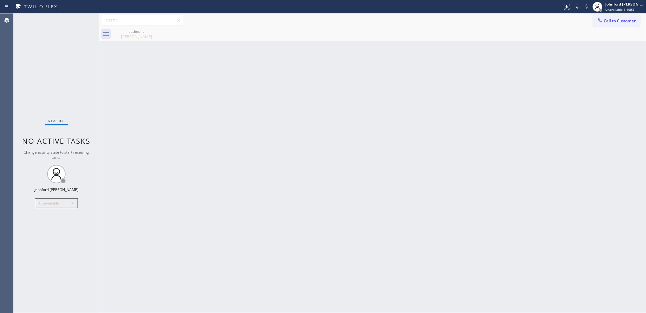
click at [614, 15] on button "Call to Customer" at bounding box center [616, 21] width 47 height 12
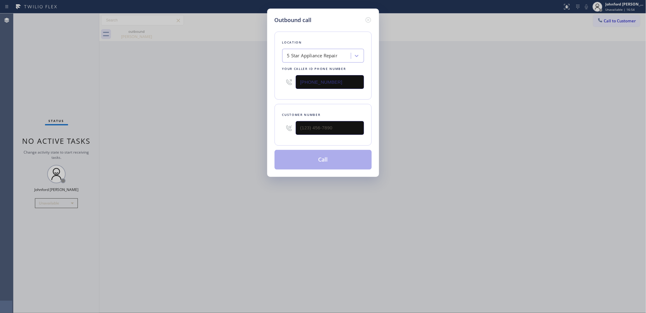
click at [478, 60] on div "Outbound call Location 5 Star Appliance Repair Your caller id phone number [PHO…" at bounding box center [323, 156] width 646 height 313
click at [368, 17] on icon at bounding box center [367, 19] width 7 height 7
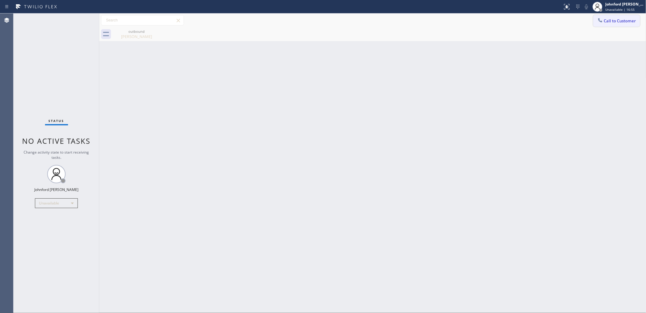
drag, startPoint x: 604, startPoint y: 23, endPoint x: 429, endPoint y: 85, distance: 185.5
click at [598, 25] on button "Call to Customer" at bounding box center [616, 21] width 47 height 12
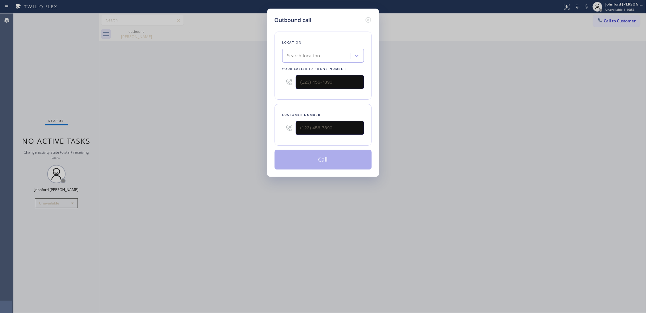
type input "[PHONE_NUMBER]"
drag, startPoint x: 343, startPoint y: 130, endPoint x: 223, endPoint y: 132, distance: 120.4
click at [223, 132] on div "Outbound call Location 5 Star Appliance Repair Your caller id phone number [PHO…" at bounding box center [323, 156] width 646 height 313
paste input "818) 438-8782"
type input "[PHONE_NUMBER]"
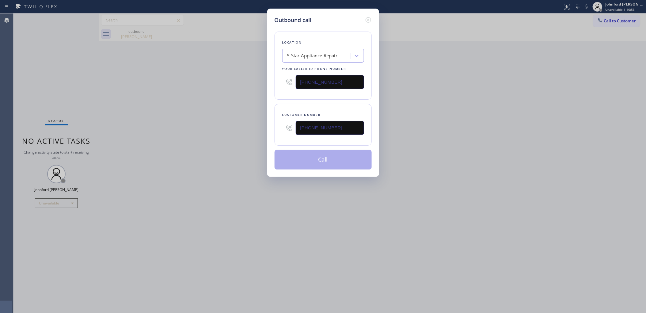
click at [207, 135] on div "Outbound call Location 5 Star Appliance Repair Your caller id phone number [PHO…" at bounding box center [323, 156] width 646 height 313
click at [317, 160] on button "Call" at bounding box center [322, 160] width 97 height 20
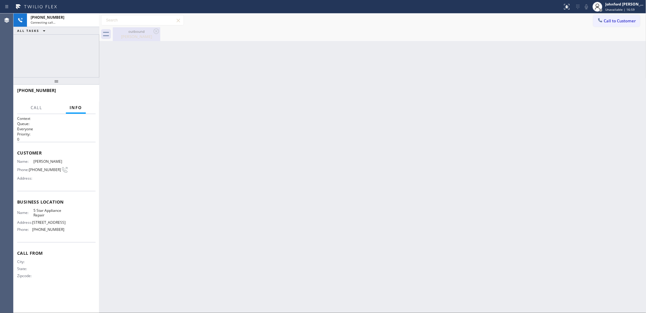
click at [157, 31] on icon at bounding box center [156, 31] width 6 height 6
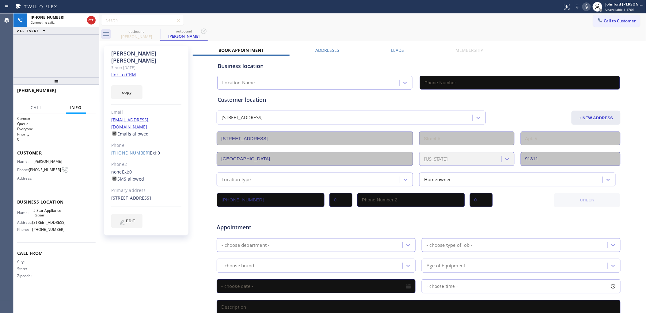
click at [135, 85] on button "copy" at bounding box center [126, 92] width 31 height 14
click at [126, 71] on link "link to CRM" at bounding box center [123, 74] width 25 height 6
type input "[PHONE_NUMBER]"
click at [85, 94] on span "HANG UP" at bounding box center [81, 93] width 19 height 4
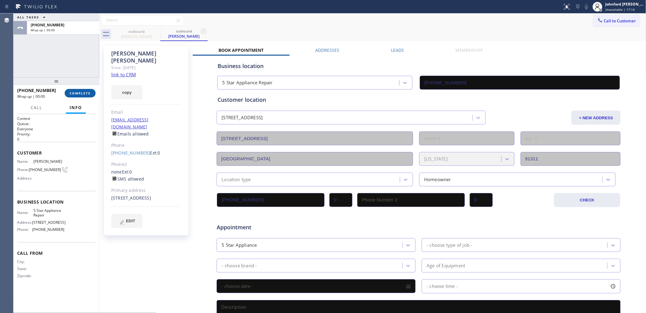
click at [85, 94] on span "COMPLETE" at bounding box center [80, 93] width 21 height 4
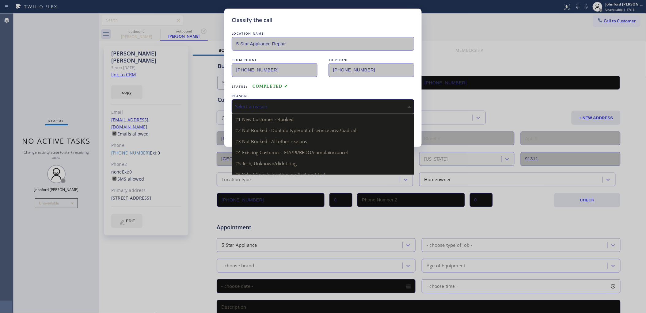
click at [300, 108] on div "Select a reason" at bounding box center [323, 106] width 176 height 7
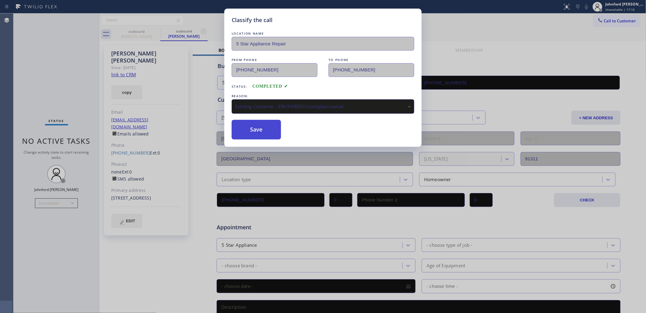
click at [235, 125] on button "Save" at bounding box center [256, 130] width 49 height 20
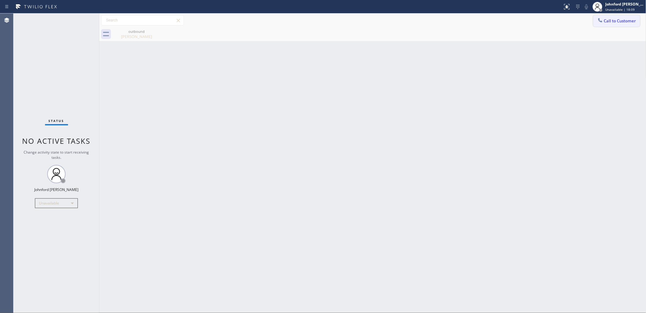
click at [611, 22] on span "Call to Customer" at bounding box center [620, 21] width 32 height 6
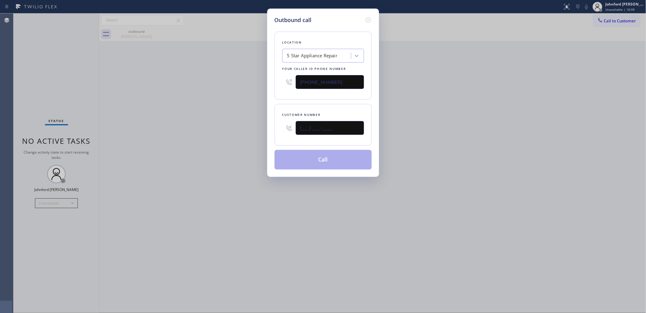
drag, startPoint x: 361, startPoint y: 130, endPoint x: 227, endPoint y: 137, distance: 133.7
click at [227, 137] on div "Outbound call Location 5 Star Appliance Repair Your caller id phone number [PHO…" at bounding box center [323, 156] width 646 height 313
paste input "562) 706-1271"
type input "[PHONE_NUMBER]"
click at [227, 137] on div "Outbound call Location 5 Star Appliance Repair Your caller id phone number [PHO…" at bounding box center [323, 156] width 646 height 313
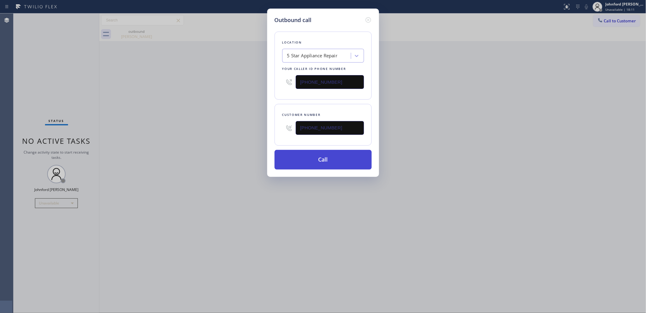
click at [321, 160] on button "Call" at bounding box center [322, 160] width 97 height 20
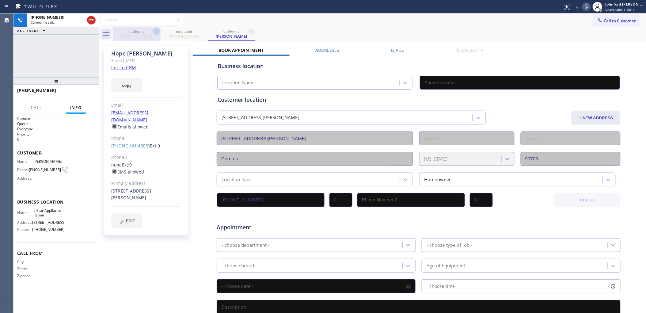
click at [154, 33] on icon at bounding box center [156, 31] width 7 height 7
type input "[PHONE_NUMBER]"
click at [123, 87] on button "copy" at bounding box center [126, 85] width 31 height 14
click at [123, 67] on link "link to CRM" at bounding box center [123, 67] width 25 height 6
click at [604, 19] on span "Call to Customer" at bounding box center [620, 21] width 32 height 6
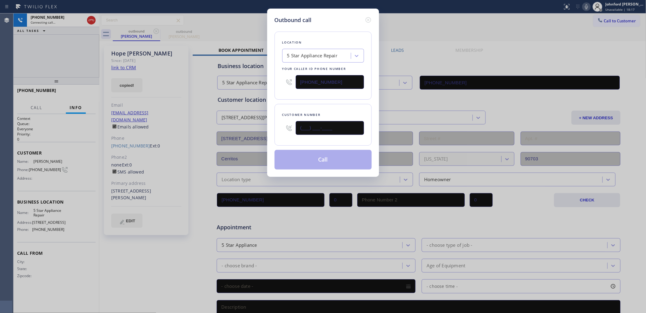
drag, startPoint x: 319, startPoint y: 126, endPoint x: 263, endPoint y: 128, distance: 55.8
click at [268, 127] on div "Outbound call Location 5 Star Appliance Repair Your caller id phone number [PHO…" at bounding box center [323, 93] width 112 height 168
paste input "754) 343"
click at [286, 104] on div "Customer number (754) 343-____" at bounding box center [322, 125] width 97 height 42
click at [369, 17] on icon at bounding box center [368, 20] width 6 height 6
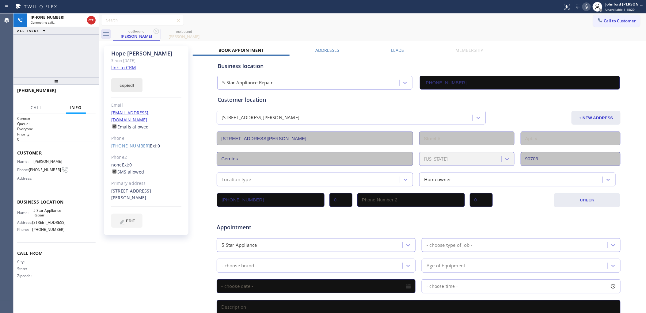
click at [137, 90] on button "copied!" at bounding box center [126, 85] width 31 height 14
click at [90, 91] on span "HANG UP" at bounding box center [81, 93] width 19 height 4
drag, startPoint x: 90, startPoint y: 91, endPoint x: 244, endPoint y: 114, distance: 154.8
click at [89, 93] on span "HANG UP" at bounding box center [81, 93] width 19 height 4
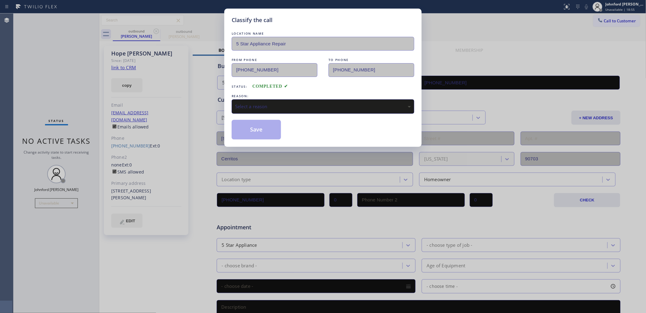
drag, startPoint x: 257, startPoint y: 99, endPoint x: 298, endPoint y: 111, distance: 42.2
click at [277, 99] on div "Select a reason" at bounding box center [323, 106] width 183 height 14
click at [250, 132] on button "Save" at bounding box center [256, 130] width 49 height 20
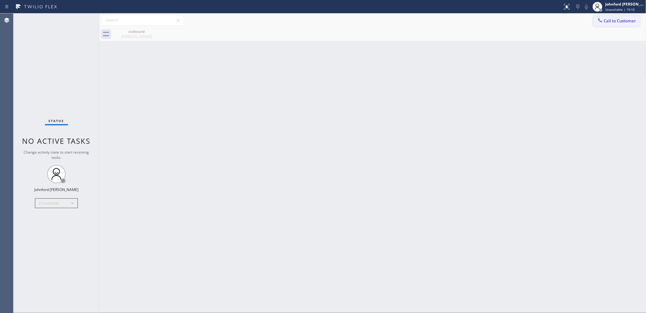
click at [605, 23] on button "Call to Customer" at bounding box center [616, 21] width 47 height 12
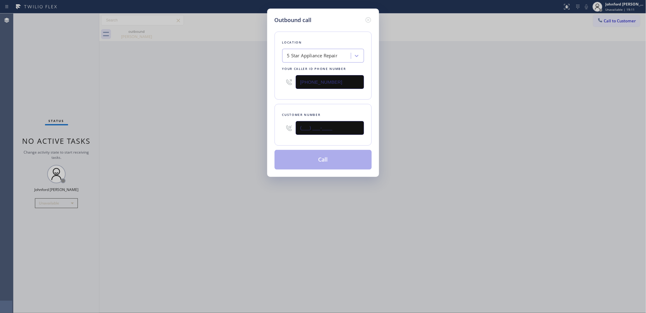
drag, startPoint x: 335, startPoint y: 128, endPoint x: 218, endPoint y: 140, distance: 117.3
click at [262, 132] on div "Outbound call Location 5 Star Appliance Repair Your caller id phone number [PHO…" at bounding box center [323, 156] width 646 height 313
paste input "415) 302-1571"
type input "[PHONE_NUMBER]"
drag, startPoint x: 235, startPoint y: 138, endPoint x: 267, endPoint y: 142, distance: 32.5
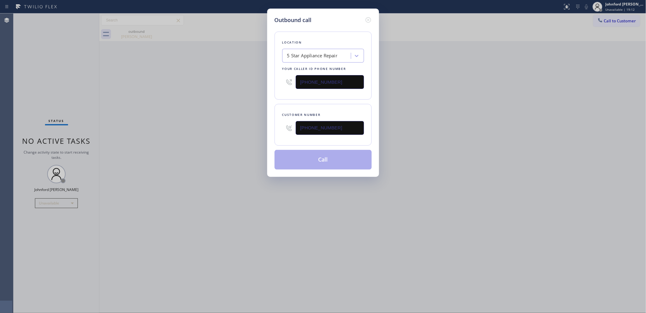
click at [236, 137] on div "Outbound call Location 5 Star Appliance Repair Your caller id phone number [PHO…" at bounding box center [323, 156] width 646 height 313
click at [323, 159] on button "Call" at bounding box center [322, 160] width 97 height 20
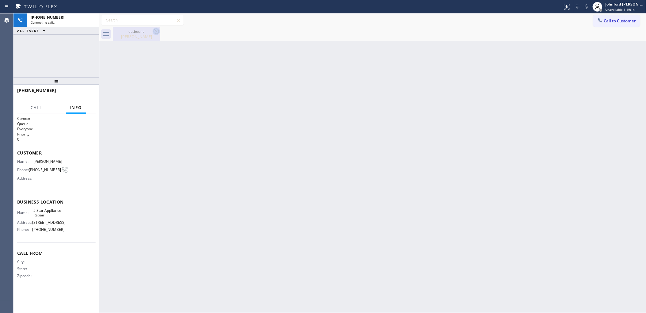
click at [155, 32] on icon at bounding box center [156, 31] width 6 height 6
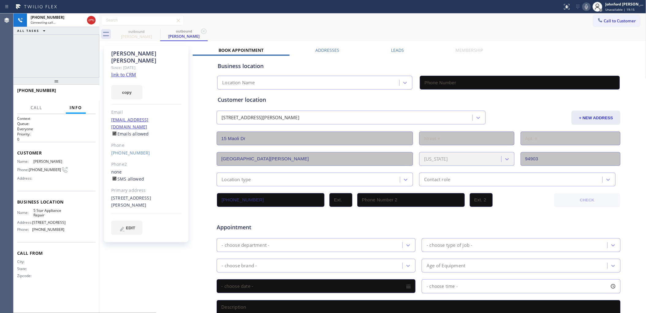
click at [130, 85] on button "copy" at bounding box center [126, 92] width 31 height 14
click at [127, 71] on link "link to CRM" at bounding box center [123, 74] width 25 height 6
type input "[PHONE_NUMBER]"
click at [586, 8] on icon at bounding box center [586, 6] width 7 height 7
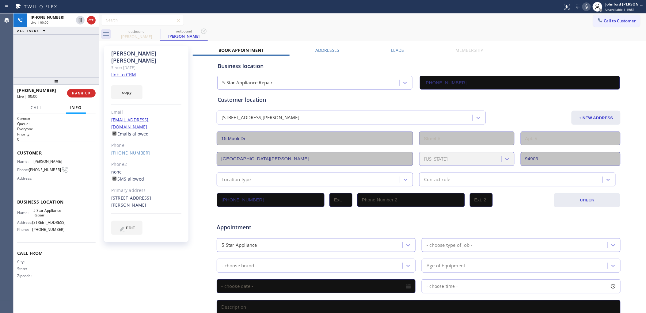
click at [414, 19] on div "Call to Customer Outbound call Location 5 Star Appliance Repair Your caller id …" at bounding box center [372, 20] width 547 height 11
click at [85, 100] on div "[PHONE_NUMBER] Live | 00:00 HANG UP" at bounding box center [56, 93] width 78 height 16
click at [85, 96] on button "HANG UP" at bounding box center [81, 93] width 28 height 9
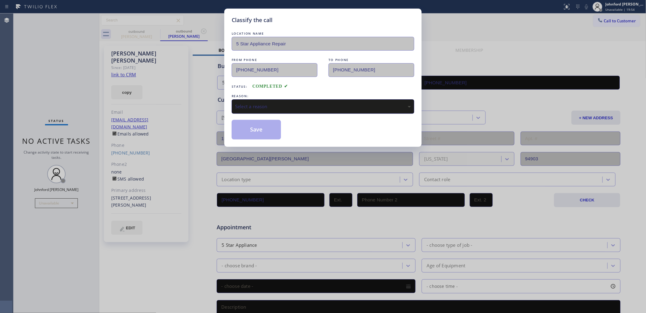
drag, startPoint x: 253, startPoint y: 106, endPoint x: 268, endPoint y: 108, distance: 15.2
click at [255, 106] on div "Select a reason" at bounding box center [323, 106] width 176 height 7
click at [262, 124] on button "Save" at bounding box center [256, 130] width 49 height 20
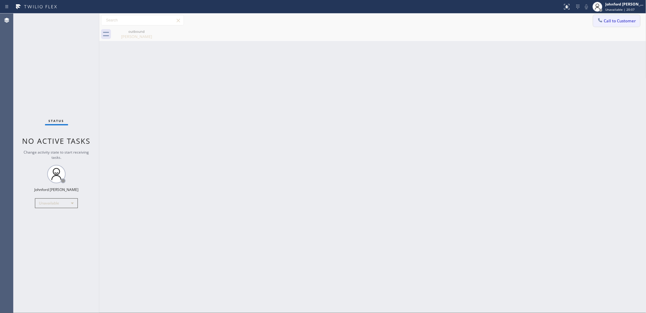
click at [596, 22] on button "Call to Customer" at bounding box center [616, 21] width 47 height 12
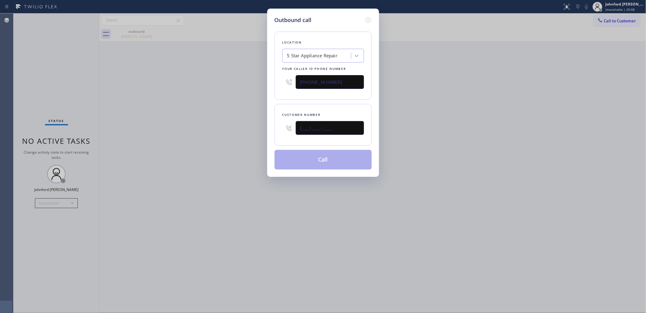
drag, startPoint x: 333, startPoint y: 129, endPoint x: 224, endPoint y: 135, distance: 109.2
click at [226, 134] on div "Outbound call Location 5 Star Appliance Repair Your caller id phone number [PHO…" at bounding box center [323, 156] width 646 height 313
paste input "305) 469-0724"
type input "[PHONE_NUMBER]"
click at [224, 135] on div "Outbound call Location 5 Star Appliance Repair Your caller id phone number [PHO…" at bounding box center [323, 156] width 646 height 313
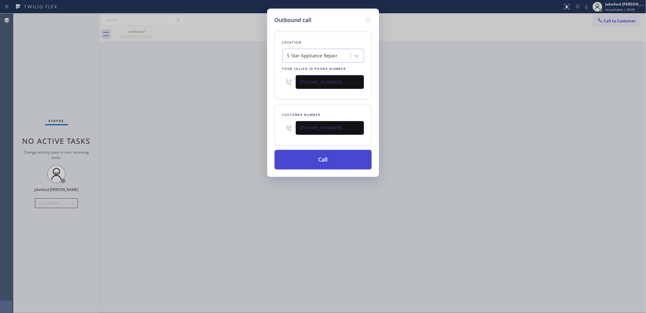
click at [307, 161] on button "Call" at bounding box center [322, 160] width 97 height 20
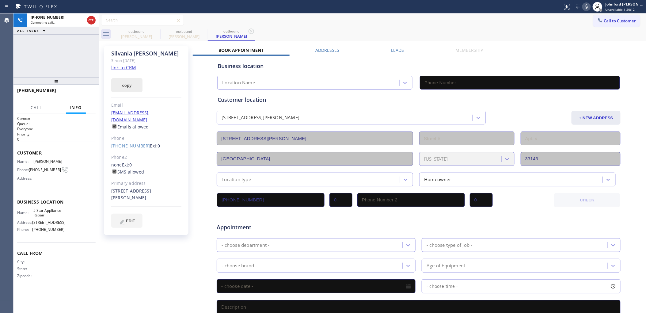
click at [126, 81] on button "copy" at bounding box center [126, 85] width 31 height 14
click at [124, 69] on link "link to CRM" at bounding box center [123, 67] width 25 height 6
type input "[PHONE_NUMBER]"
click at [585, 9] on icon at bounding box center [586, 6] width 7 height 7
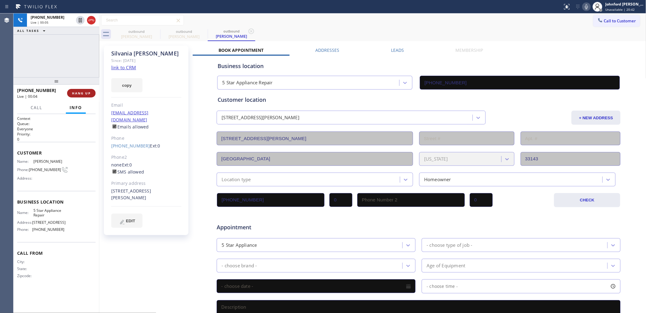
click at [91, 93] on button "HANG UP" at bounding box center [81, 93] width 28 height 9
click at [291, 108] on div "Customer location [STREET_ADDRESS][PERSON_NAME] + NEW ADDRESS [STREET_ADDRESS][…" at bounding box center [418, 141] width 402 height 91
click at [73, 97] on button "COMPLETE" at bounding box center [80, 93] width 31 height 9
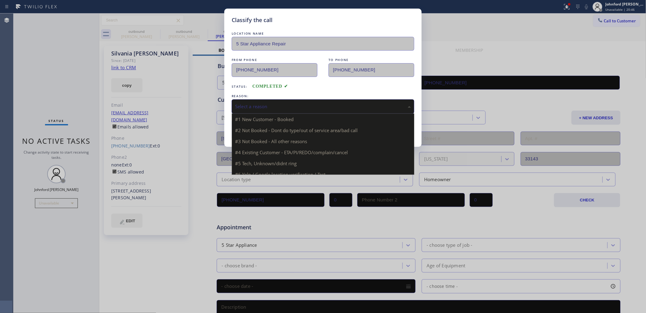
click at [300, 108] on div "Select a reason" at bounding box center [323, 106] width 176 height 7
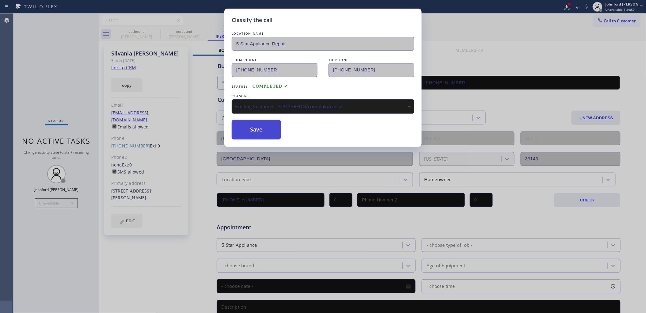
click at [258, 132] on button "Save" at bounding box center [256, 130] width 49 height 20
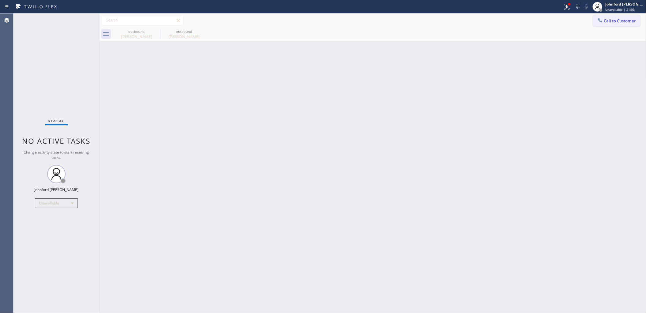
click at [601, 24] on div at bounding box center [599, 20] width 7 height 7
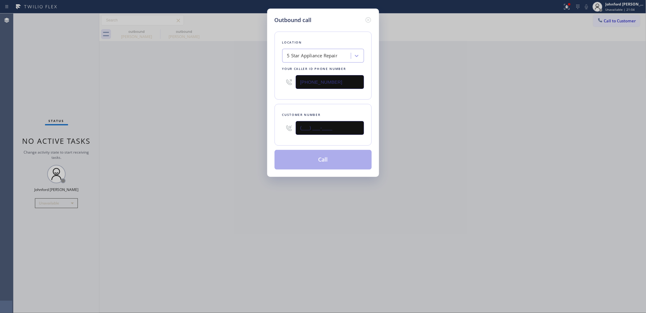
drag, startPoint x: 311, startPoint y: 132, endPoint x: 231, endPoint y: 134, distance: 79.7
click at [242, 134] on div "Outbound call Location 5 Star Appliance Repair Your caller id phone number [PHO…" at bounding box center [323, 156] width 646 height 313
paste input "530) 906-0517"
type input "[PHONE_NUMBER]"
click at [167, 141] on div "Outbound call Location 5 Star Appliance Repair Your caller id phone number [PHO…" at bounding box center [323, 156] width 646 height 313
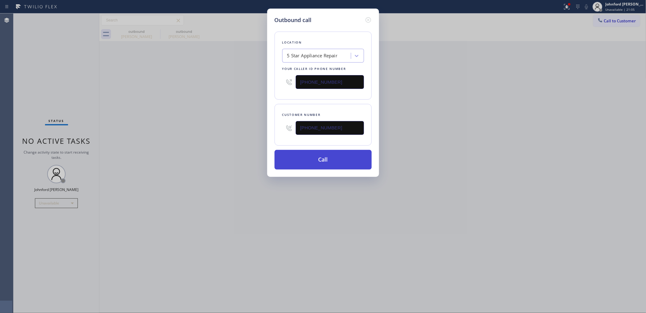
click at [309, 153] on button "Call" at bounding box center [322, 160] width 97 height 20
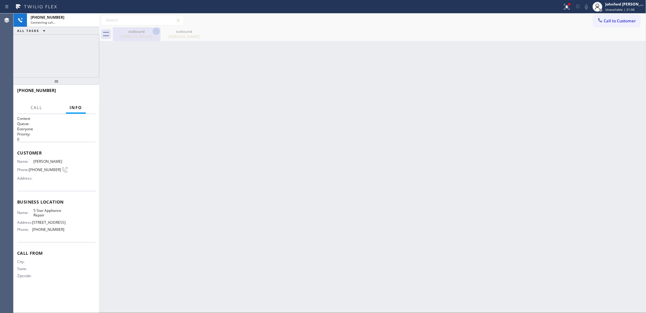
click at [157, 31] on icon at bounding box center [156, 31] width 6 height 6
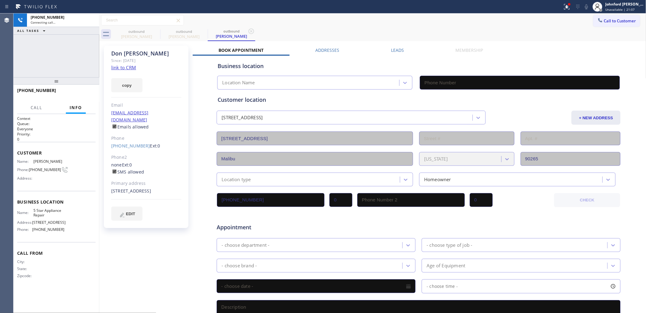
click at [0, 0] on icon at bounding box center [0, 0] width 0 height 0
click at [128, 85] on button "copy" at bounding box center [126, 85] width 31 height 14
type input "[PHONE_NUMBER]"
click at [124, 69] on link "link to CRM" at bounding box center [123, 67] width 25 height 6
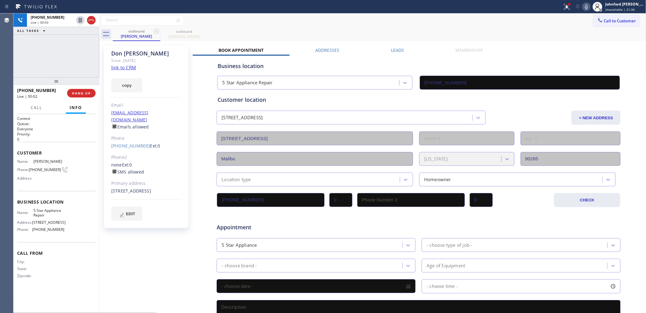
click at [589, 3] on icon at bounding box center [586, 6] width 7 height 7
drag, startPoint x: 589, startPoint y: 2, endPoint x: 588, endPoint y: 6, distance: 3.8
click at [588, 6] on icon at bounding box center [586, 6] width 7 height 7
click at [569, 8] on icon at bounding box center [566, 6] width 7 height 7
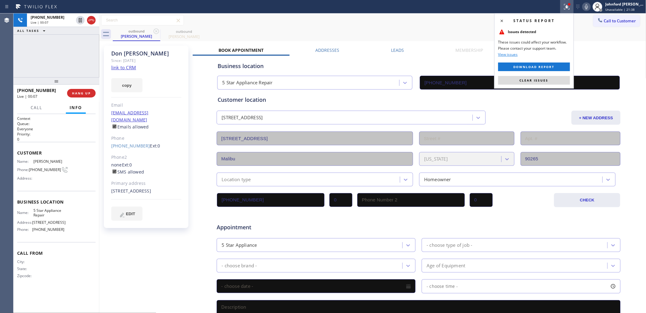
click at [545, 85] on div "Status report Issues detected These issues could affect your workflow. Please c…" at bounding box center [534, 50] width 80 height 75
click at [545, 80] on span "Clear issues" at bounding box center [533, 80] width 29 height 4
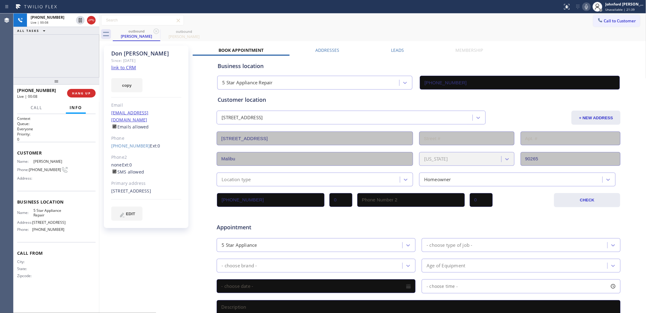
click at [514, 26] on div "Call to Customer Outbound call Location 5 Star Appliance Repair Your caller id …" at bounding box center [372, 20] width 547 height 14
click at [584, 6] on icon at bounding box center [586, 6] width 7 height 7
click at [585, 6] on icon at bounding box center [586, 6] width 3 height 5
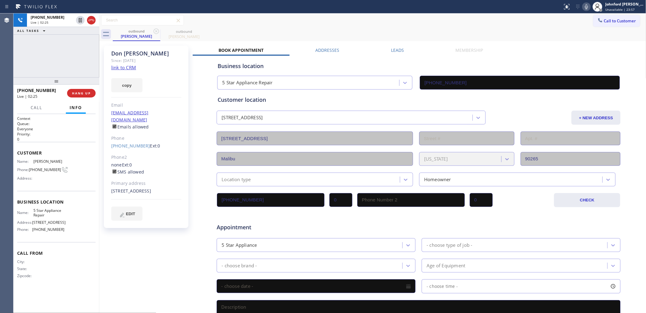
click at [397, 38] on div "outbound [PERSON_NAME] outbound [PERSON_NAME]" at bounding box center [379, 34] width 533 height 14
click at [292, 25] on div "Call to Customer Outbound call Location 5 Star Appliance Repair Your caller id …" at bounding box center [372, 20] width 547 height 11
click at [74, 63] on div "[PHONE_NUMBER] Live | 02:30 ALL TASKS ALL TASKS ACTIVE TASKS TASKS IN WRAP UP" at bounding box center [56, 45] width 86 height 64
click at [83, 94] on span "HANG UP" at bounding box center [81, 93] width 19 height 4
click at [83, 94] on span "COMPLETE" at bounding box center [80, 93] width 21 height 4
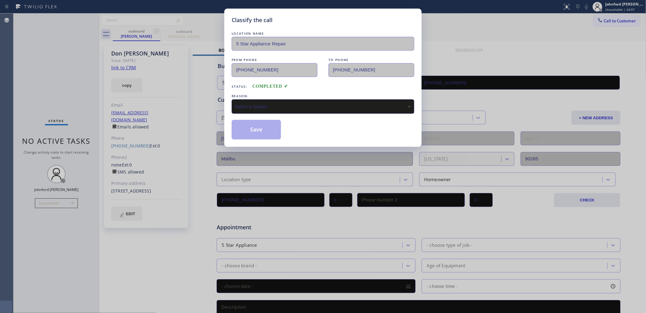
click at [254, 103] on div "Select a reason" at bounding box center [323, 106] width 176 height 7
click at [256, 131] on button "Save" at bounding box center [256, 130] width 49 height 20
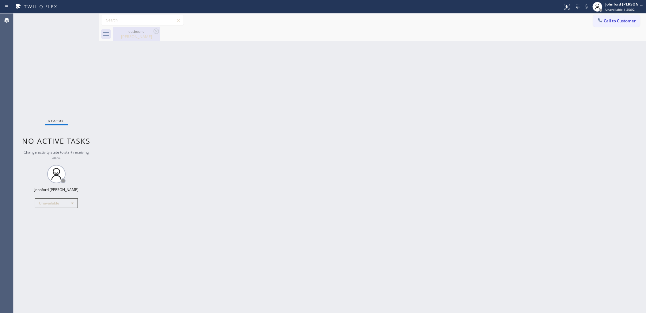
click at [132, 35] on div "[PERSON_NAME]" at bounding box center [136, 37] width 46 height 6
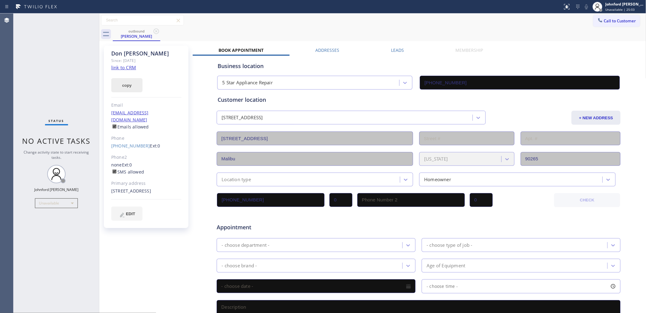
click at [126, 88] on button "copy" at bounding box center [126, 85] width 31 height 14
click at [443, 28] on div "outbound [PERSON_NAME]" at bounding box center [379, 34] width 533 height 14
drag, startPoint x: 160, startPoint y: 116, endPoint x: 106, endPoint y: 116, distance: 54.5
click at [106, 116] on div "[PERSON_NAME] Since: [DATE] link to CRM copy Email [EMAIL_ADDRESS][DOMAIN_NAME]…" at bounding box center [146, 137] width 85 height 182
copy link "[EMAIL_ADDRESS][DOMAIN_NAME]"
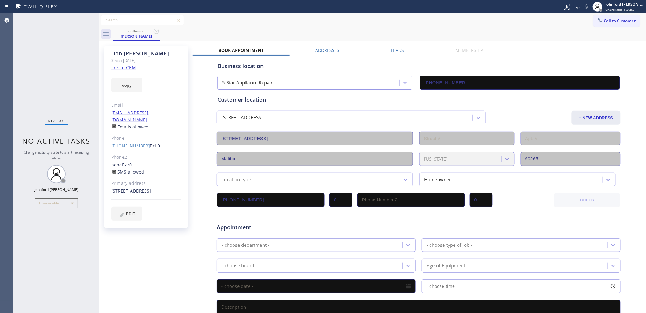
click at [33, 62] on div "Status No active tasks Change activity state to start receiving tasks. [PERSON_…" at bounding box center [56, 162] width 86 height 299
click at [460, 13] on div "Call to Customer Outbound call Location 5 Star Appliance Repair Your caller id …" at bounding box center [372, 20] width 547 height 14
click at [602, 23] on button "Call to Customer" at bounding box center [616, 21] width 47 height 12
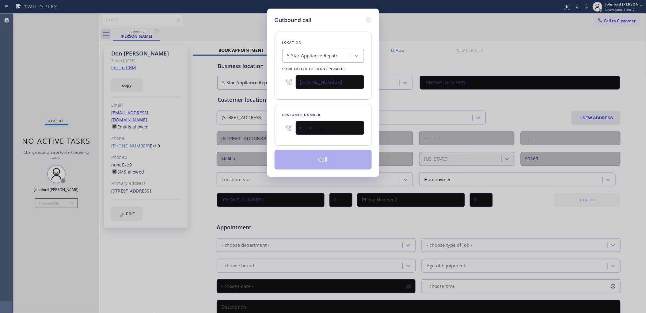
drag, startPoint x: 342, startPoint y: 128, endPoint x: 276, endPoint y: 128, distance: 65.9
click at [276, 128] on div "Customer number (___) ___-____" at bounding box center [322, 125] width 97 height 42
paste input "650) 906-4901"
type input "[PHONE_NUMBER]"
click at [332, 166] on button "Call" at bounding box center [322, 160] width 97 height 20
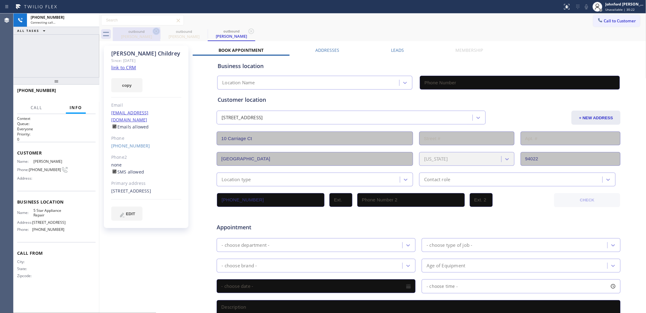
click at [155, 31] on icon at bounding box center [156, 31] width 7 height 7
type input "[PHONE_NUMBER]"
click at [126, 83] on button "copy" at bounding box center [126, 85] width 31 height 14
click at [129, 66] on link "link to CRM" at bounding box center [123, 67] width 25 height 6
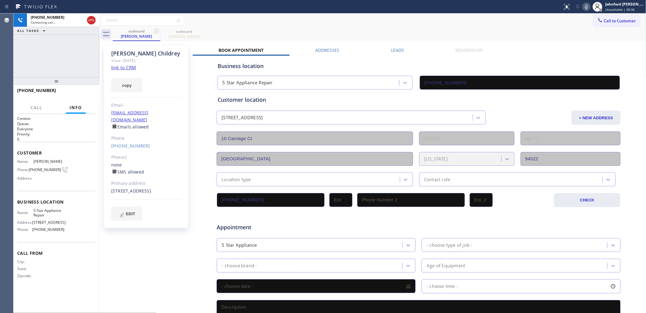
click at [587, 4] on icon at bounding box center [586, 6] width 7 height 7
click at [587, 6] on icon at bounding box center [586, 6] width 3 height 5
click at [91, 85] on div at bounding box center [56, 80] width 86 height 7
click at [86, 89] on button "HANG UP" at bounding box center [81, 93] width 28 height 9
click at [379, 50] on div "Leads" at bounding box center [397, 51] width 65 height 9
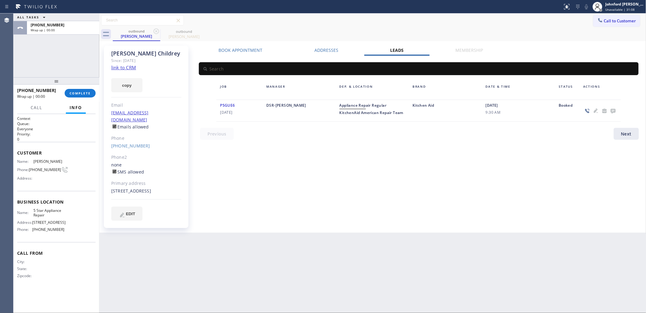
click at [397, 47] on label "Leads" at bounding box center [396, 50] width 13 height 6
click at [615, 109] on icon at bounding box center [612, 111] width 7 height 8
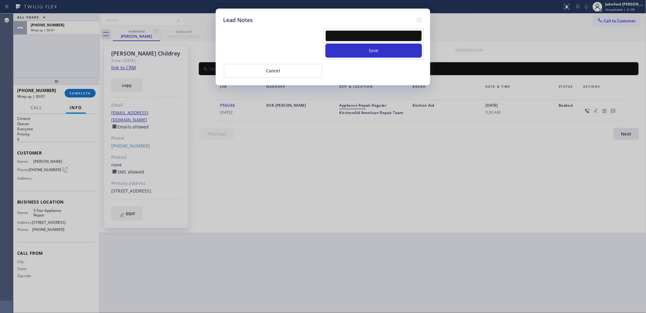
click at [394, 32] on textarea at bounding box center [373, 35] width 96 height 11
paste textarea "Working on this lead - please transfer to me"
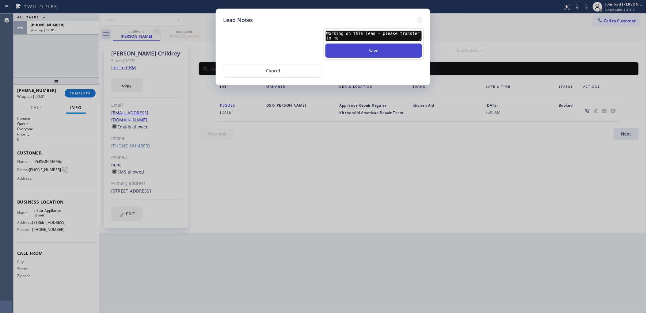
type textarea "Working on this lead - please transfer to me"
click at [380, 43] on button "Save" at bounding box center [373, 50] width 96 height 14
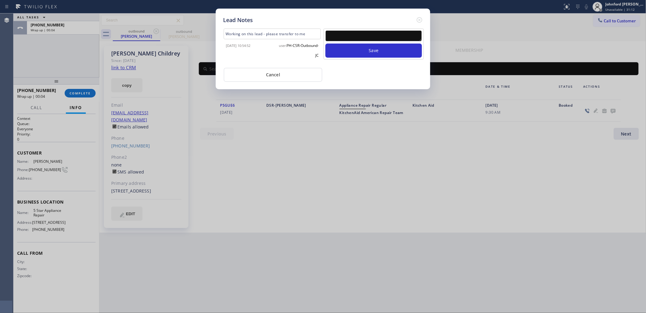
click at [417, 18] on icon at bounding box center [419, 19] width 7 height 7
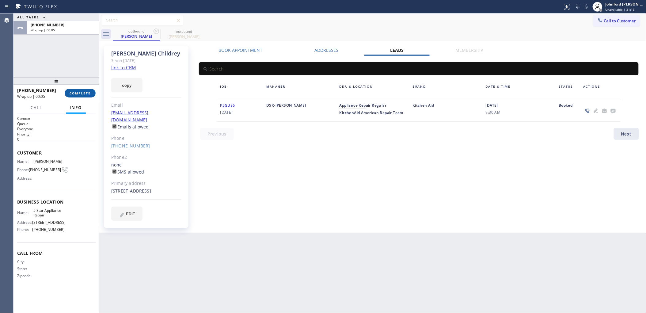
drag, startPoint x: 83, startPoint y: 97, endPoint x: 83, endPoint y: 92, distance: 4.9
click at [83, 94] on button "COMPLETE" at bounding box center [80, 93] width 31 height 9
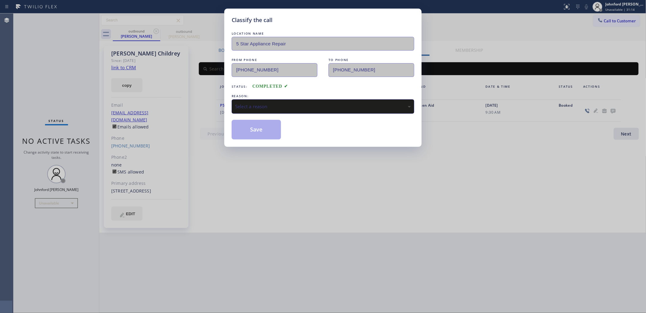
click at [258, 96] on div "REASON:" at bounding box center [323, 96] width 183 height 6
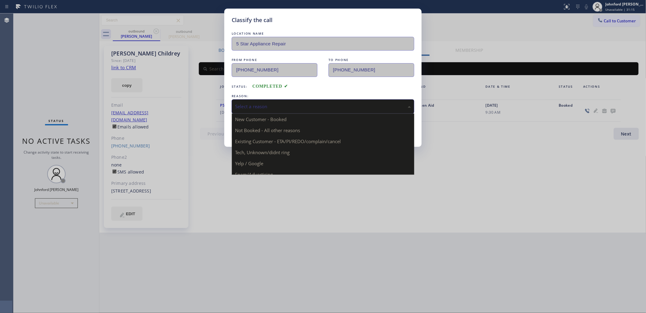
click at [262, 107] on div "Select a reason" at bounding box center [323, 106] width 176 height 7
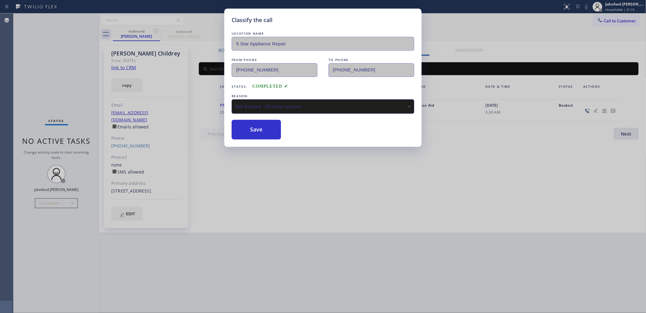
click at [273, 93] on div "REASON:" at bounding box center [323, 96] width 183 height 6
click at [274, 99] on div "Not Booked - All other reasons" at bounding box center [323, 106] width 183 height 14
drag, startPoint x: 271, startPoint y: 137, endPoint x: 257, endPoint y: 131, distance: 15.1
click at [257, 131] on button "Save" at bounding box center [256, 130] width 49 height 20
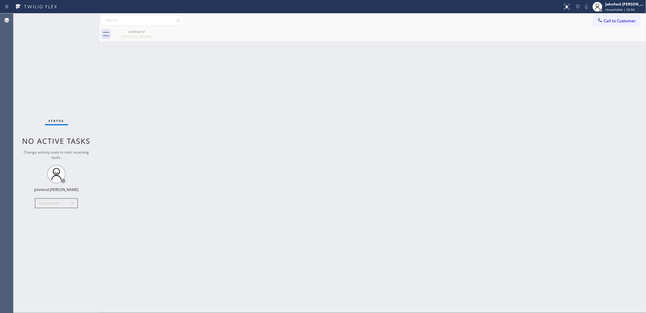
click at [444, 60] on div "Back to Dashboard Change Sender ID Customers Technicians Select a contact Outbo…" at bounding box center [372, 162] width 547 height 299
drag, startPoint x: 610, startPoint y: 19, endPoint x: 417, endPoint y: 107, distance: 211.7
click at [610, 18] on button "Call to Customer" at bounding box center [616, 21] width 47 height 12
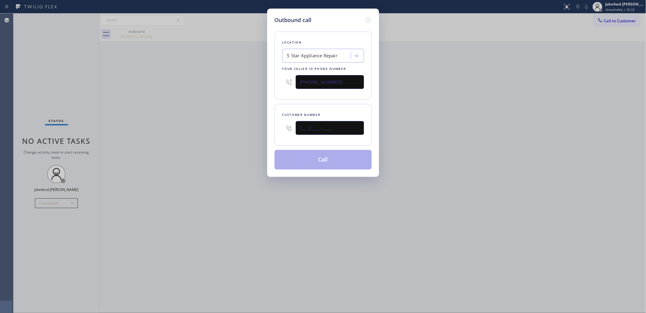
drag, startPoint x: 314, startPoint y: 126, endPoint x: 251, endPoint y: 132, distance: 63.0
click at [258, 126] on div "Outbound call Location 5 Star Appliance Repair Your caller id phone number [PHO…" at bounding box center [323, 156] width 646 height 313
paste input "206) 919-2906"
type input "[PHONE_NUMBER]"
drag, startPoint x: 244, startPoint y: 136, endPoint x: 300, endPoint y: 160, distance: 60.7
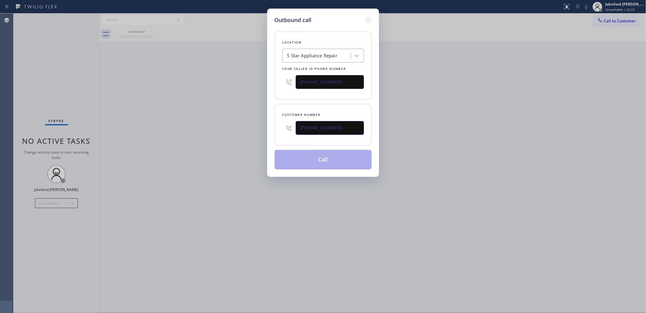
click at [248, 140] on div "Outbound call Location 5 Star Appliance Repair Your caller id phone number [PHO…" at bounding box center [323, 156] width 646 height 313
click at [300, 160] on button "Call" at bounding box center [322, 160] width 97 height 20
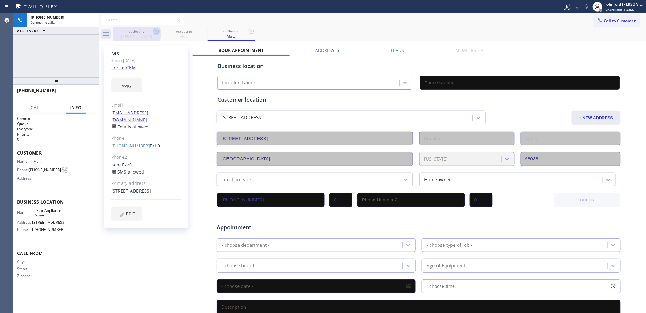
click at [157, 31] on icon at bounding box center [156, 31] width 7 height 7
type input "[PHONE_NUMBER]"
click at [127, 66] on link "link to CRM" at bounding box center [123, 67] width 25 height 6
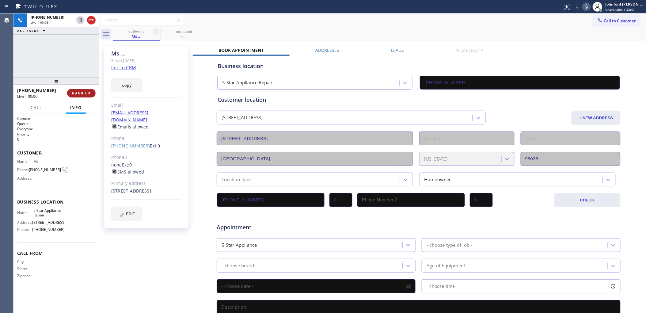
click at [77, 93] on span "HANG UP" at bounding box center [81, 93] width 19 height 4
click at [80, 92] on span "COMPLETE" at bounding box center [80, 93] width 21 height 4
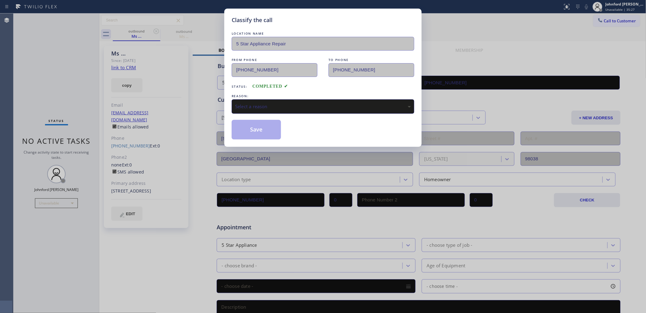
click at [270, 108] on div "Select a reason" at bounding box center [323, 106] width 176 height 7
click at [262, 132] on button "Save" at bounding box center [256, 130] width 49 height 20
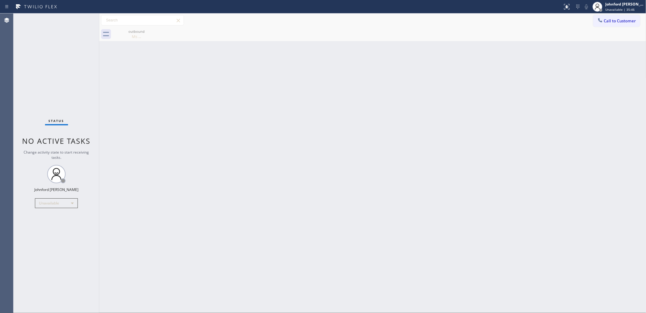
click at [609, 22] on span "Call to Customer" at bounding box center [620, 21] width 32 height 6
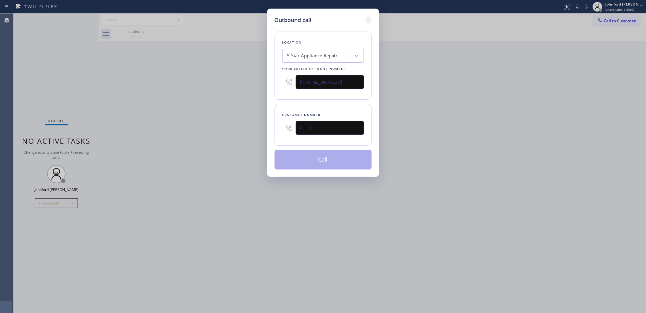
drag, startPoint x: 333, startPoint y: 130, endPoint x: 246, endPoint y: 132, distance: 87.6
click at [254, 129] on div "Outbound call Location 5 Star Appliance Repair Your caller id phone number [PHO…" at bounding box center [323, 156] width 646 height 313
paste input "562) 889-9939"
type input "[PHONE_NUMBER]"
click at [299, 150] on button "Call" at bounding box center [322, 160] width 97 height 20
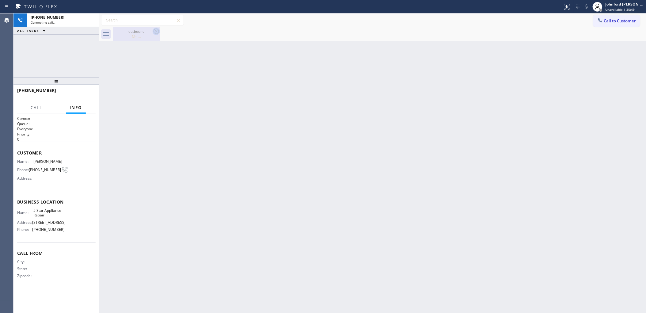
click at [157, 30] on icon at bounding box center [156, 31] width 7 height 7
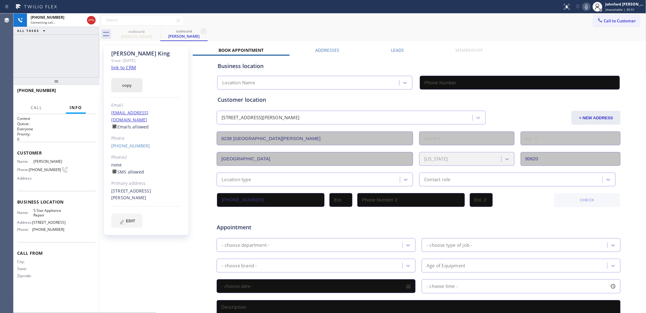
click at [135, 86] on button "copy" at bounding box center [126, 85] width 31 height 14
click at [124, 66] on link "link to CRM" at bounding box center [123, 67] width 25 height 6
type input "[PHONE_NUMBER]"
click at [85, 92] on span "HANG UP" at bounding box center [81, 93] width 19 height 4
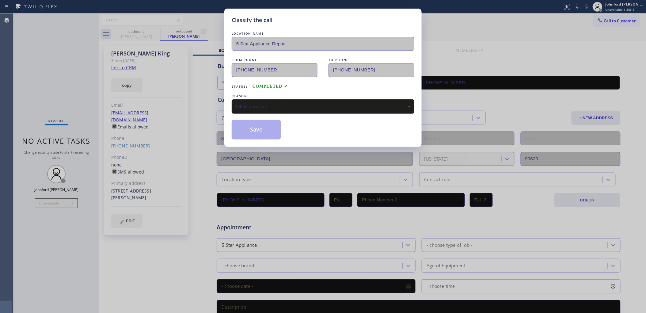
click at [263, 103] on div "Select a reason" at bounding box center [323, 106] width 176 height 7
click at [262, 133] on button "Save" at bounding box center [256, 130] width 49 height 20
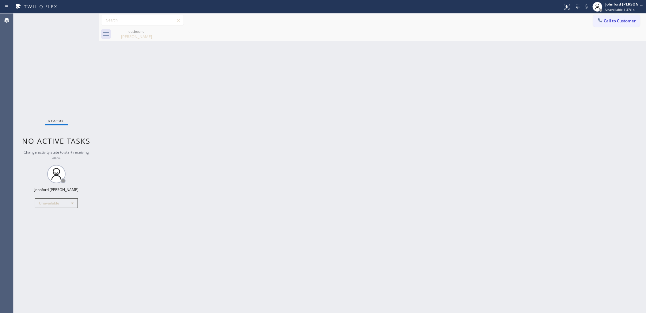
drag, startPoint x: 604, startPoint y: 29, endPoint x: 606, endPoint y: 27, distance: 3.5
click at [604, 28] on div "outbound [PERSON_NAME]" at bounding box center [379, 34] width 533 height 14
click at [610, 25] on button "Call to Customer" at bounding box center [616, 21] width 47 height 12
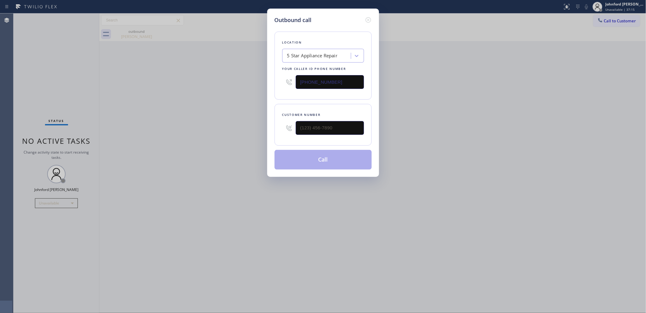
drag, startPoint x: 339, startPoint y: 117, endPoint x: 260, endPoint y: 117, distance: 78.4
click at [260, 117] on div "Outbound call Location 5 Star Appliance Repair Your caller id phone number [PHO…" at bounding box center [323, 156] width 646 height 313
drag, startPoint x: 326, startPoint y: 118, endPoint x: 285, endPoint y: 120, distance: 40.8
click at [285, 120] on div at bounding box center [323, 128] width 82 height 20
click at [316, 121] on input "(___) ___-____" at bounding box center [330, 128] width 68 height 14
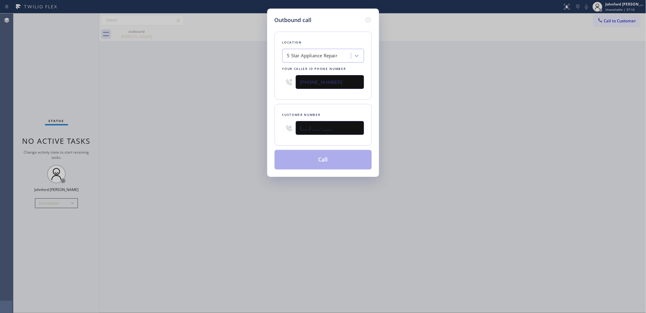
paste input "714) 345-6210"
type input "[PHONE_NUMBER]"
click at [206, 122] on div "Outbound call Location 5 Star Appliance Repair Your caller id phone number [PHO…" at bounding box center [323, 156] width 646 height 313
click at [294, 157] on button "Call" at bounding box center [322, 160] width 97 height 20
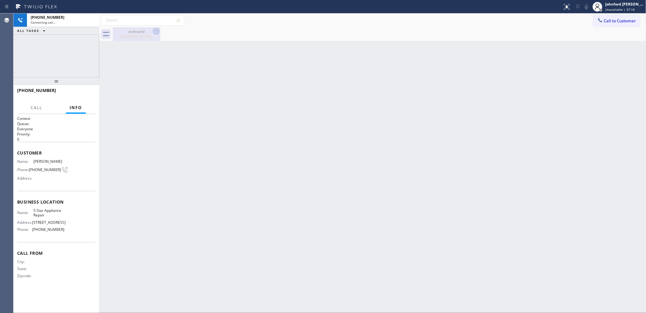
click at [155, 32] on icon at bounding box center [156, 31] width 7 height 7
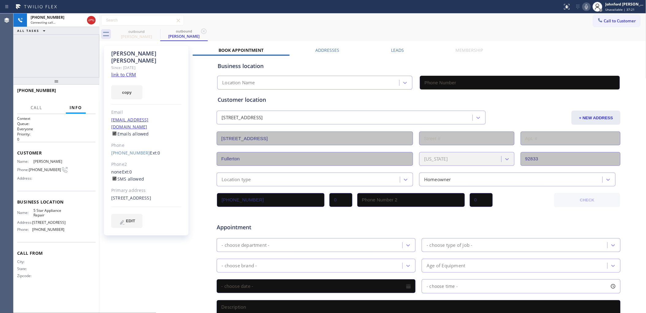
type input "[PHONE_NUMBER]"
drag, startPoint x: 123, startPoint y: 89, endPoint x: 124, endPoint y: 85, distance: 4.8
click at [123, 87] on button "copy" at bounding box center [126, 92] width 31 height 14
click at [127, 71] on link "link to CRM" at bounding box center [123, 74] width 25 height 6
click at [83, 91] on span "HANG UP" at bounding box center [81, 93] width 19 height 4
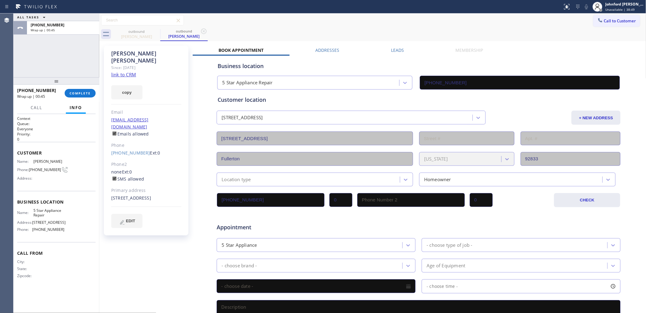
click at [96, 89] on div "[PHONE_NUMBER] Wrap up | 00:45 COMPLETE" at bounding box center [56, 93] width 86 height 17
click at [88, 91] on span "COMPLETE" at bounding box center [80, 93] width 21 height 4
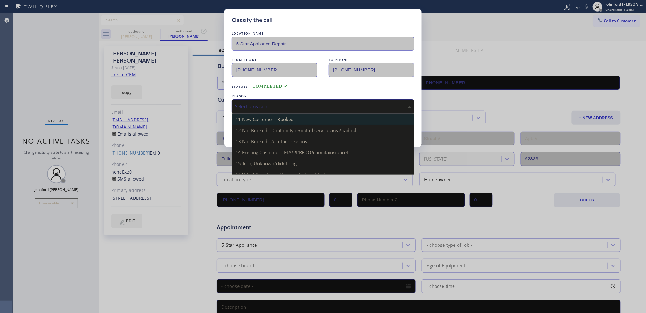
drag, startPoint x: 287, startPoint y: 103, endPoint x: 316, endPoint y: 120, distance: 34.0
click at [307, 107] on div "Select a reason" at bounding box center [323, 106] width 176 height 7
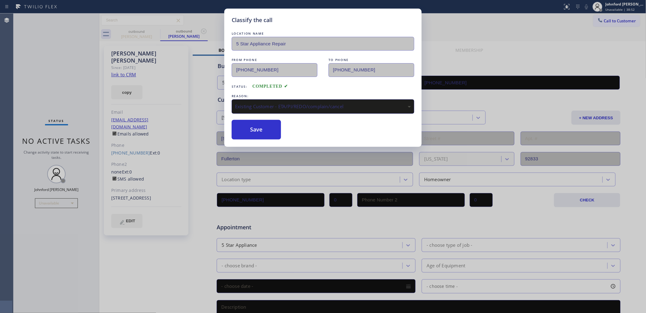
drag, startPoint x: 256, startPoint y: 145, endPoint x: 251, endPoint y: 145, distance: 4.6
click at [240, 132] on button "Save" at bounding box center [256, 130] width 49 height 20
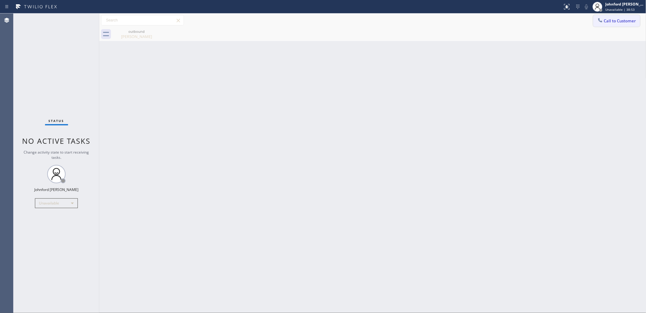
click at [594, 19] on button "Call to Customer" at bounding box center [616, 21] width 47 height 12
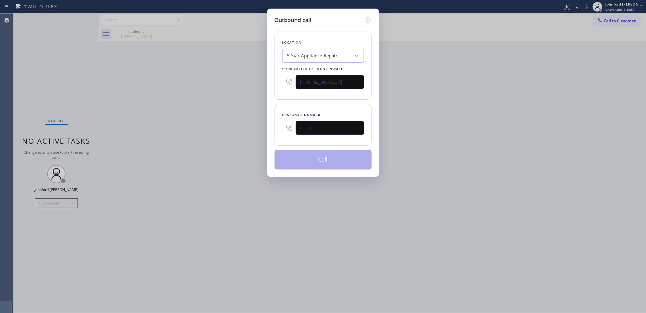
drag, startPoint x: 336, startPoint y: 126, endPoint x: 239, endPoint y: 126, distance: 96.8
click at [245, 126] on div "Outbound call Location 5 Star Appliance Repair Your caller id phone number [PHO…" at bounding box center [323, 156] width 646 height 313
paste input "312) 342-2775"
type input "[PHONE_NUMBER]"
click at [213, 126] on div "Outbound call Location 5 Star Appliance Repair Your caller id phone number [PHO…" at bounding box center [323, 156] width 646 height 313
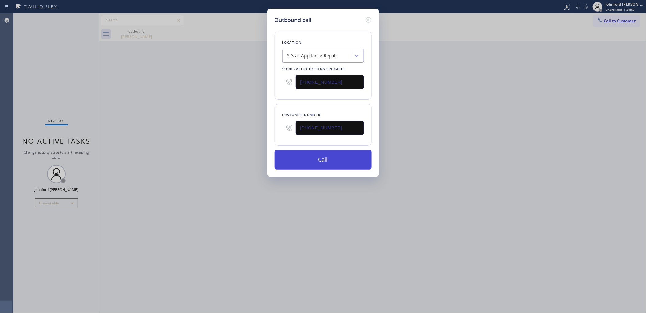
click at [297, 157] on button "Call" at bounding box center [322, 160] width 97 height 20
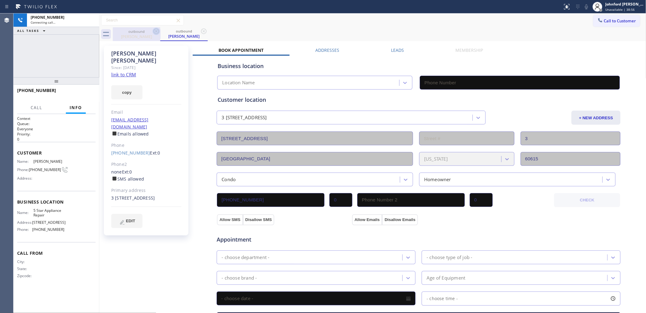
click at [157, 31] on icon at bounding box center [156, 31] width 6 height 6
click at [131, 85] on button "copy" at bounding box center [126, 92] width 31 height 14
click at [130, 71] on link "link to CRM" at bounding box center [123, 74] width 25 height 6
type input "[PHONE_NUMBER]"
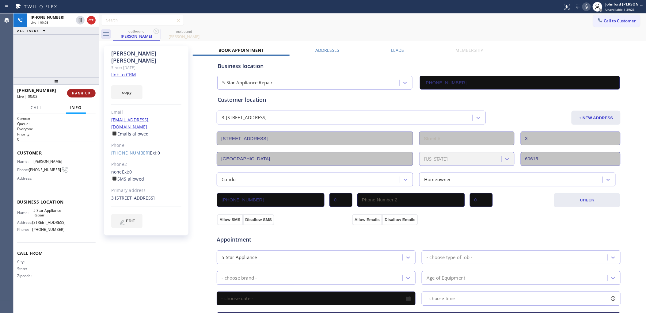
click at [89, 91] on span "HANG UP" at bounding box center [81, 93] width 19 height 4
click at [86, 92] on span "COMPLETE" at bounding box center [80, 93] width 21 height 4
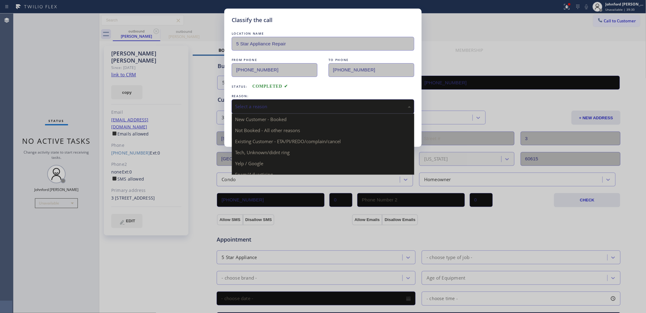
click at [245, 103] on div "Select a reason" at bounding box center [323, 106] width 176 height 7
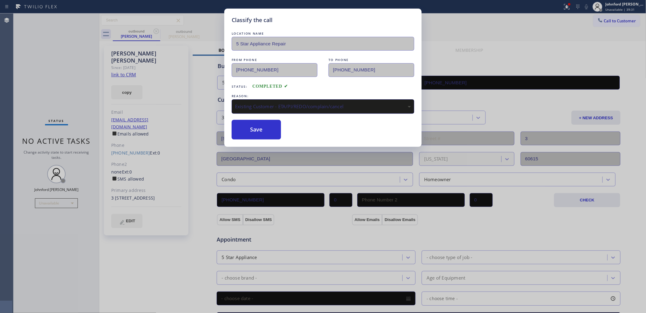
drag, startPoint x: 267, startPoint y: 131, endPoint x: 374, endPoint y: 61, distance: 127.8
click at [267, 129] on button "Save" at bounding box center [256, 130] width 49 height 20
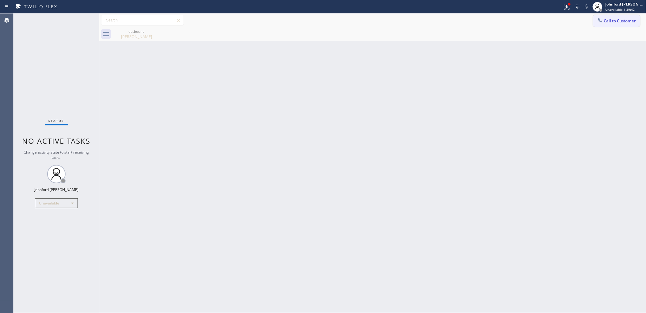
click at [621, 17] on button "Call to Customer" at bounding box center [616, 21] width 47 height 12
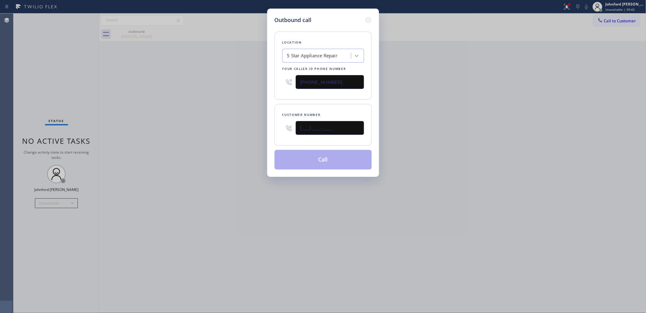
drag, startPoint x: 298, startPoint y: 128, endPoint x: 218, endPoint y: 138, distance: 80.0
click at [237, 135] on div "Outbound call Location 5 Star Appliance Repair Your caller id phone number [PHO…" at bounding box center [323, 156] width 646 height 313
paste input "805) 708-5284"
type input "[PHONE_NUMBER]"
click at [199, 140] on div "Outbound call Location 5 Star Appliance Repair Your caller id phone number [PHO…" at bounding box center [323, 156] width 646 height 313
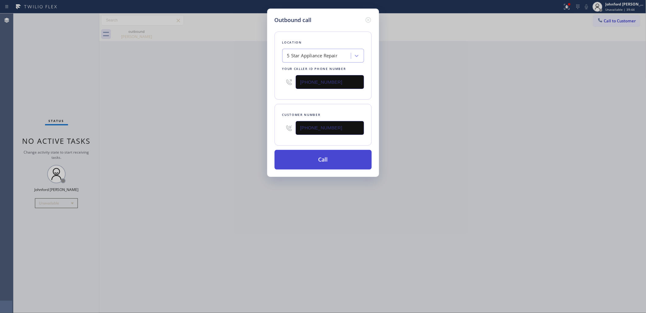
click at [291, 158] on button "Call" at bounding box center [322, 160] width 97 height 20
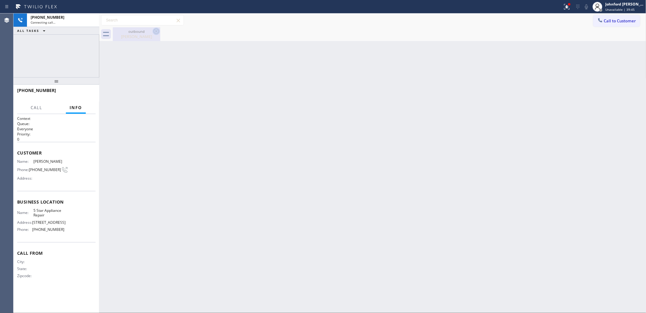
click at [157, 33] on icon at bounding box center [156, 31] width 7 height 7
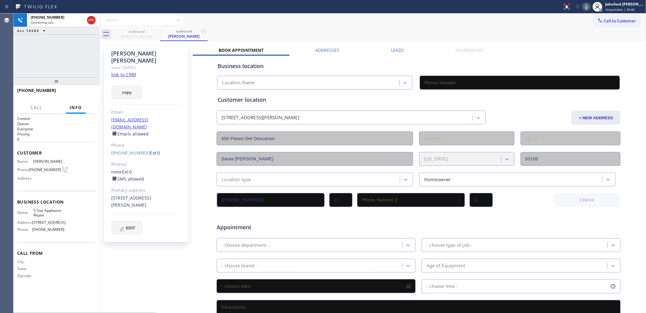
click at [129, 86] on button "copy" at bounding box center [126, 92] width 31 height 14
click at [125, 71] on link "link to CRM" at bounding box center [123, 74] width 25 height 6
type input "[PHONE_NUMBER]"
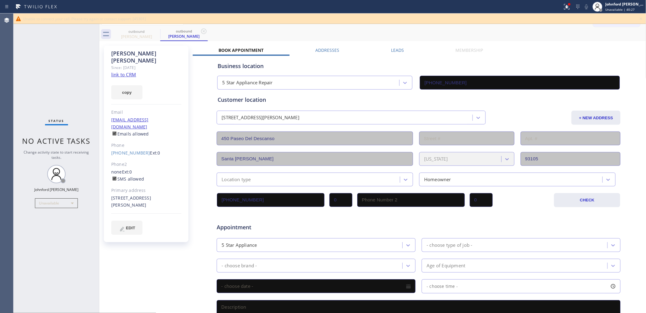
click at [638, 19] on icon at bounding box center [640, 18] width 7 height 7
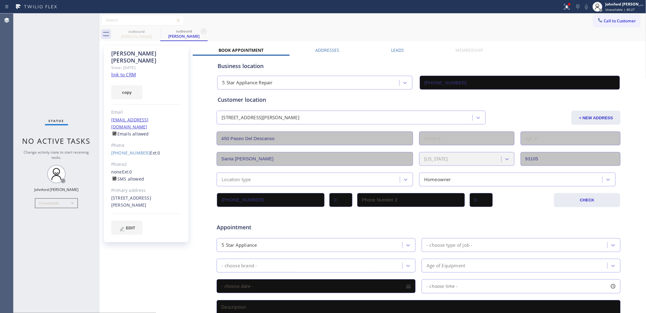
drag, startPoint x: 624, startPoint y: 17, endPoint x: 495, endPoint y: 60, distance: 136.3
click at [622, 17] on button "Call to Customer" at bounding box center [616, 21] width 47 height 12
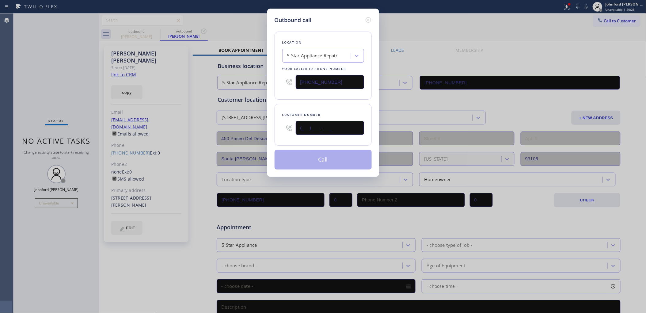
drag, startPoint x: 356, startPoint y: 121, endPoint x: 279, endPoint y: 121, distance: 77.5
click at [279, 121] on div "Customer number (___) ___-____" at bounding box center [322, 125] width 97 height 42
paste input "619) 857-6470"
type input "[PHONE_NUMBER]"
click at [296, 88] on div "[PHONE_NUMBER]" at bounding box center [323, 82] width 82 height 20
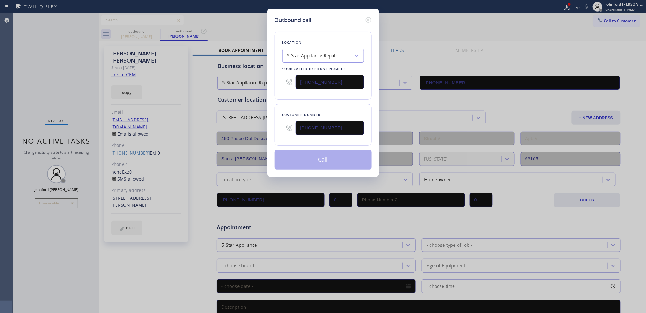
click at [319, 161] on button "Call" at bounding box center [322, 160] width 97 height 20
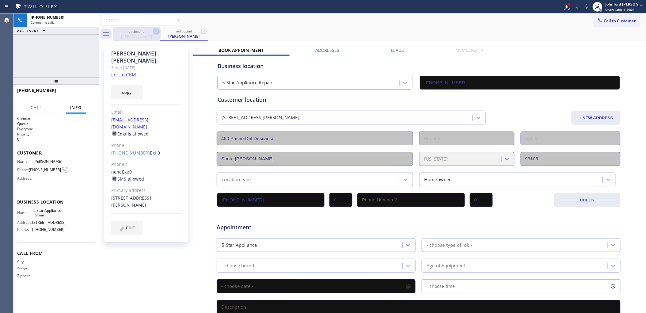
click at [154, 32] on icon at bounding box center [156, 31] width 6 height 6
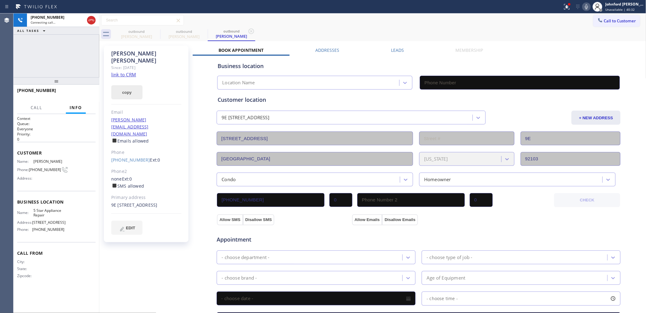
click at [130, 85] on button "copy" at bounding box center [126, 92] width 31 height 14
click at [131, 71] on link "link to CRM" at bounding box center [123, 74] width 25 height 6
type input "[PHONE_NUMBER]"
click at [66, 98] on div "[PHONE_NUMBER] Live | 00:08" at bounding box center [42, 93] width 50 height 16
click at [87, 91] on span "HANG UP" at bounding box center [81, 93] width 19 height 4
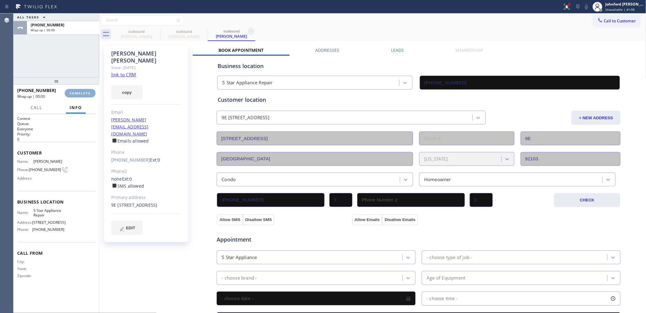
click at [87, 91] on span "COMPLETE" at bounding box center [80, 93] width 21 height 4
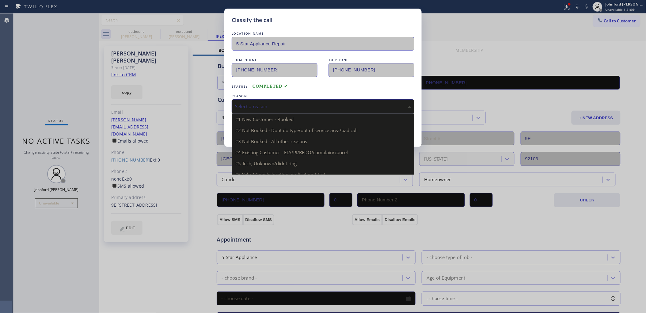
click at [274, 108] on div "Select a reason" at bounding box center [323, 106] width 183 height 14
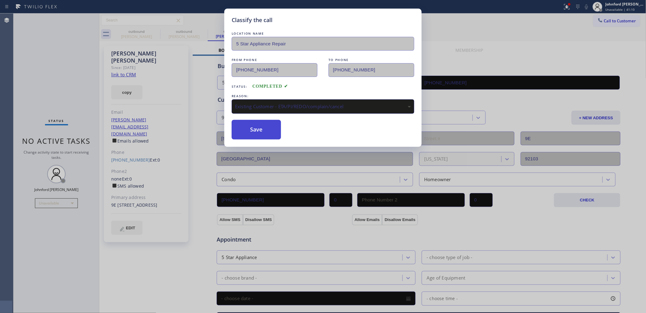
click at [263, 133] on button "Save" at bounding box center [256, 130] width 49 height 20
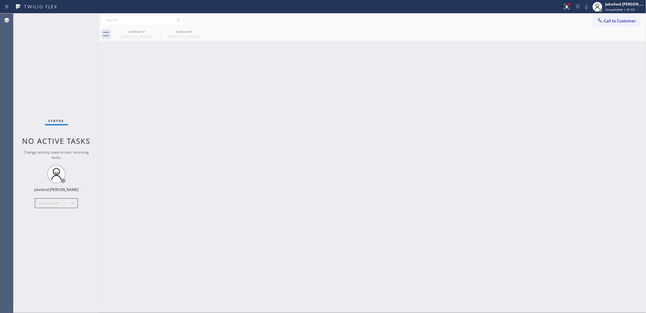
click at [425, 61] on div "Back to Dashboard Change Sender ID Customers Technicians Select a contact Outbo…" at bounding box center [372, 162] width 547 height 299
drag, startPoint x: 565, startPoint y: 7, endPoint x: 564, endPoint y: 39, distance: 32.5
click at [565, 7] on icon at bounding box center [566, 6] width 7 height 7
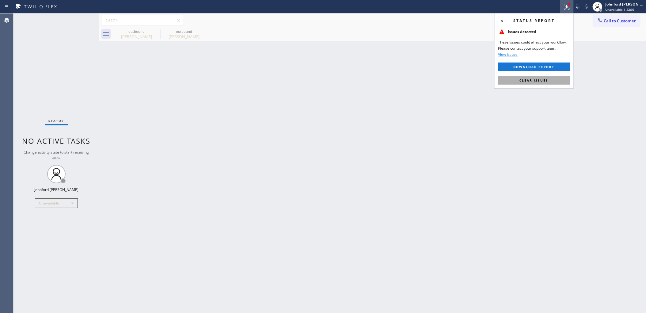
click at [548, 77] on button "Clear issues" at bounding box center [534, 80] width 72 height 9
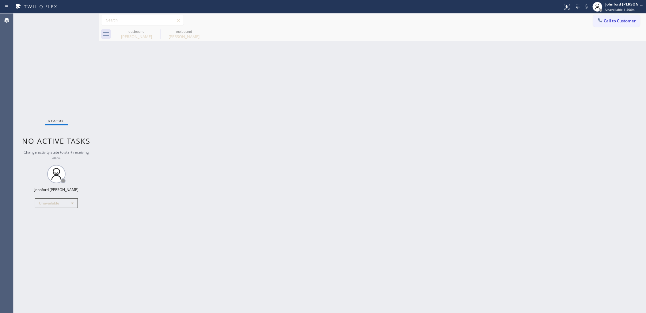
click at [161, 232] on div "Back to Dashboard Change Sender ID Customers Technicians Select a contact Outbo…" at bounding box center [372, 162] width 547 height 299
drag, startPoint x: 396, startPoint y: 121, endPoint x: 445, endPoint y: 99, distance: 54.1
click at [400, 117] on div "Back to Dashboard Change Sender ID Customers Technicians Select a contact Outbo…" at bounding box center [372, 162] width 547 height 299
click at [603, 22] on div at bounding box center [599, 20] width 7 height 7
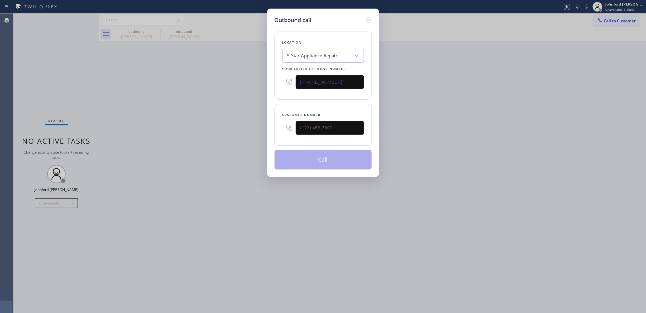
type input "(___) ___-____"
drag, startPoint x: 345, startPoint y: 129, endPoint x: 286, endPoint y: 126, distance: 59.5
click at [285, 129] on div "(___) ___-____" at bounding box center [323, 128] width 82 height 20
drag, startPoint x: 324, startPoint y: 81, endPoint x: 266, endPoint y: 85, distance: 57.4
click at [271, 84] on div "Outbound call Location 5 Star Appliance Repair Your caller id phone number [PHO…" at bounding box center [323, 93] width 112 height 168
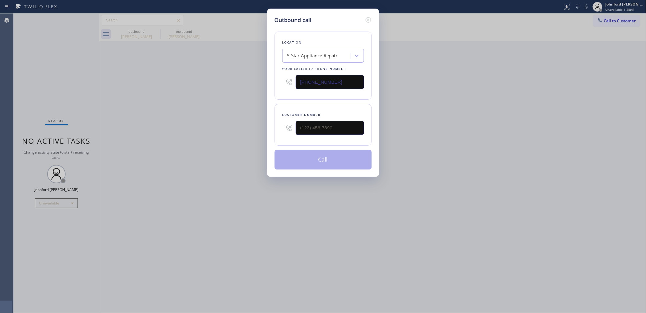
paste input "05) 883-6154"
type input "[PHONE_NUMBER]"
paste input "626) 833-8772"
drag, startPoint x: 346, startPoint y: 127, endPoint x: 200, endPoint y: 131, distance: 145.9
click at [240, 127] on div "Outbound call Location [GEOGRAPHIC_DATA] Your caller id phone number [PHONE_NUM…" at bounding box center [323, 156] width 646 height 313
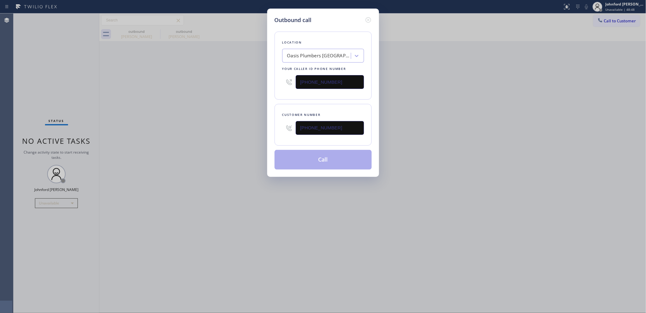
type input "[PHONE_NUMBER]"
click at [195, 132] on div "Outbound call Location [GEOGRAPHIC_DATA] Your caller id phone number [PHONE_NUM…" at bounding box center [323, 156] width 646 height 313
click at [478, 128] on div "Outbound call Location [GEOGRAPHIC_DATA] Your caller id phone number [PHONE_NUM…" at bounding box center [323, 156] width 646 height 313
click at [410, 207] on div "Outbound call Location [GEOGRAPHIC_DATA] Your caller id phone number [PHONE_NUM…" at bounding box center [323, 156] width 646 height 313
click at [329, 166] on button "Call" at bounding box center [322, 160] width 97 height 20
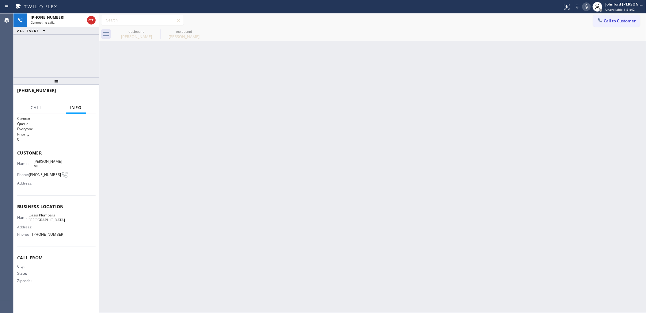
click at [586, 6] on icon at bounding box center [586, 6] width 7 height 7
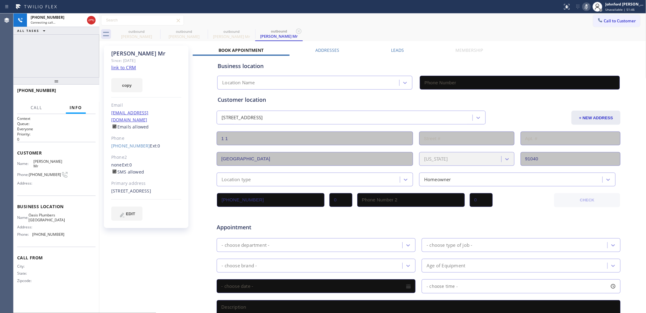
type input "[PHONE_NUMBER]"
click at [586, 6] on icon at bounding box center [586, 6] width 3 height 5
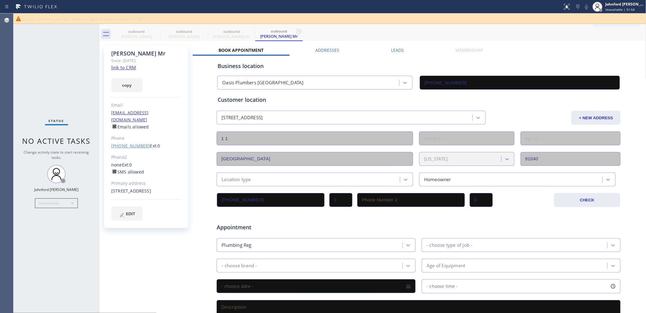
click at [129, 143] on link "[PHONE_NUMBER]" at bounding box center [130, 146] width 39 height 6
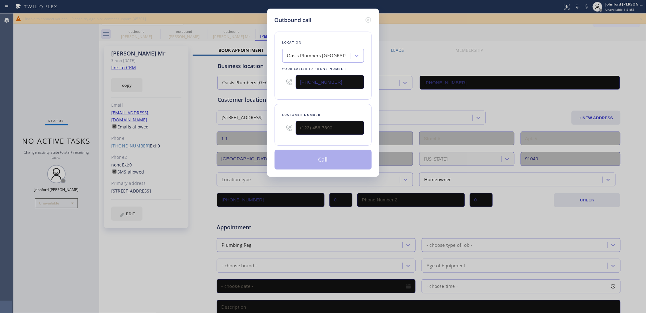
type input "[PHONE_NUMBER]"
drag, startPoint x: 299, startPoint y: 89, endPoint x: 250, endPoint y: 100, distance: 49.6
click at [259, 94] on div "Outbound call Location [GEOGRAPHIC_DATA] Your caller id phone number [PHONE_NUM…" at bounding box center [323, 156] width 646 height 313
paste input "66) 702-173"
type input "[PHONE_NUMBER]"
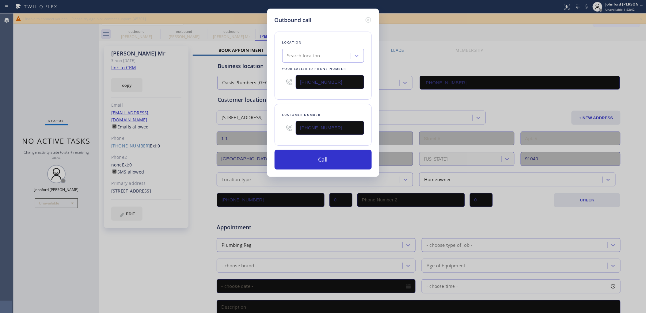
click at [426, 58] on div "Outbound call Location Search location Your caller id phone number [PHONE_NUMBE…" at bounding box center [323, 156] width 646 height 313
click at [341, 154] on button "Call" at bounding box center [322, 160] width 97 height 20
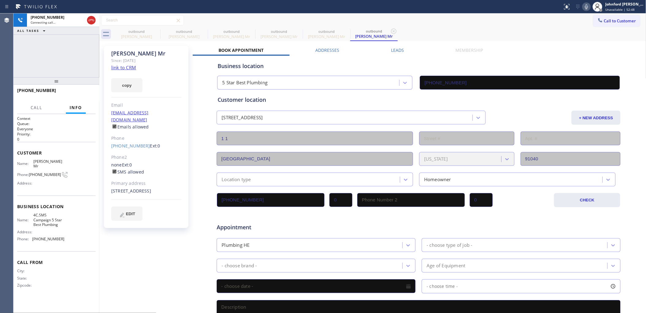
type input "[PHONE_NUMBER]"
click at [45, 59] on div "[PHONE_NUMBER] Live | 00:02 ALL TASKS ALL TASKS ACTIVE TASKS TASKS IN WRAP UP" at bounding box center [56, 45] width 86 height 64
click at [588, 6] on icon at bounding box center [586, 6] width 7 height 7
drag, startPoint x: 588, startPoint y: 6, endPoint x: 186, endPoint y: 84, distance: 410.0
click at [588, 6] on icon at bounding box center [586, 6] width 7 height 7
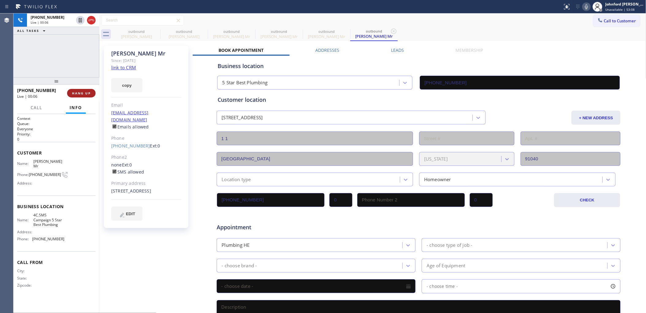
click at [83, 92] on span "HANG UP" at bounding box center [81, 93] width 19 height 4
click at [91, 91] on button "COMPLETE" at bounding box center [80, 93] width 31 height 9
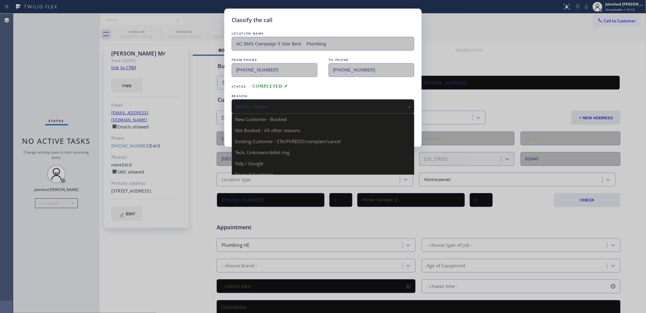
click at [259, 103] on div "Select a reason" at bounding box center [323, 106] width 176 height 7
click at [264, 103] on div "Not Booked - All other reasons" at bounding box center [323, 106] width 176 height 7
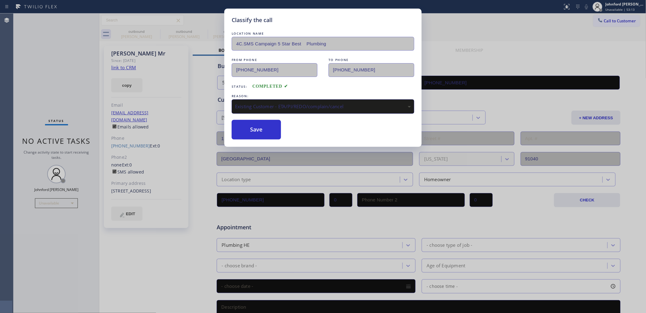
click at [266, 139] on div "Classify the call LOCATION NAME 4C.SMS Campaign 5 Star Best Plumbing FROM PHONE…" at bounding box center [322, 78] width 197 height 138
click at [265, 120] on button "Save" at bounding box center [256, 130] width 49 height 20
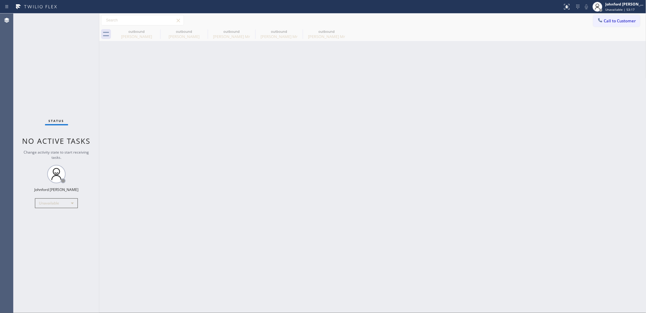
click at [458, 149] on div "Back to Dashboard Change Sender ID Customers Technicians Select a contact Outbo…" at bounding box center [372, 162] width 547 height 299
click at [492, 175] on div "Back to Dashboard Change Sender ID Customers Technicians Select a contact Outbo…" at bounding box center [372, 162] width 547 height 299
click at [46, 201] on div "Unavailable" at bounding box center [56, 203] width 43 height 10
click at [49, 222] on li "Available" at bounding box center [56, 218] width 42 height 7
click at [54, 197] on div "Available" at bounding box center [56, 200] width 43 height 10
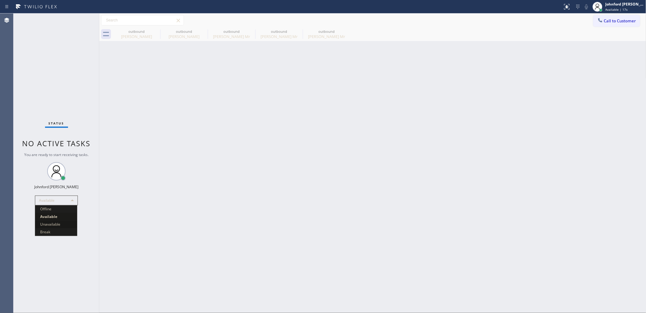
click at [51, 225] on li "Unavailable" at bounding box center [56, 224] width 42 height 7
drag, startPoint x: 312, startPoint y: 163, endPoint x: 304, endPoint y: 163, distance: 8.6
click at [312, 163] on div "Back to Dashboard Change Sender ID Customers Technicians Select a contact Outbo…" at bounding box center [372, 162] width 547 height 299
click at [596, 17] on button "Call to Customer" at bounding box center [616, 21] width 47 height 12
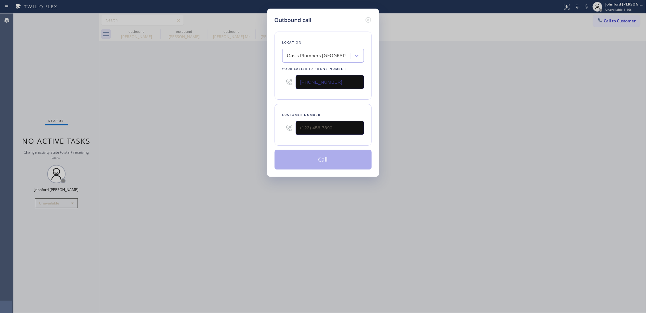
click at [415, 133] on div "Outbound call Location [GEOGRAPHIC_DATA] [GEOGRAPHIC_DATA] Your caller id phone…" at bounding box center [323, 156] width 646 height 313
drag, startPoint x: 341, startPoint y: 80, endPoint x: 256, endPoint y: 81, distance: 84.5
click at [265, 80] on div "Outbound call Location [GEOGRAPHIC_DATA] [GEOGRAPHIC_DATA] Your caller id phone…" at bounding box center [323, 156] width 646 height 313
paste input "66) 702-173"
type input "[PHONE_NUMBER]"
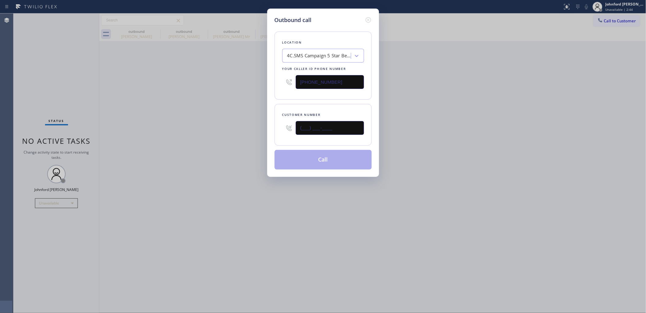
click at [293, 129] on div "(___) ___-____" at bounding box center [323, 128] width 82 height 20
paste input "626) 833-8772"
type input "[PHONE_NUMBER]"
click at [239, 135] on div "Outbound call Location 4C.SMS Campaign 5 Star Best Plumbing Your caller id phon…" at bounding box center [323, 156] width 646 height 313
click at [302, 154] on button "Call" at bounding box center [322, 160] width 97 height 20
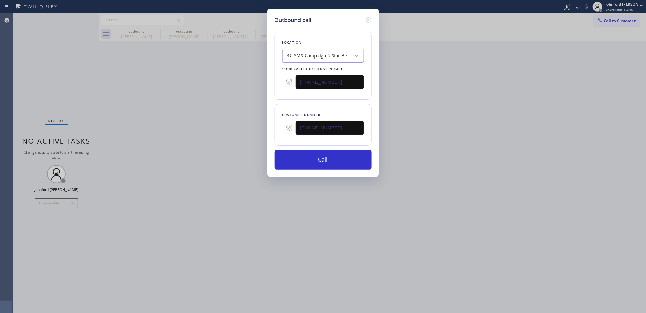
click at [397, 162] on div "Outbound call Location 4C.SMS Campaign 5 Star Best Plumbing Your caller id phon…" at bounding box center [323, 156] width 646 height 313
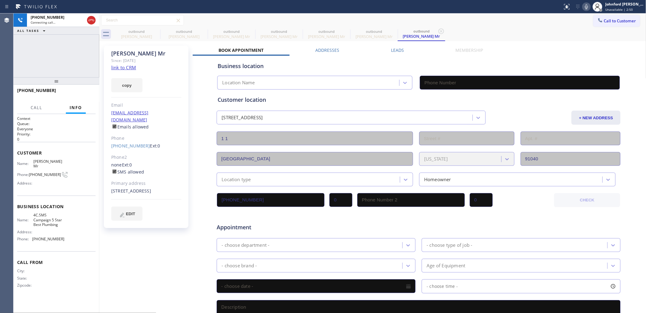
type input "[PHONE_NUMBER]"
click at [559, 26] on div "Call to Customer Outbound call Location 5 Star Best Plumbing Your caller id pho…" at bounding box center [372, 20] width 547 height 14
click at [583, 8] on div "Status report No issues detected If you experience an issue, please download th…" at bounding box center [603, 6] width 86 height 13
click at [586, 7] on icon at bounding box center [586, 6] width 3 height 5
click at [153, 32] on icon at bounding box center [156, 31] width 7 height 7
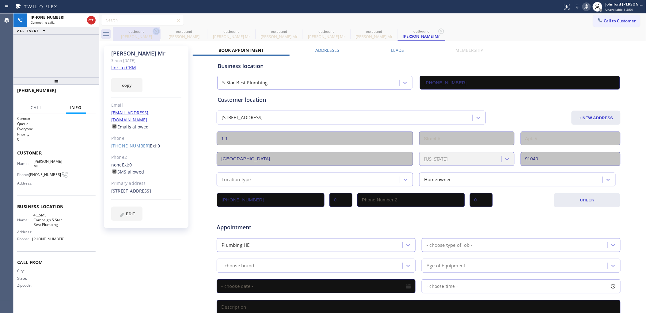
click at [0, 0] on icon at bounding box center [0, 0] width 0 height 0
type input "[PHONE_NUMBER]"
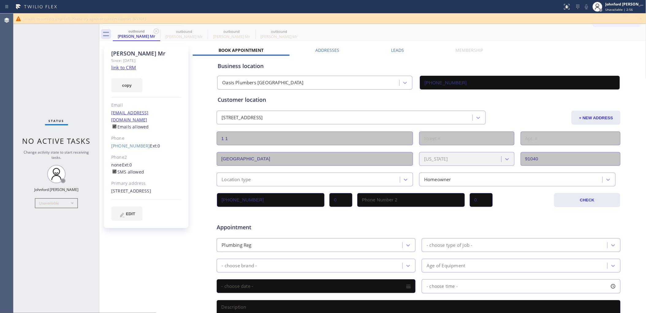
click at [153, 32] on icon at bounding box center [156, 31] width 7 height 7
type input "[PHONE_NUMBER]"
click at [356, 30] on div "outbound [PERSON_NAME] Mr outbound [PERSON_NAME] Mr outbound [PERSON_NAME] Mr" at bounding box center [379, 34] width 533 height 14
drag, startPoint x: 108, startPoint y: 142, endPoint x: 140, endPoint y: 142, distance: 32.2
click at [140, 142] on div "[PERSON_NAME] Mr Since: [DATE] link to CRM copy Email [EMAIL_ADDRESS][DOMAIN_NA…" at bounding box center [146, 137] width 85 height 182
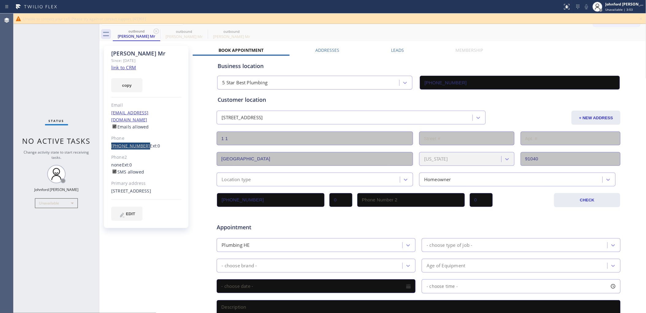
drag, startPoint x: 108, startPoint y: 140, endPoint x: 141, endPoint y: 138, distance: 32.8
click at [141, 138] on div "[PERSON_NAME] Mr Since: [DATE] link to CRM copy Email [EMAIL_ADDRESS][DOMAIN_NA…" at bounding box center [146, 137] width 85 height 182
copy link "[PHONE_NUMBER]"
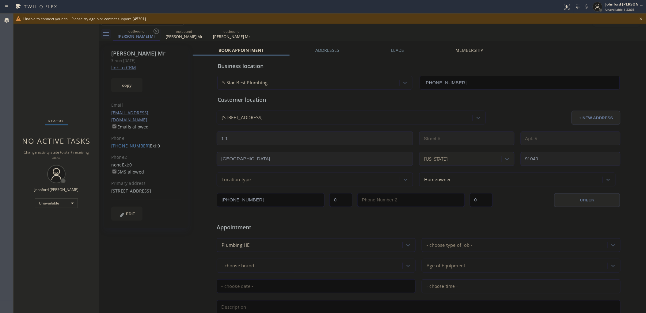
drag, startPoint x: 31, startPoint y: 87, endPoint x: 31, endPoint y: 73, distance: 14.1
click at [31, 87] on div "Status No active tasks Change activity state to start receiving tasks. [PERSON_…" at bounding box center [56, 162] width 86 height 299
click at [51, 200] on div "Unavailable" at bounding box center [56, 203] width 43 height 10
click at [50, 230] on li "Unavailable" at bounding box center [56, 226] width 42 height 7
click at [54, 201] on div "Unavailable" at bounding box center [56, 203] width 43 height 10
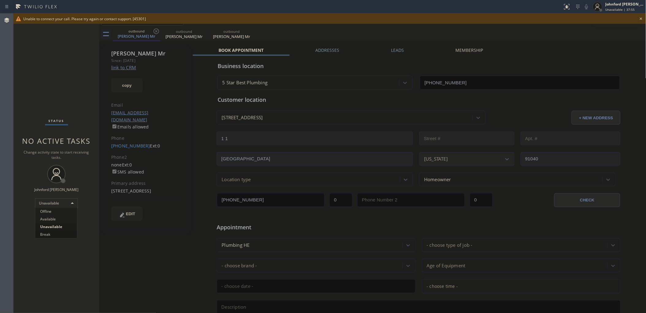
click at [46, 232] on li "Break" at bounding box center [56, 234] width 42 height 7
click at [454, 28] on div "outbound [PERSON_NAME] Mr outbound [PERSON_NAME] Mr outbound [PERSON_NAME] Mr" at bounding box center [379, 34] width 533 height 14
